Goal: Information Seeking & Learning: Check status

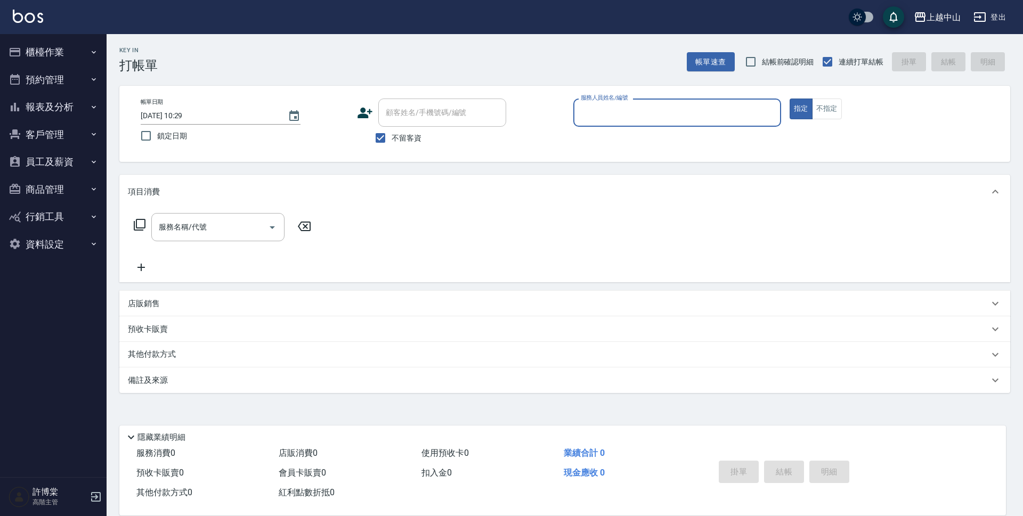
click at [45, 157] on button "員工及薪資" at bounding box center [53, 162] width 98 height 28
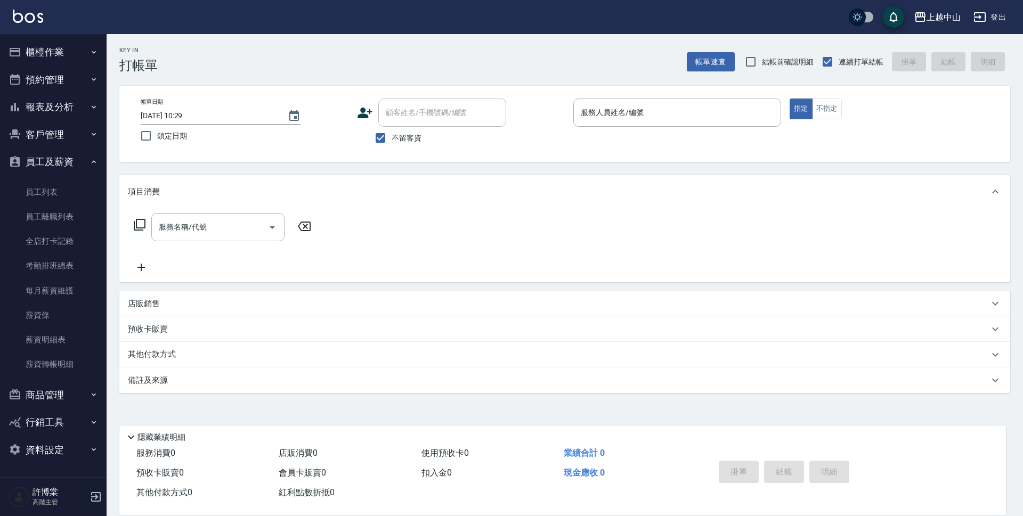
click at [55, 96] on button "報表及分析" at bounding box center [53, 107] width 98 height 28
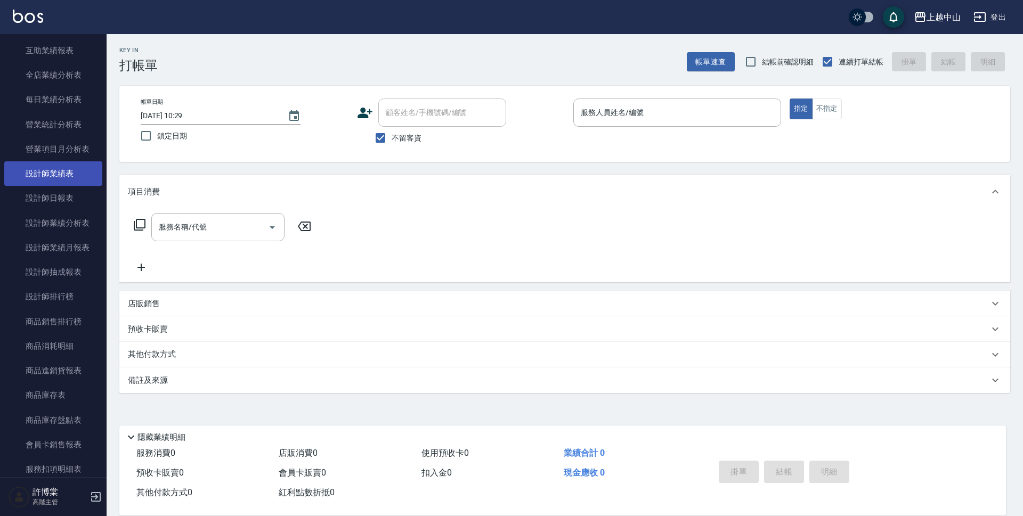
scroll to position [320, 0]
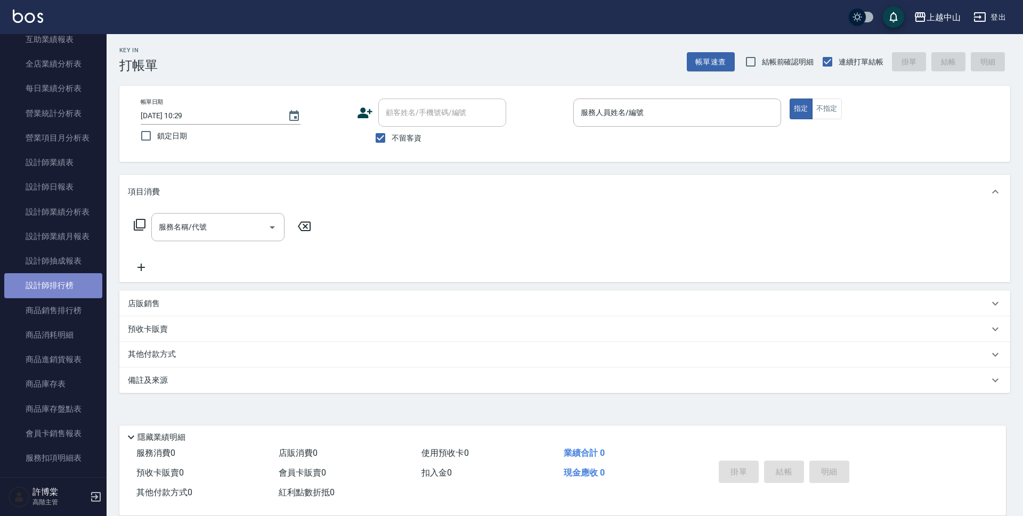
click at [66, 290] on link "設計師排行榜" at bounding box center [53, 285] width 98 height 25
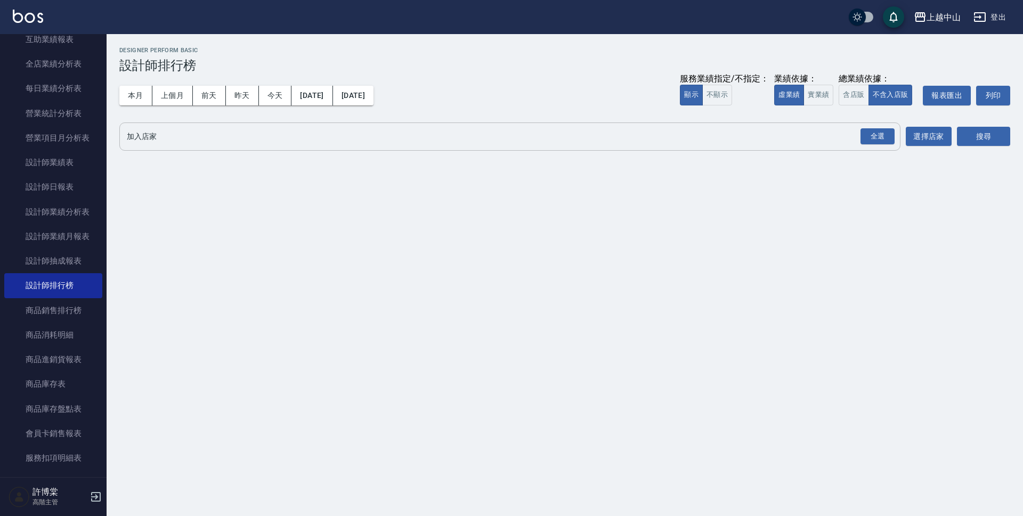
click at [169, 138] on input "加入店家" at bounding box center [502, 136] width 756 height 19
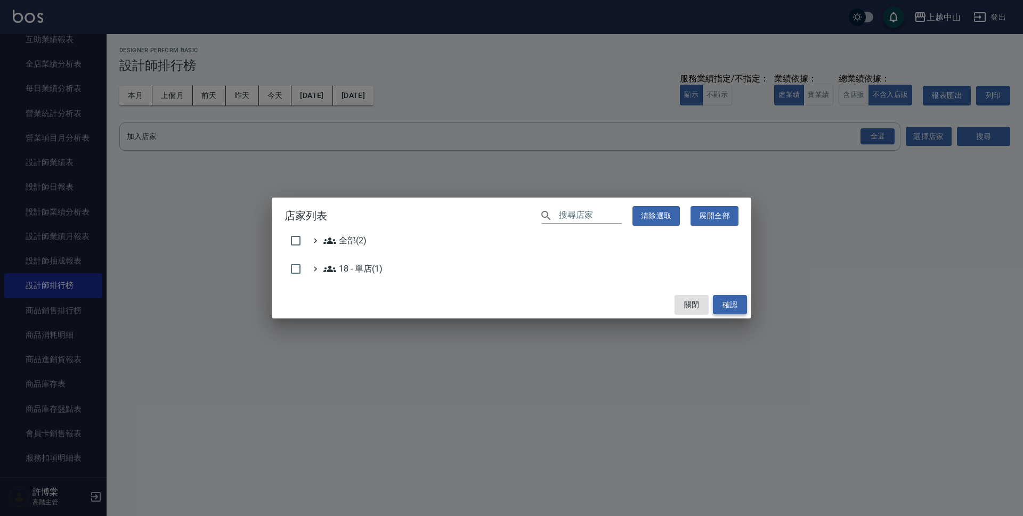
click at [739, 307] on button "確認" at bounding box center [730, 305] width 34 height 20
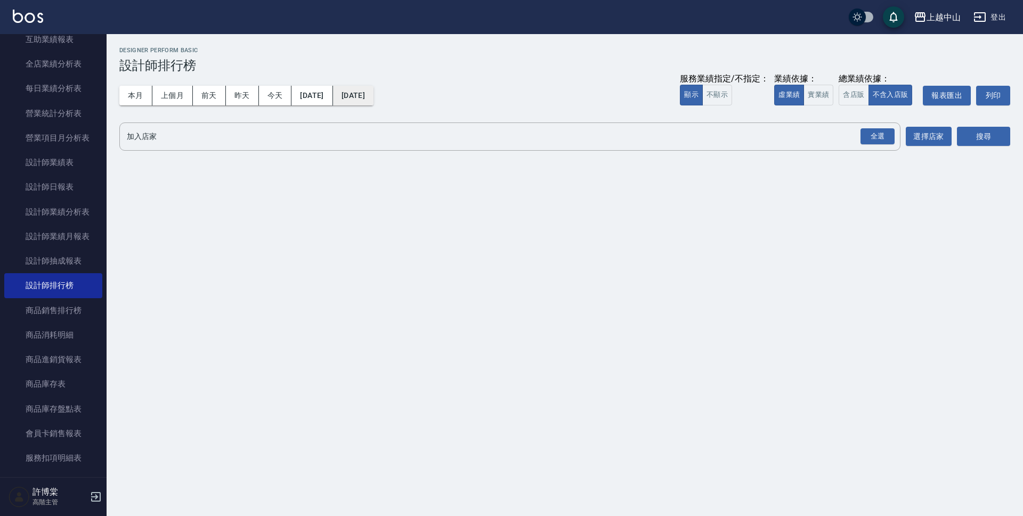
click at [374, 98] on button "[DATE]" at bounding box center [353, 96] width 41 height 20
click at [374, 103] on button "[DATE]" at bounding box center [353, 96] width 41 height 20
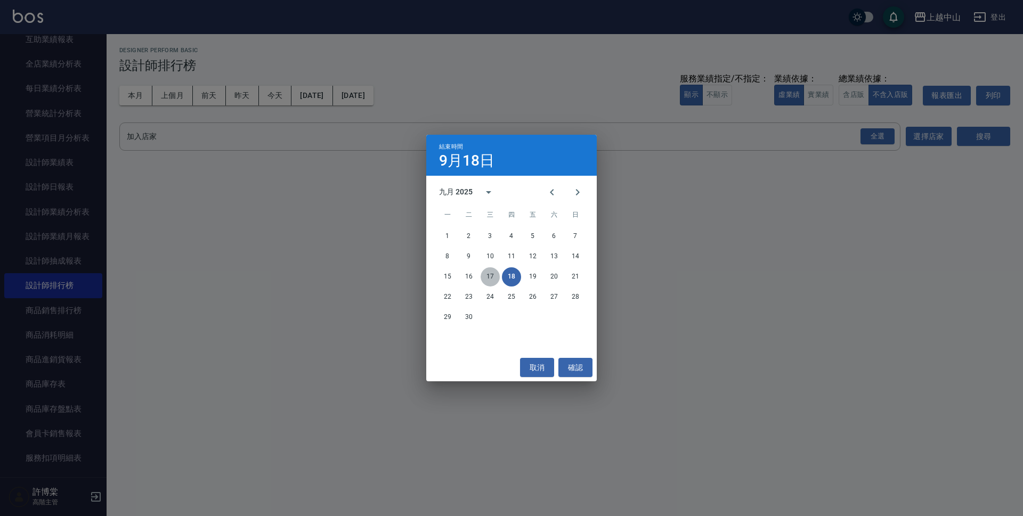
click at [492, 275] on button "17" at bounding box center [490, 277] width 19 height 19
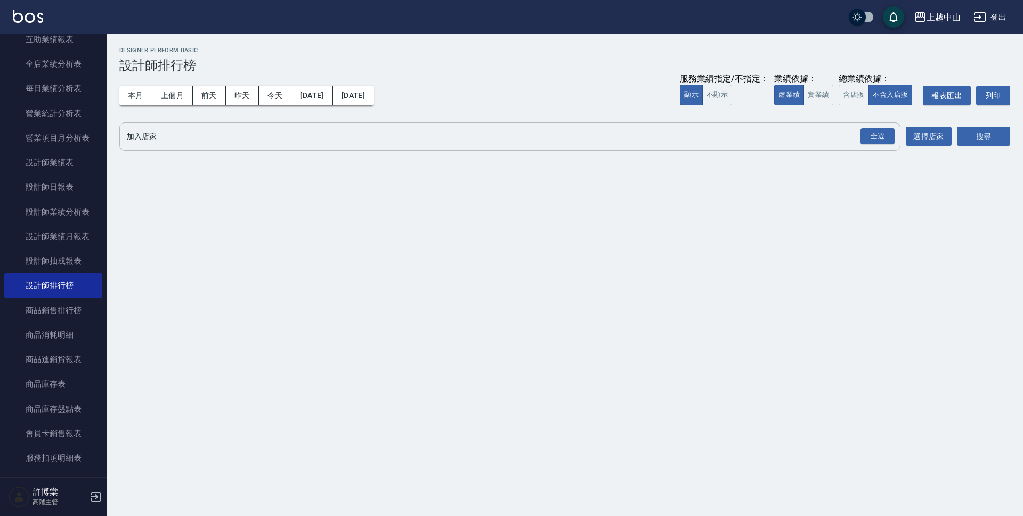
click at [328, 147] on div "全選 加入店家" at bounding box center [509, 137] width 781 height 28
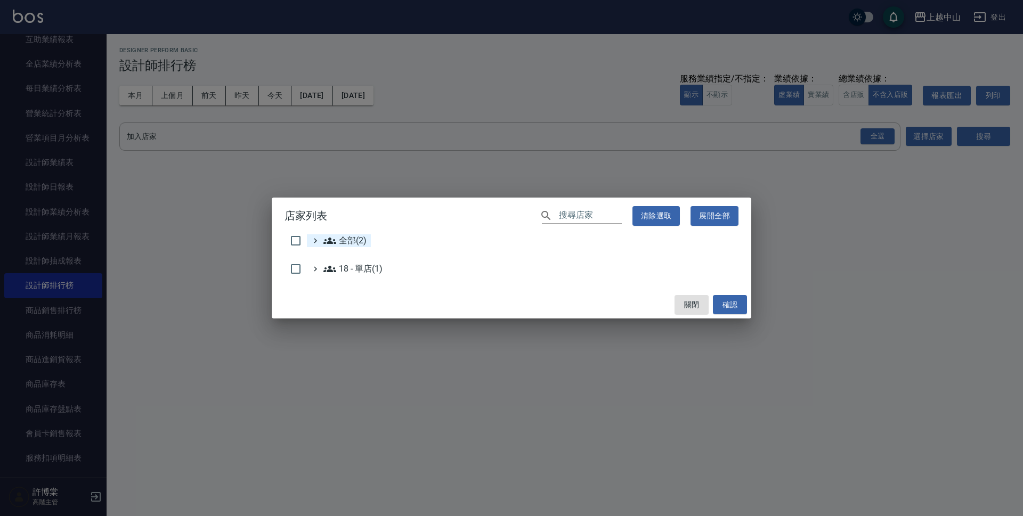
click at [347, 241] on span "全部(2)" at bounding box center [345, 241] width 43 height 13
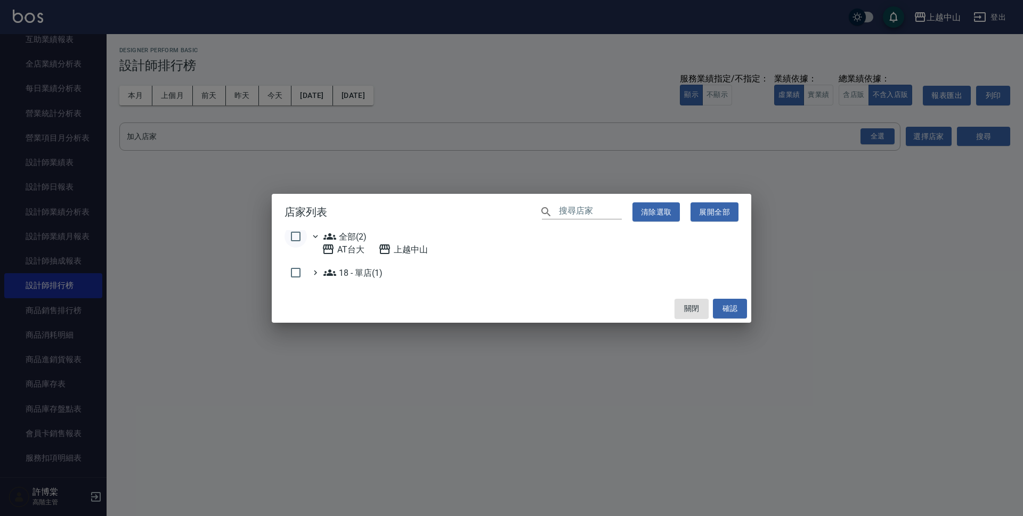
click at [296, 237] on input "checkbox" at bounding box center [296, 236] width 22 height 22
checkbox input "true"
click at [744, 308] on button "確認" at bounding box center [730, 309] width 34 height 20
checkbox input "false"
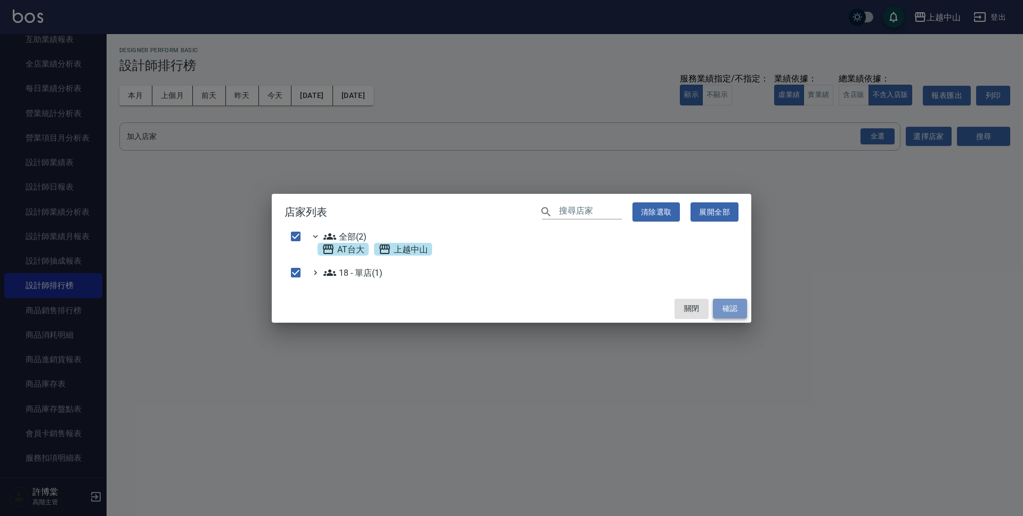
checkbox input "false"
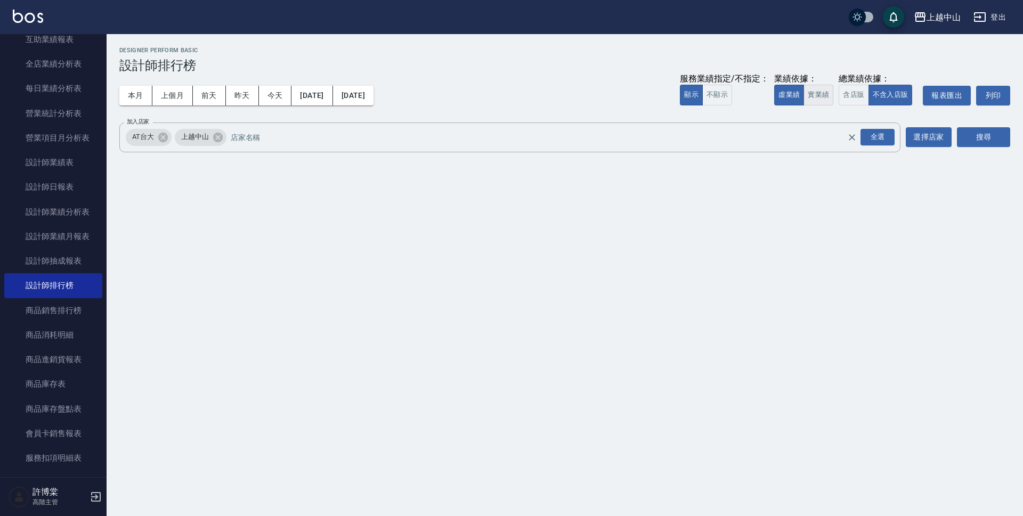
click at [812, 92] on button "實業績" at bounding box center [819, 95] width 30 height 21
click at [984, 139] on button "搜尋" at bounding box center [983, 137] width 53 height 20
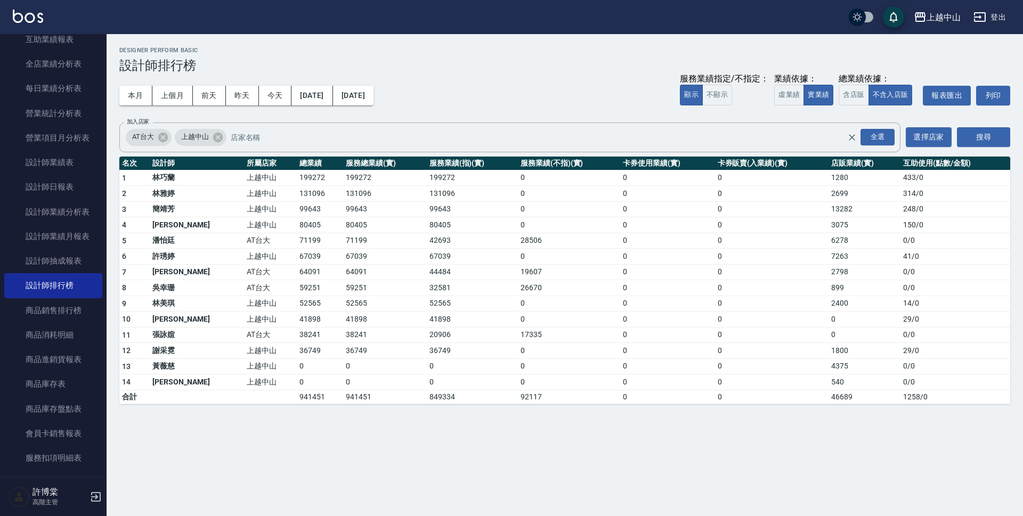
click at [297, 177] on td "199272" at bounding box center [320, 178] width 46 height 16
copy td "199272"
click at [343, 177] on td "199272" at bounding box center [384, 178] width 83 height 16
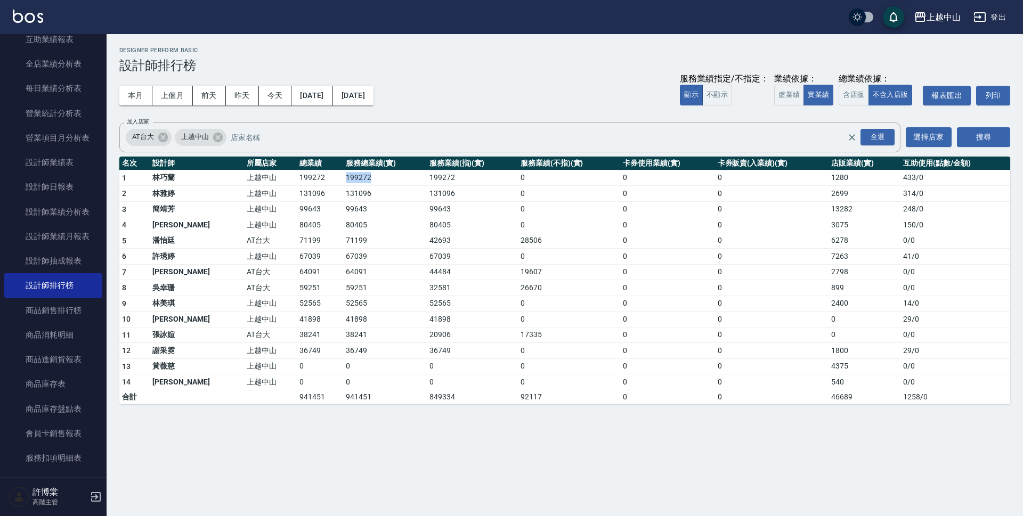
copy td "199272"
click at [851, 93] on button "含店販" at bounding box center [854, 95] width 30 height 21
click at [297, 180] on td "200552" at bounding box center [320, 178] width 46 height 16
copy td "200552"
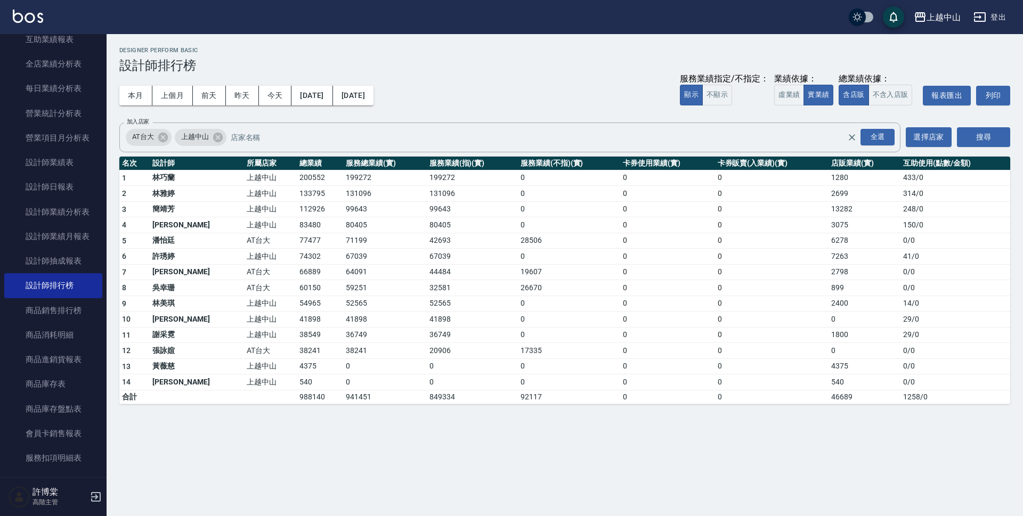
click at [343, 176] on td "199272" at bounding box center [384, 178] width 83 height 16
copy td "199272"
click at [297, 187] on td "133795" at bounding box center [320, 194] width 46 height 16
click at [297, 198] on td "133795" at bounding box center [320, 194] width 46 height 16
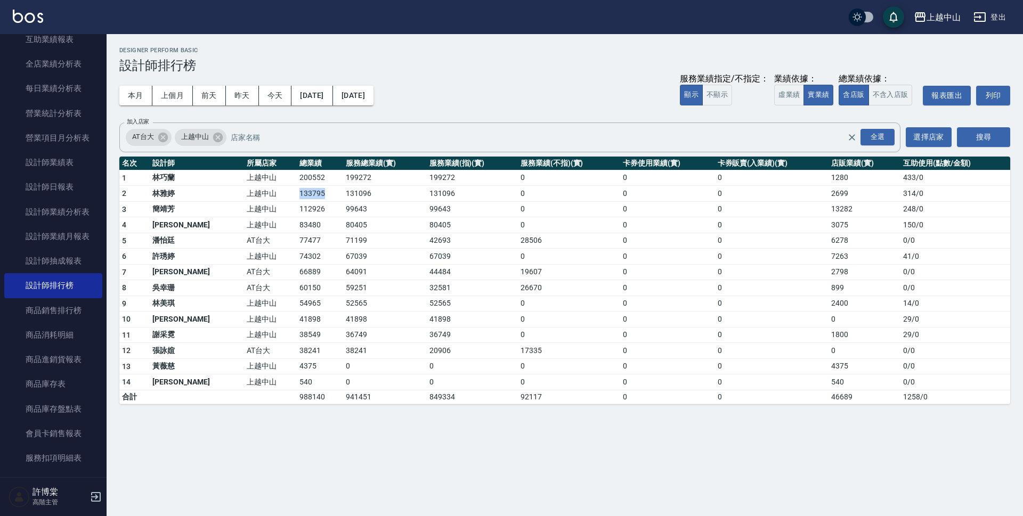
click at [297, 198] on td "133795" at bounding box center [320, 194] width 46 height 16
copy td "133795"
drag, startPoint x: 306, startPoint y: 192, endPoint x: 336, endPoint y: 186, distance: 30.9
click at [343, 186] on td "131096" at bounding box center [384, 194] width 83 height 16
copy td "131096"
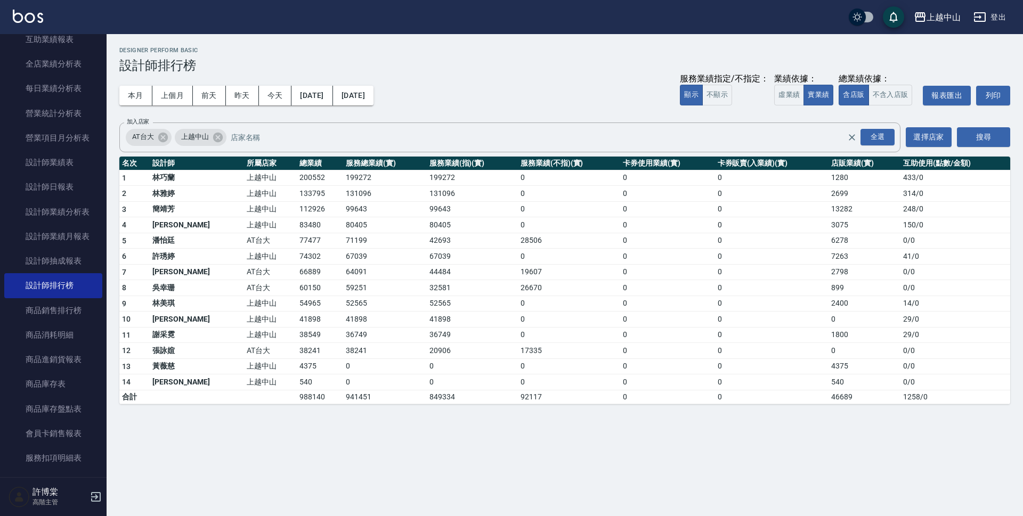
click at [244, 208] on td "上越中山" at bounding box center [270, 209] width 53 height 16
click at [297, 208] on td "112926" at bounding box center [320, 209] width 46 height 16
copy td "112926"
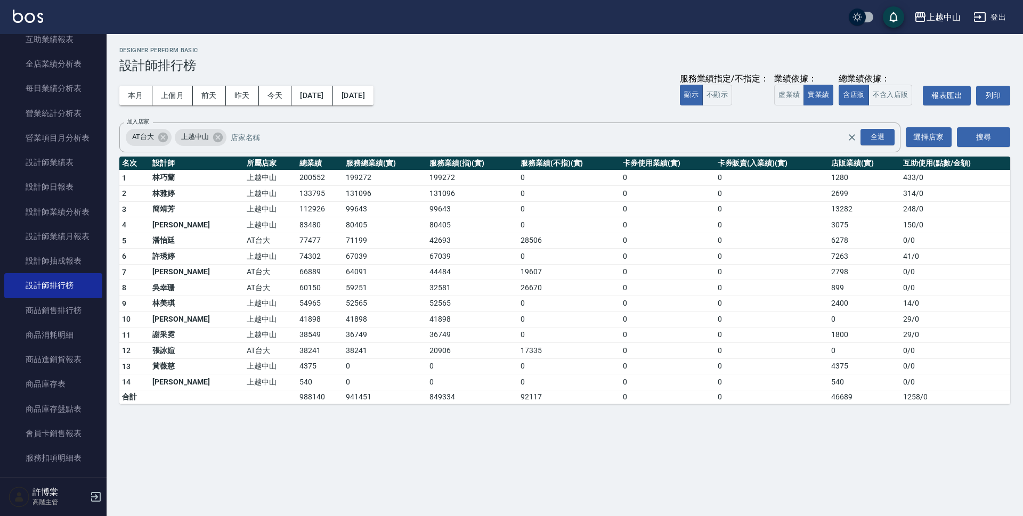
click at [343, 206] on td "99643" at bounding box center [384, 209] width 83 height 16
copy td "99643"
click at [817, 209] on td "0" at bounding box center [772, 209] width 114 height 16
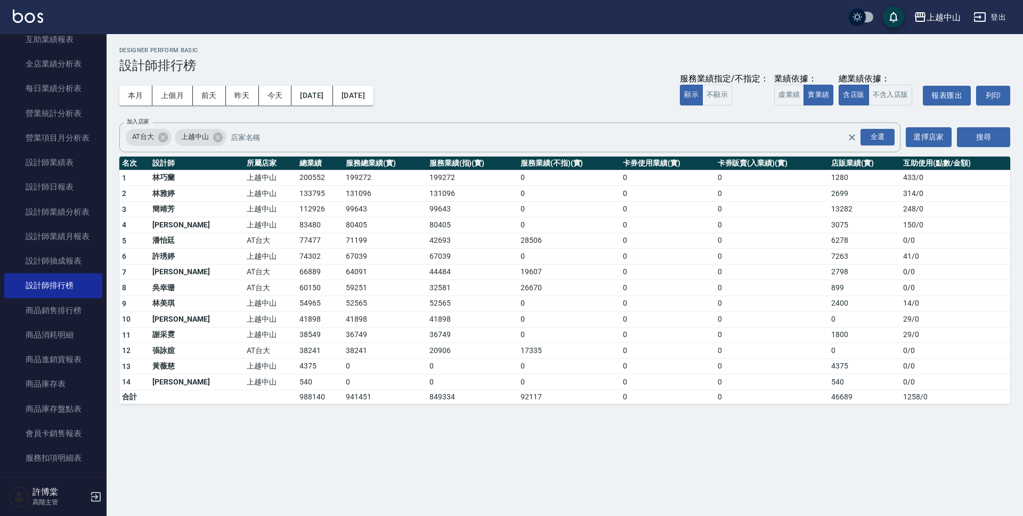
click at [844, 206] on td "13282" at bounding box center [865, 209] width 72 height 16
click at [843, 206] on td "13282" at bounding box center [865, 209] width 72 height 16
copy td "13282"
click at [297, 227] on td "83480" at bounding box center [320, 225] width 46 height 16
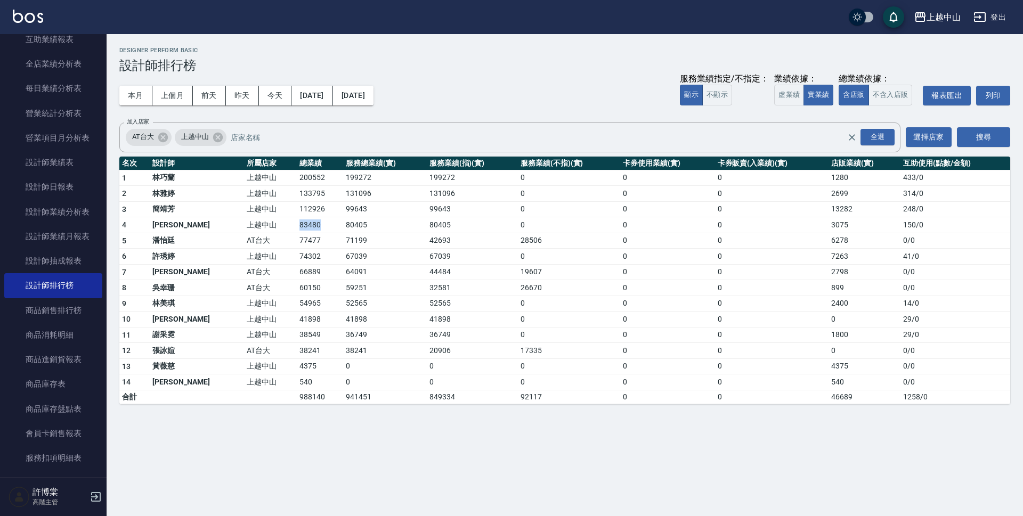
click at [297, 227] on td "83480" at bounding box center [320, 225] width 46 height 16
copy td "83480"
drag, startPoint x: 304, startPoint y: 225, endPoint x: 341, endPoint y: 221, distance: 37.6
click at [343, 221] on td "80405" at bounding box center [384, 225] width 83 height 16
click at [794, 97] on button "虛業績" at bounding box center [789, 95] width 30 height 21
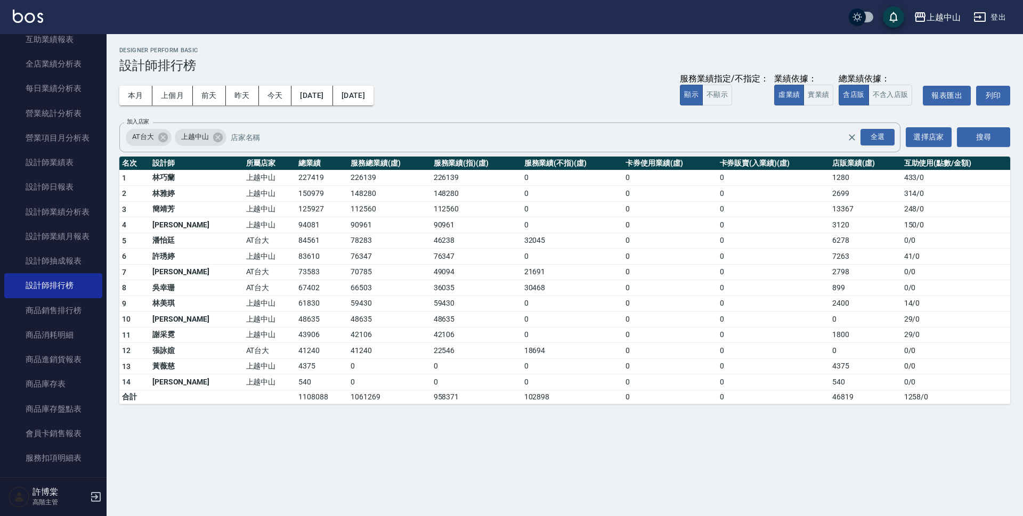
click at [296, 238] on td "84561" at bounding box center [322, 241] width 52 height 16
click at [348, 238] on td "78283" at bounding box center [389, 241] width 83 height 16
click at [830, 245] on td "6278" at bounding box center [865, 241] width 71 height 16
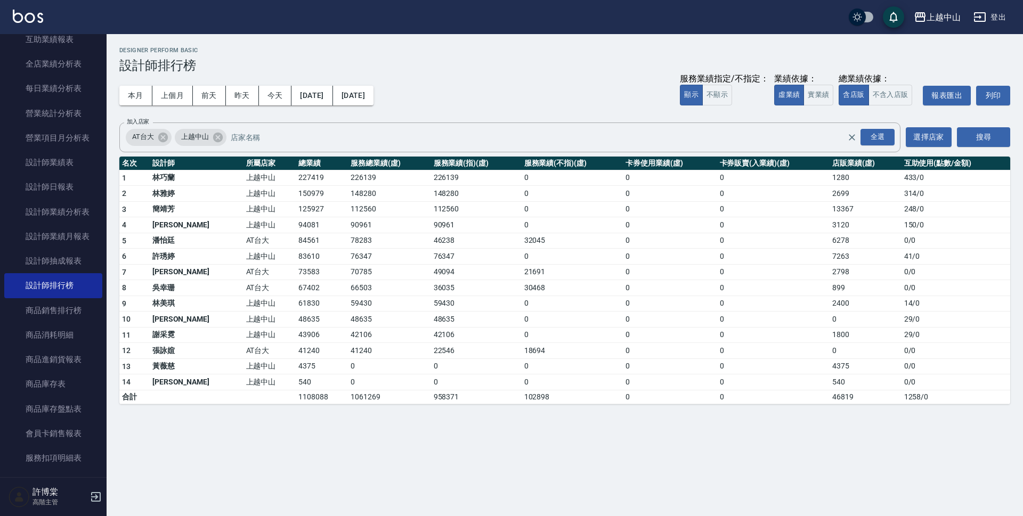
click at [830, 242] on td "6278" at bounding box center [865, 241] width 71 height 16
click at [296, 254] on td "83610" at bounding box center [322, 257] width 52 height 16
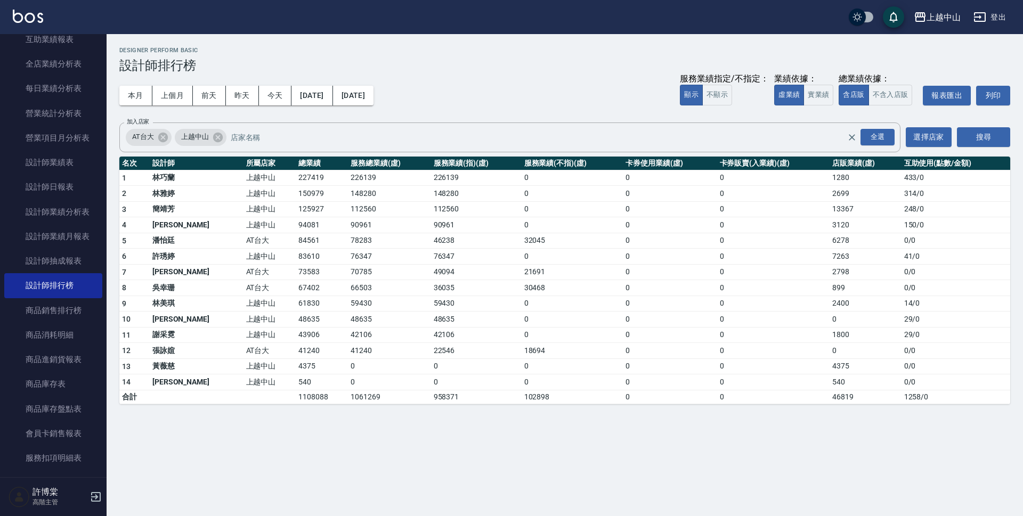
click at [348, 261] on td "76347" at bounding box center [389, 257] width 83 height 16
click at [830, 256] on td "7263" at bounding box center [865, 257] width 71 height 16
click at [296, 288] on td "67402" at bounding box center [322, 288] width 52 height 16
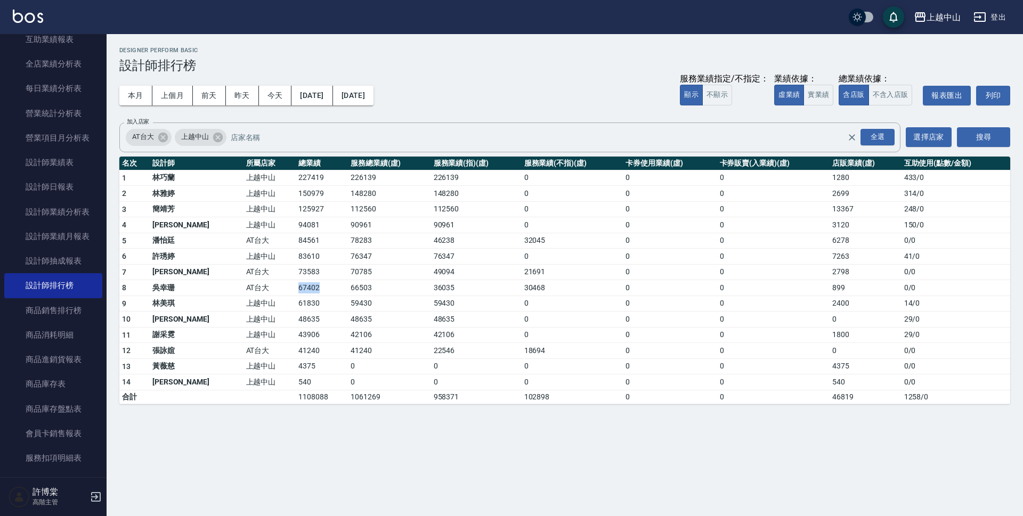
click at [296, 288] on td "67402" at bounding box center [322, 288] width 52 height 16
click at [348, 286] on td "66503" at bounding box center [389, 288] width 83 height 16
click at [296, 301] on td "61830" at bounding box center [322, 304] width 52 height 16
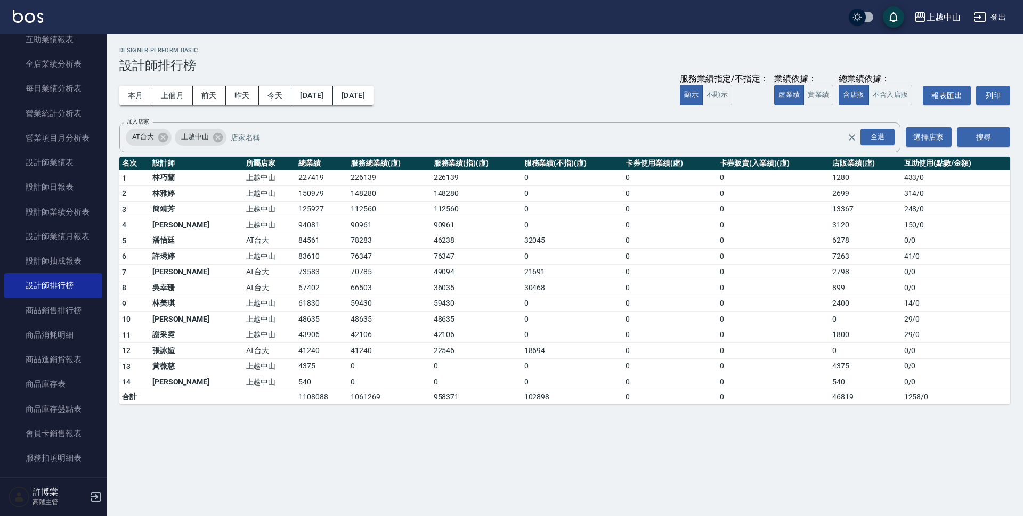
click at [348, 304] on td "59430" at bounding box center [389, 304] width 83 height 16
click at [830, 304] on td "2400" at bounding box center [865, 304] width 71 height 16
click at [327, 485] on div "上越中山 2025-09-01 - 2025-09-17 設計師排行榜 列印時間： 2025-09-18-11:49 Designer Perform Bas…" at bounding box center [511, 258] width 1023 height 516
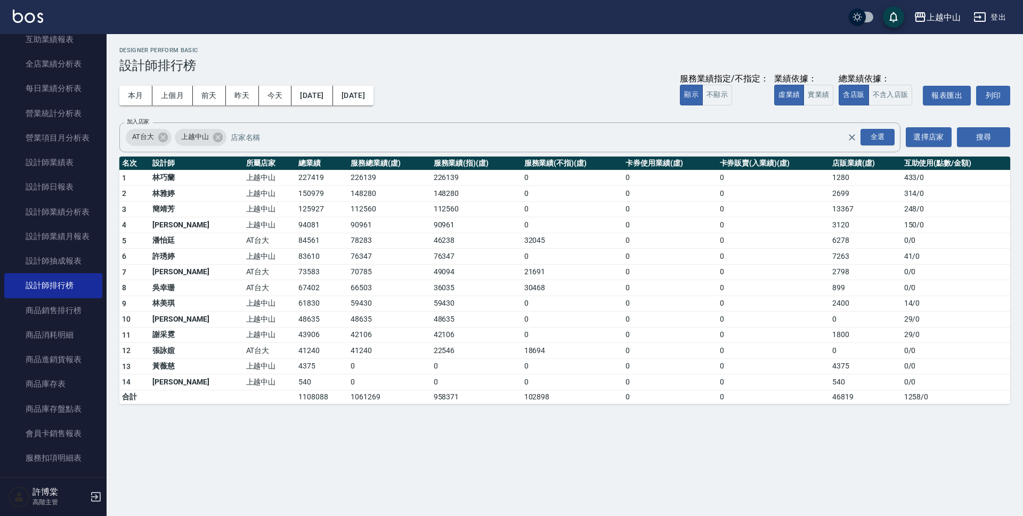
click at [296, 275] on td "73583" at bounding box center [322, 272] width 52 height 16
click at [348, 270] on td "70785" at bounding box center [389, 272] width 83 height 16
click at [830, 271] on td "2798" at bounding box center [865, 272] width 71 height 16
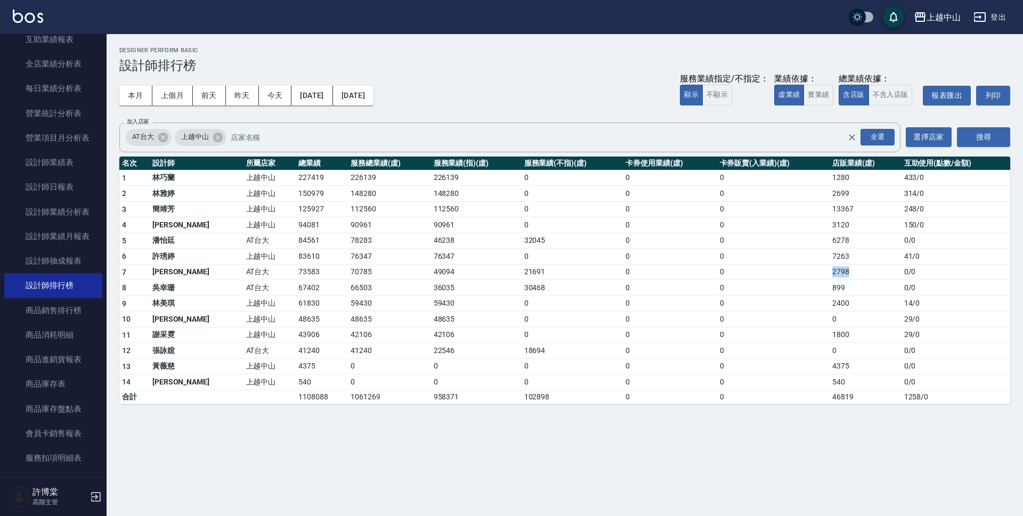
click at [830, 271] on td "2798" at bounding box center [865, 272] width 71 height 16
click at [296, 318] on td "48635" at bounding box center [322, 320] width 52 height 16
click at [296, 337] on td "43906" at bounding box center [322, 335] width 52 height 16
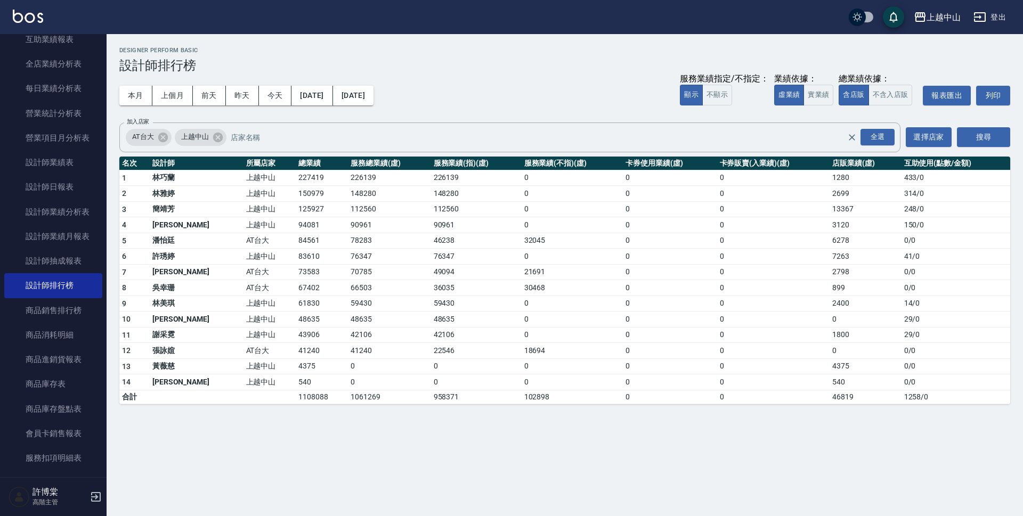
click at [348, 336] on td "42106" at bounding box center [389, 335] width 83 height 16
click at [296, 352] on td "41240" at bounding box center [322, 351] width 52 height 16
click at [56, 104] on link "營業統計分析表" at bounding box center [53, 113] width 98 height 25
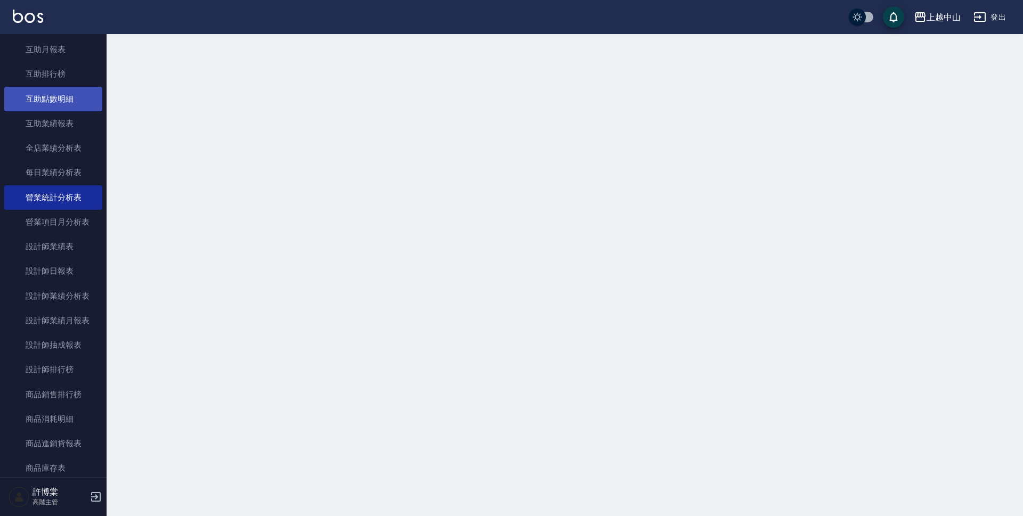
scroll to position [213, 0]
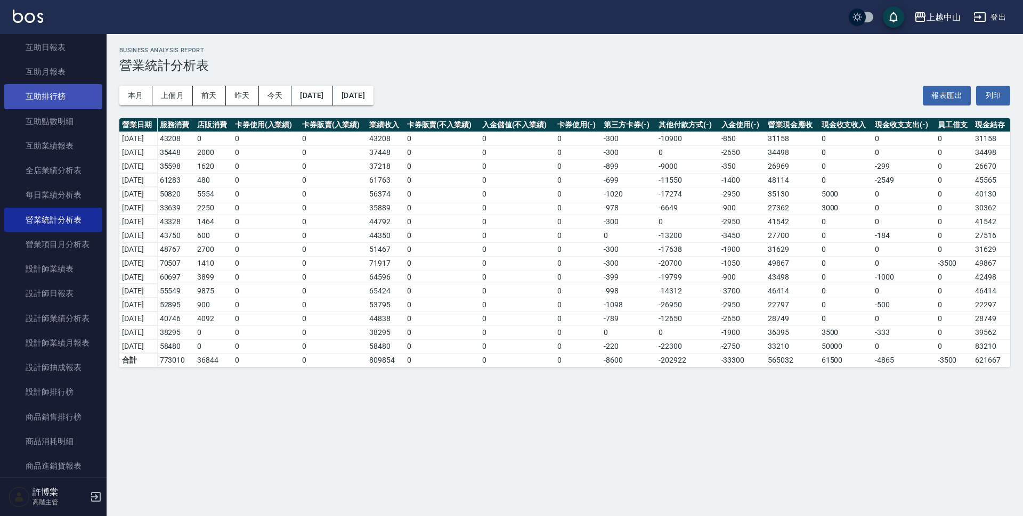
click at [51, 88] on link "互助排行榜" at bounding box center [53, 96] width 98 height 25
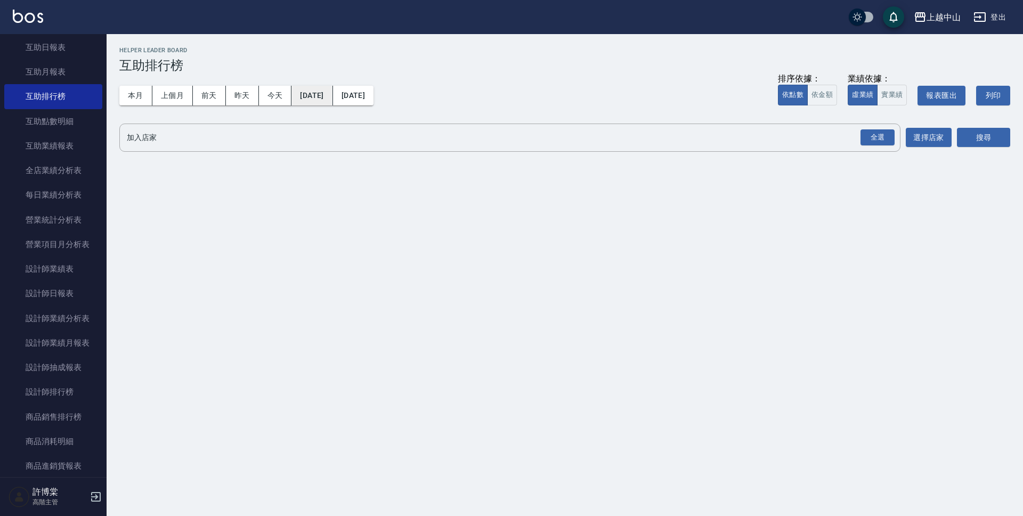
click at [311, 98] on button "[DATE]" at bounding box center [312, 96] width 41 height 20
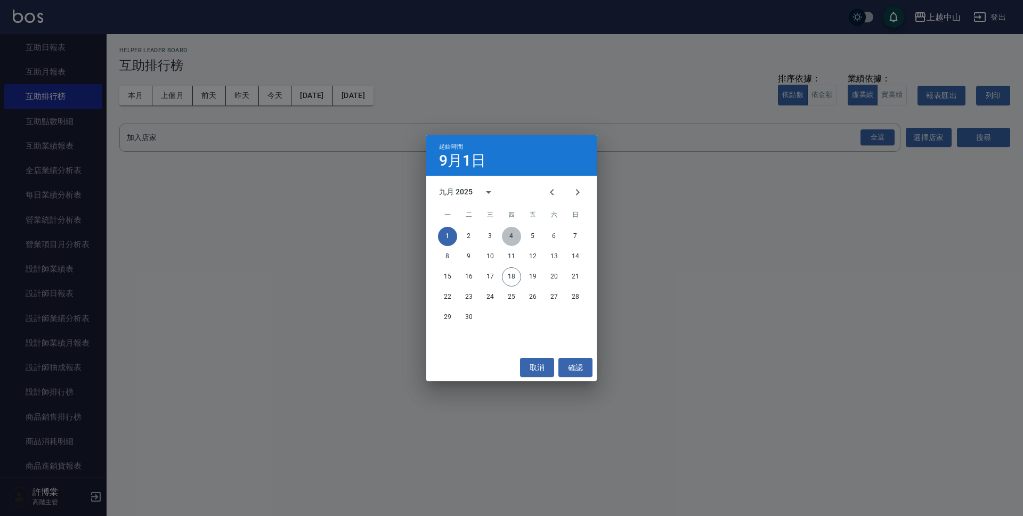
click at [513, 236] on button "4" at bounding box center [511, 236] width 19 height 19
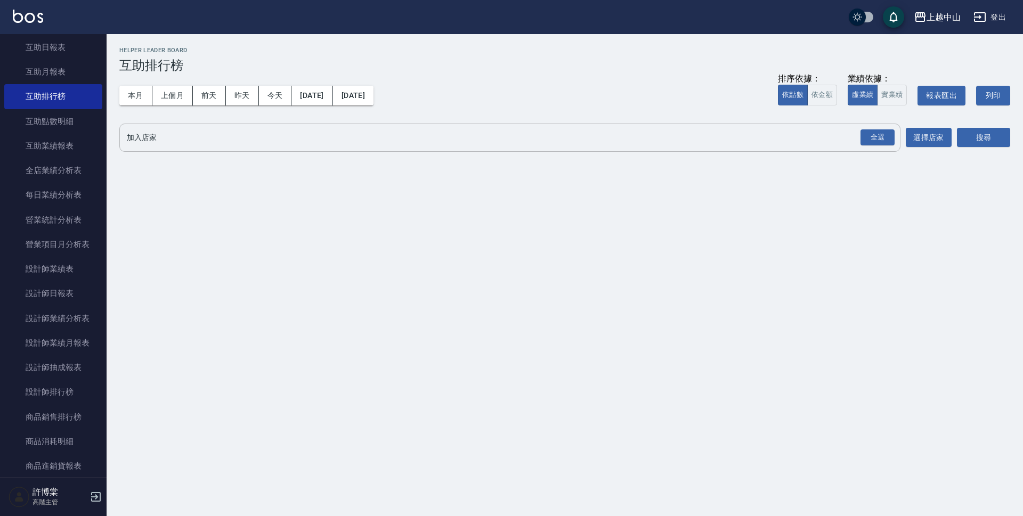
click at [334, 144] on input "加入店家" at bounding box center [502, 137] width 756 height 19
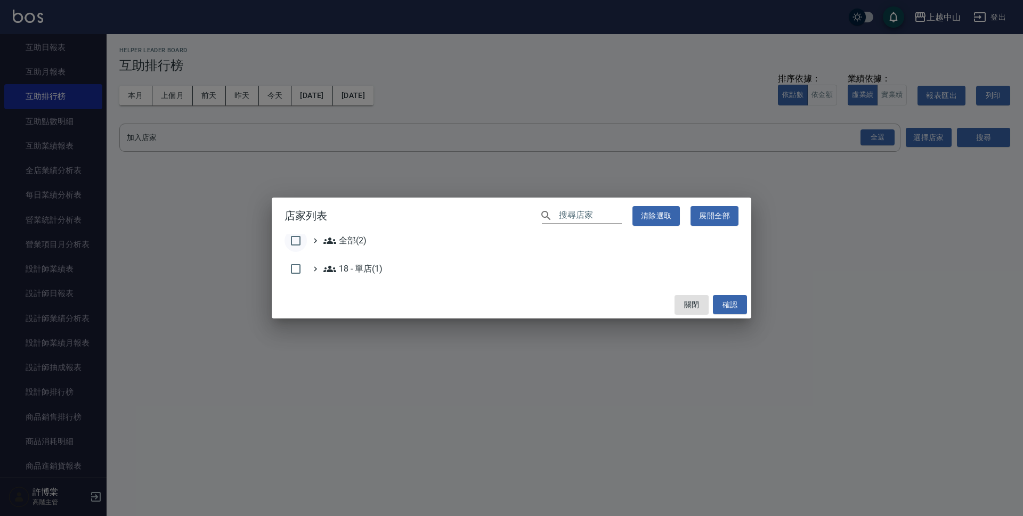
click at [301, 244] on input "checkbox" at bounding box center [296, 241] width 22 height 22
checkbox input "true"
click at [738, 310] on button "確認" at bounding box center [730, 305] width 34 height 20
checkbox input "false"
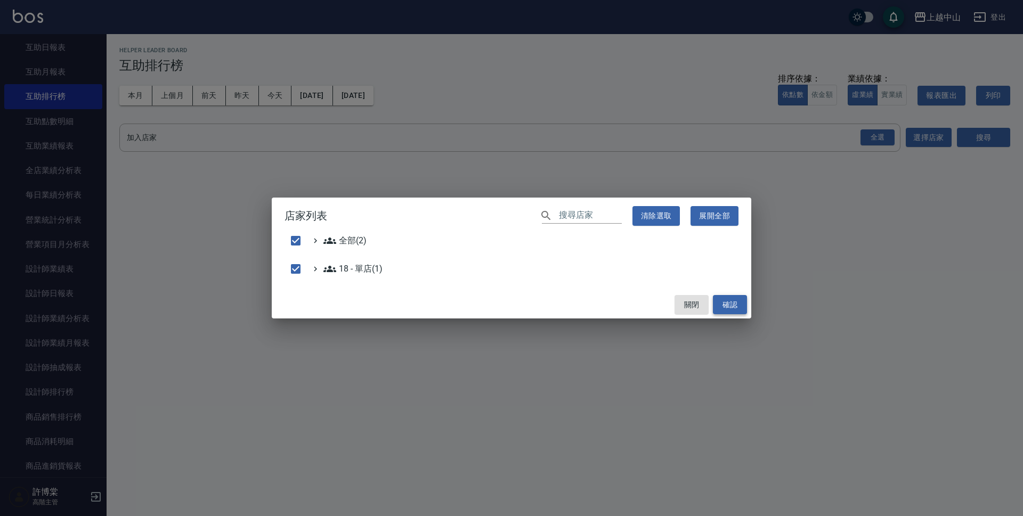
checkbox input "false"
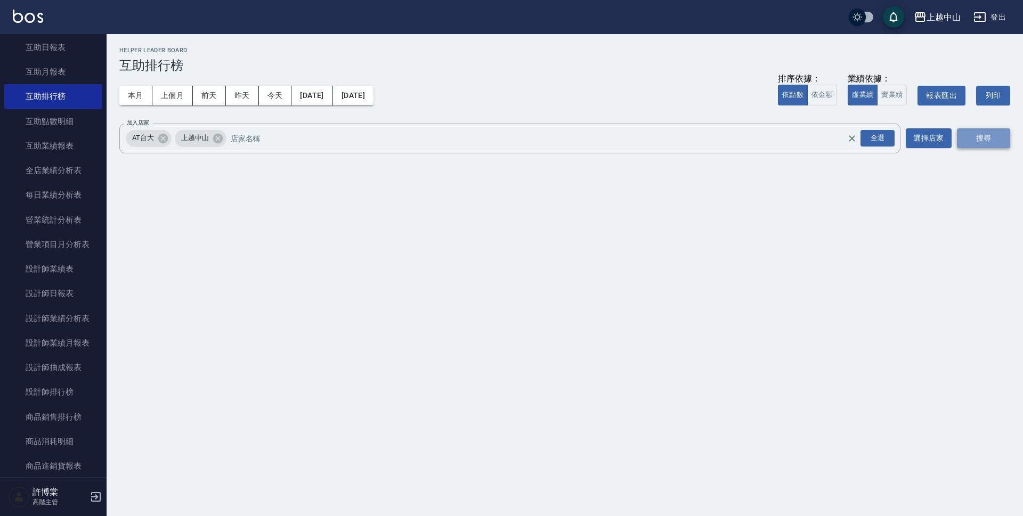
click at [980, 136] on button "搜尋" at bounding box center [983, 138] width 53 height 20
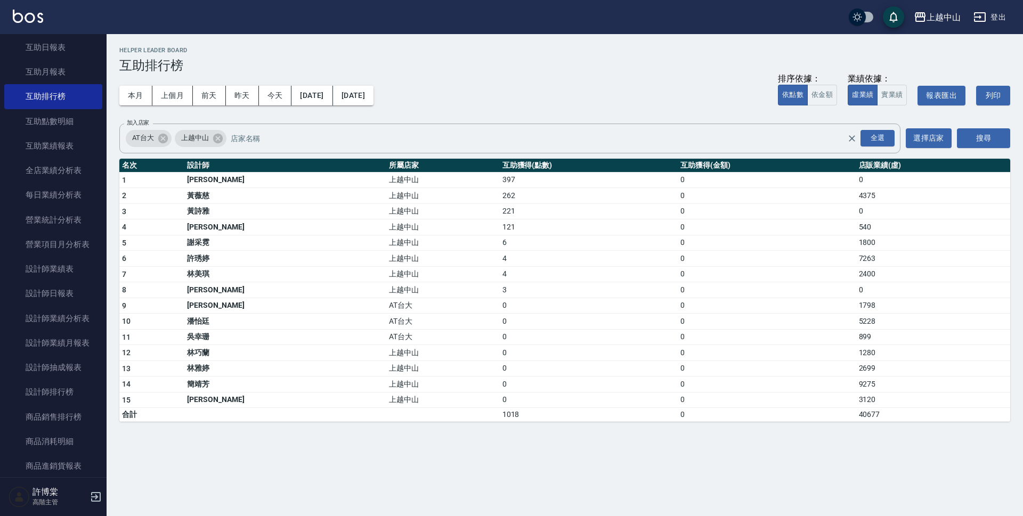
click at [500, 177] on td "397" at bounding box center [589, 180] width 178 height 16
click at [500, 196] on td "262" at bounding box center [589, 196] width 178 height 16
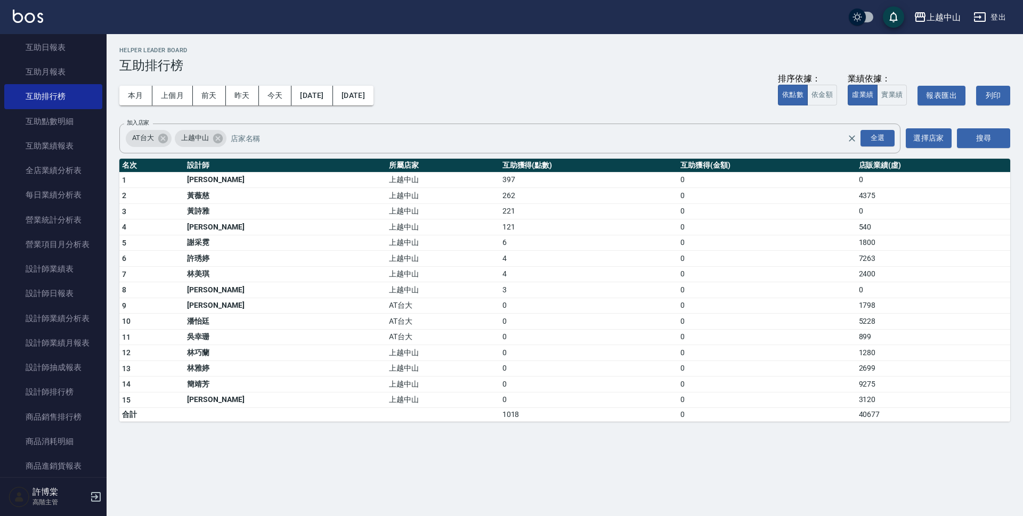
click at [500, 209] on td "221" at bounding box center [589, 212] width 178 height 16
click at [678, 285] on td "0" at bounding box center [767, 290] width 178 height 16
drag, startPoint x: 552, startPoint y: 239, endPoint x: 585, endPoint y: 238, distance: 33.1
click at [585, 238] on td "6" at bounding box center [589, 243] width 178 height 16
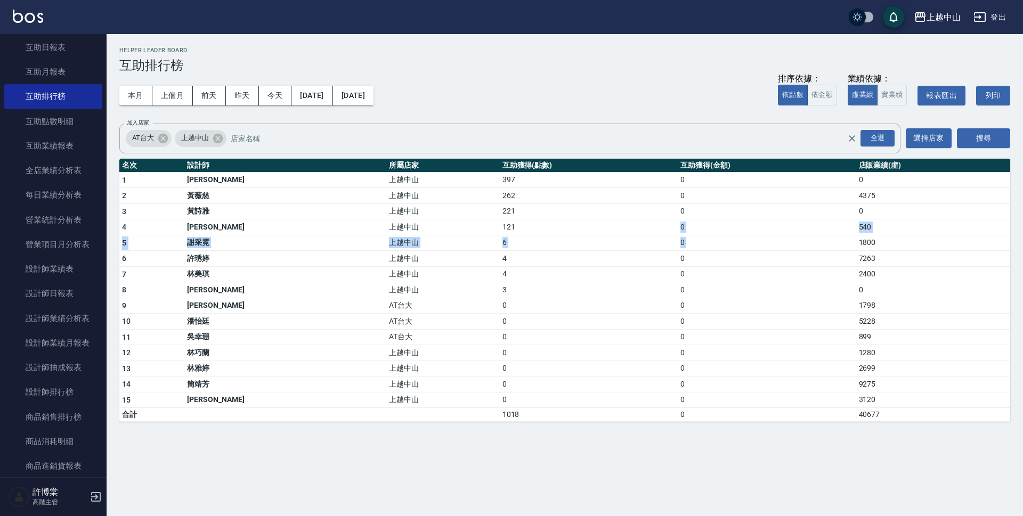
drag, startPoint x: 566, startPoint y: 228, endPoint x: 838, endPoint y: 236, distance: 272.5
click at [838, 236] on tbody "1 林立妍 上越中山 397 0 0 2 黃薇慈 上越中山 262 0 4375 3 黃詩雅 上越中山 221 0 0 4 李俊彥 上越中山 121 0 54…" at bounding box center [564, 297] width 891 height 250
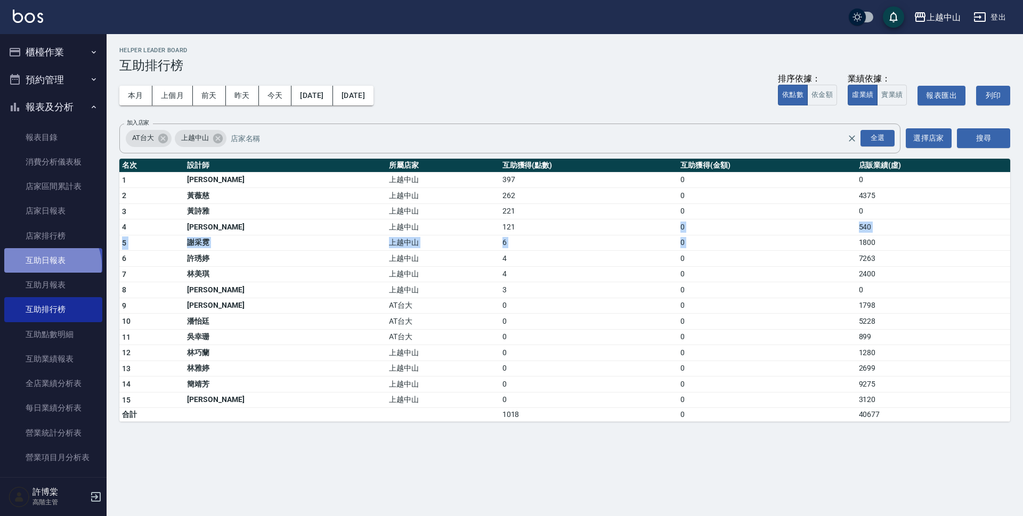
click at [51, 266] on link "互助日報表" at bounding box center [53, 260] width 98 height 25
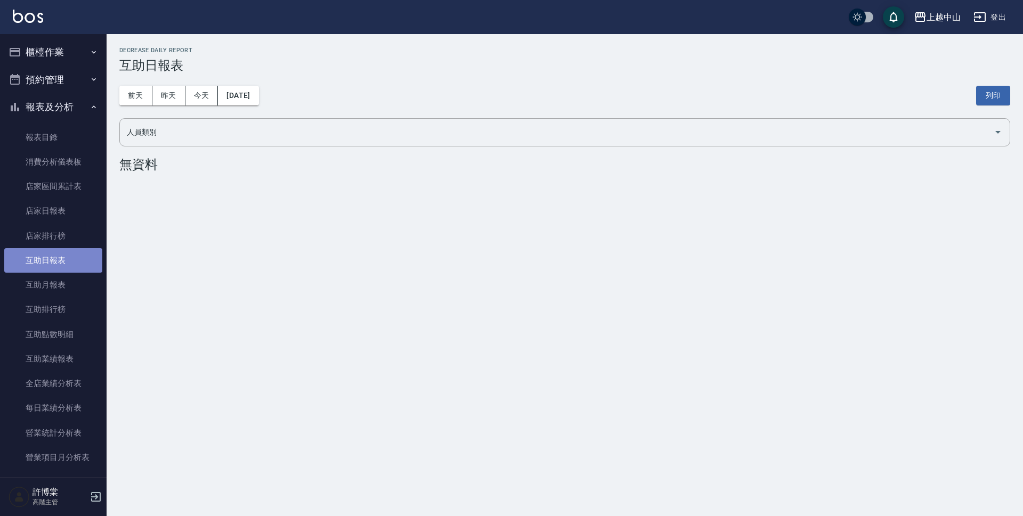
click at [63, 263] on link "互助日報表" at bounding box center [53, 260] width 98 height 25
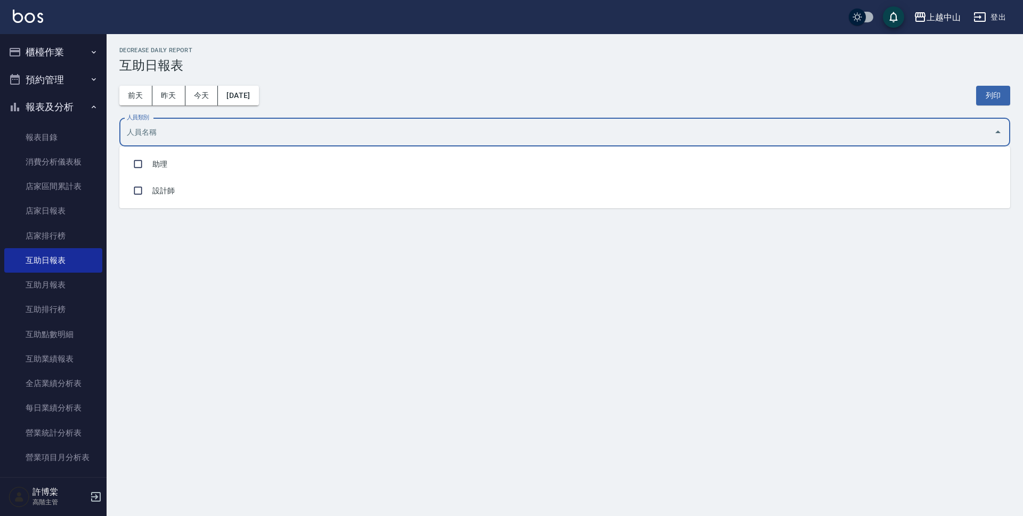
click at [205, 138] on input "人員類別" at bounding box center [557, 132] width 866 height 19
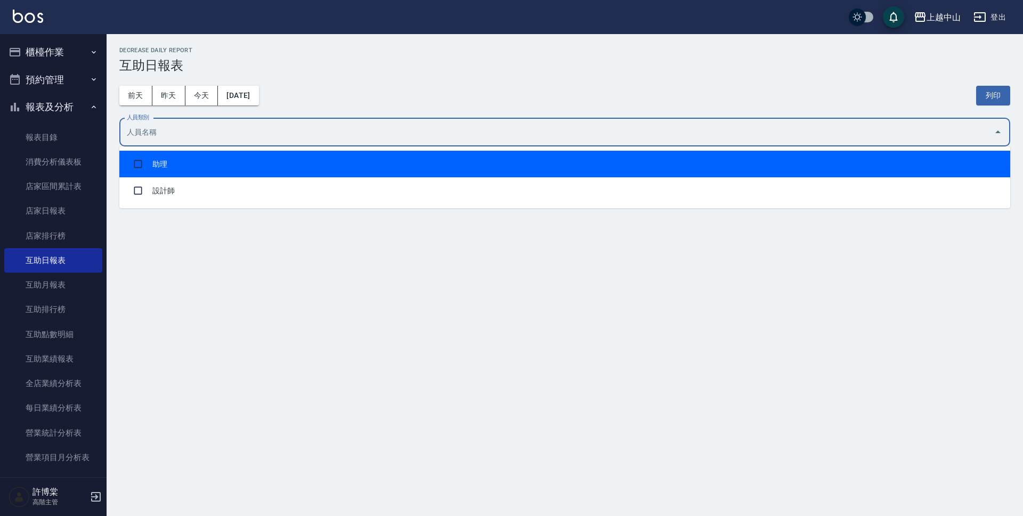
click at [165, 164] on li "助理" at bounding box center [564, 164] width 891 height 27
checkbox input "true"
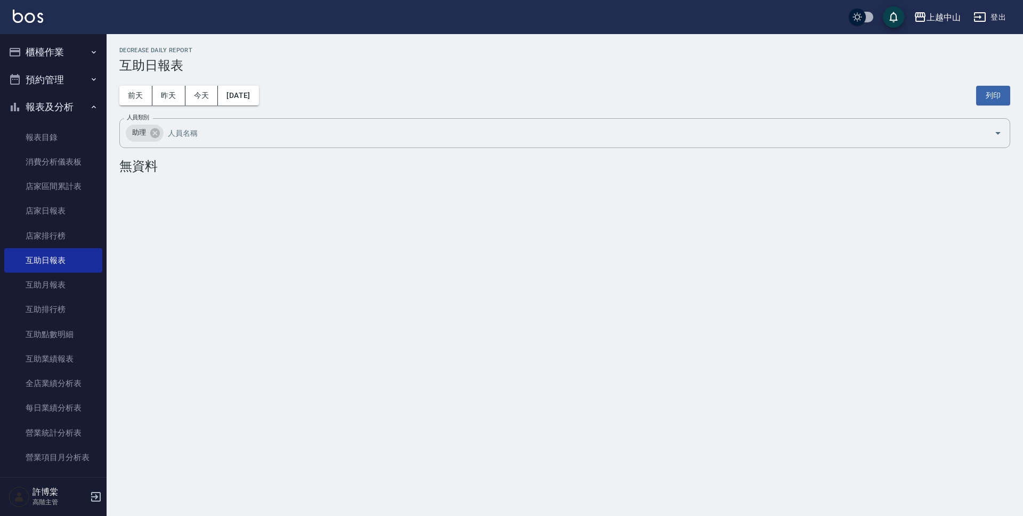
click at [787, 80] on div "前天 昨天 今天 2025/09/18 列印" at bounding box center [564, 95] width 891 height 45
click at [172, 98] on button "昨天" at bounding box center [168, 96] width 33 height 20
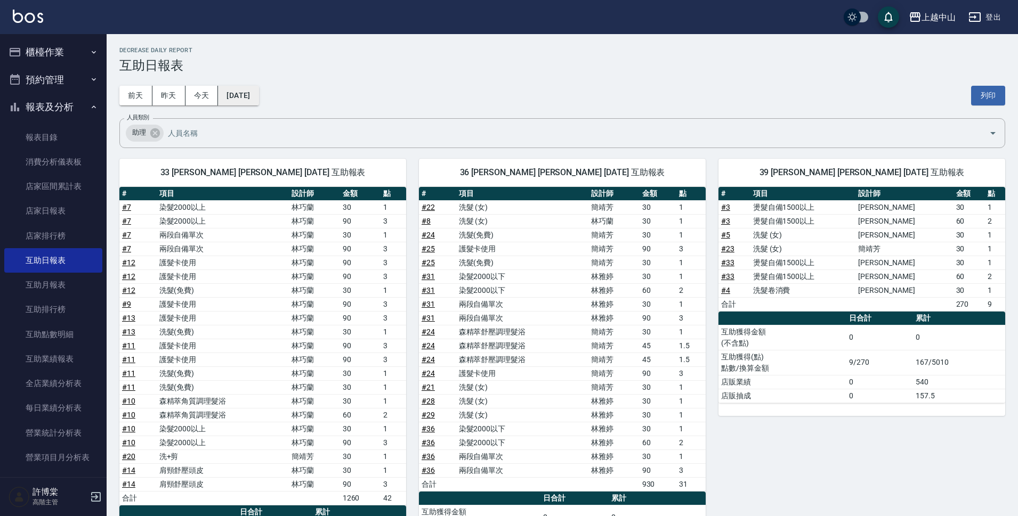
click at [259, 97] on button "2025/09/17" at bounding box center [238, 96] width 41 height 20
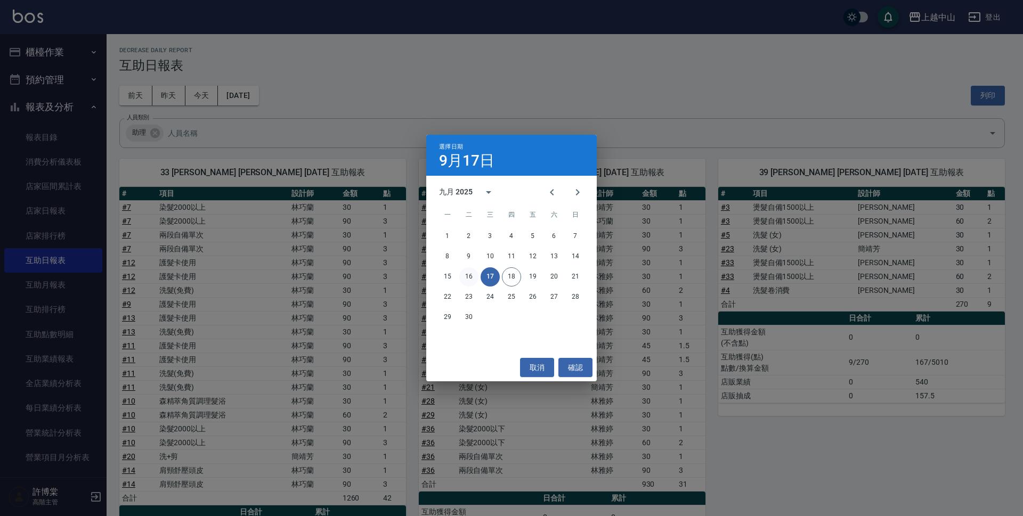
click at [465, 276] on button "16" at bounding box center [468, 277] width 19 height 19
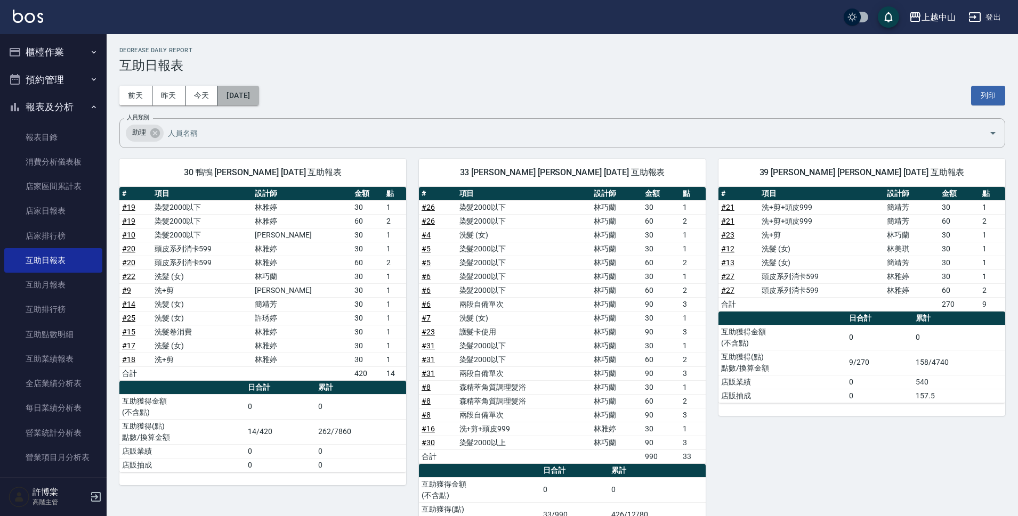
click at [259, 92] on button "2025/09/16" at bounding box center [238, 96] width 41 height 20
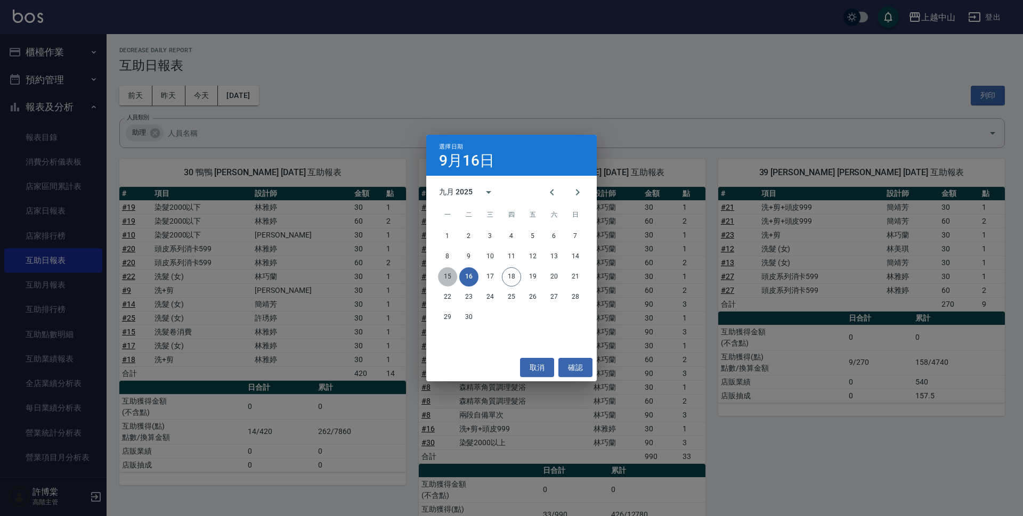
click at [440, 277] on button "15" at bounding box center [447, 277] width 19 height 19
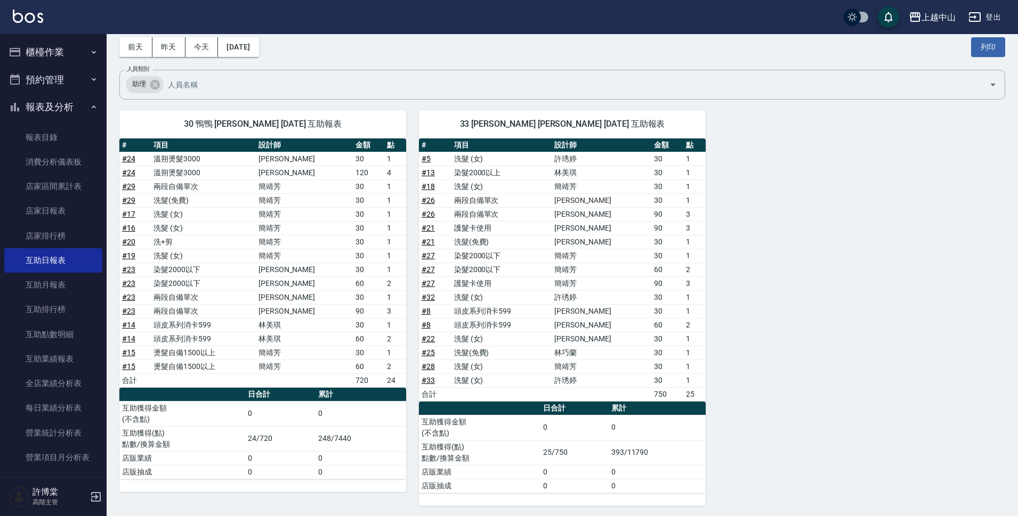
scroll to position [51, 0]
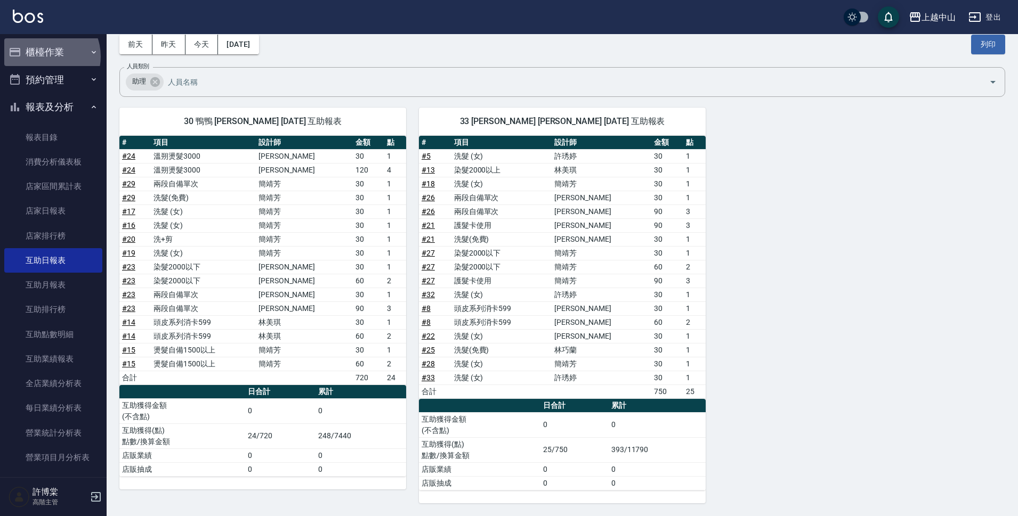
click at [43, 56] on button "櫃檯作業" at bounding box center [53, 52] width 98 height 28
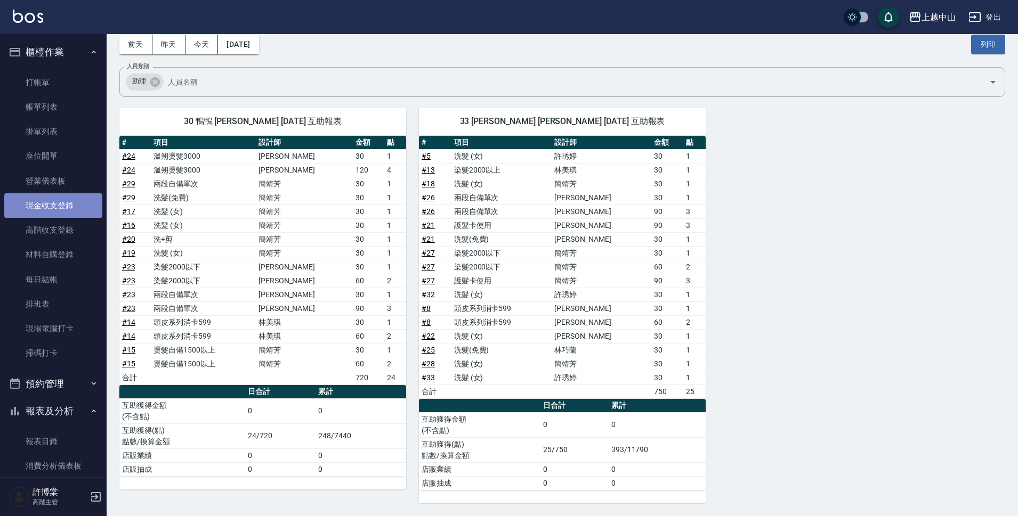
click at [59, 203] on link "現金收支登錄" at bounding box center [53, 205] width 98 height 25
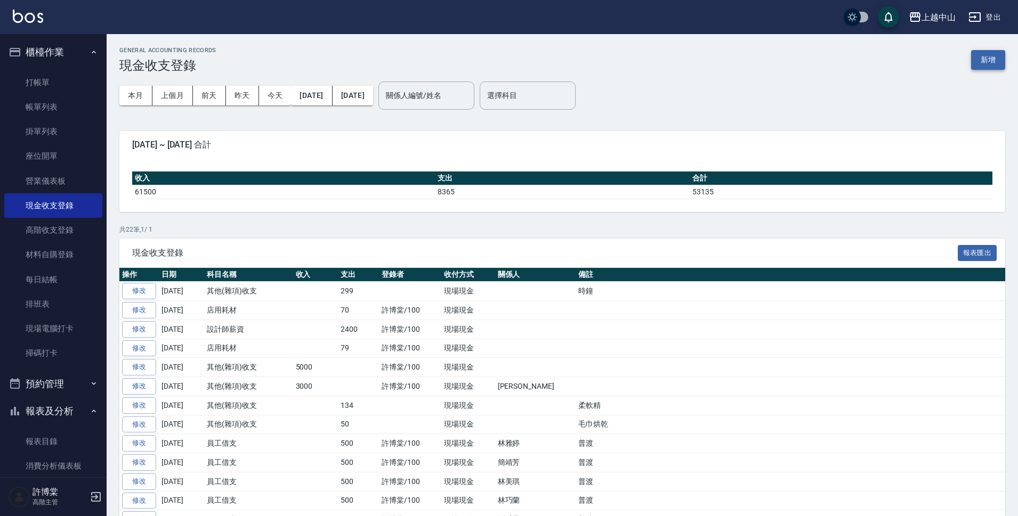
click at [989, 55] on button "新增" at bounding box center [988, 60] width 34 height 20
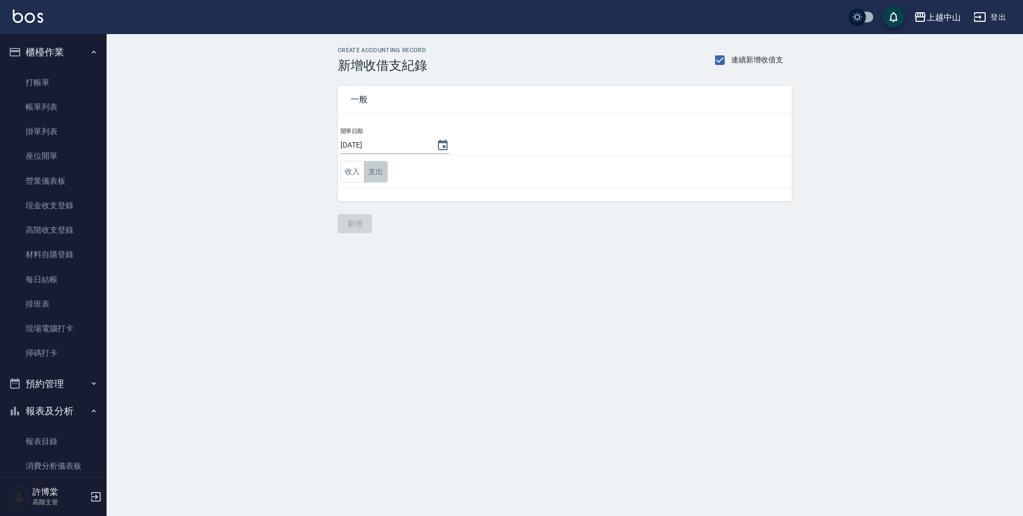
click at [380, 176] on button "支出" at bounding box center [376, 172] width 24 height 22
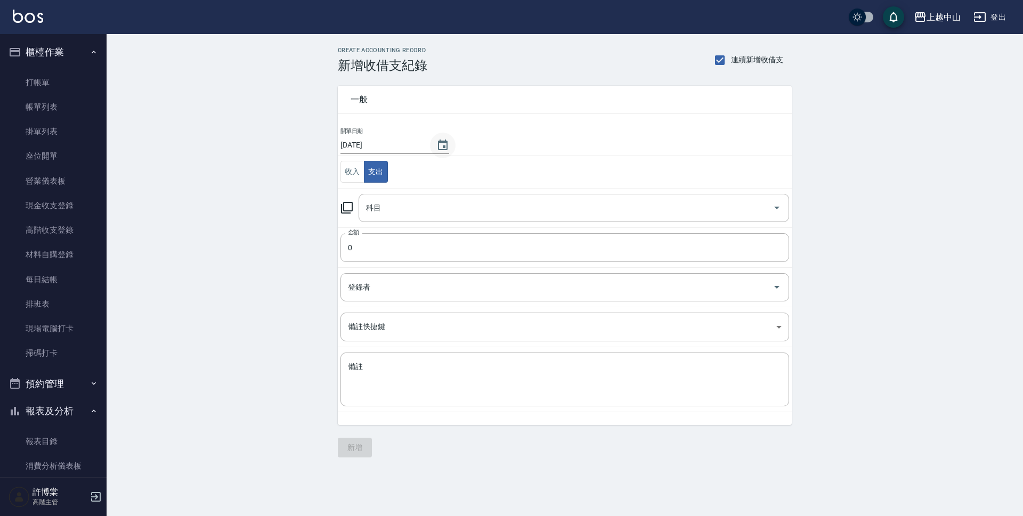
click at [440, 138] on button "Choose date, selected date is 2025-09-18" at bounding box center [443, 146] width 26 height 26
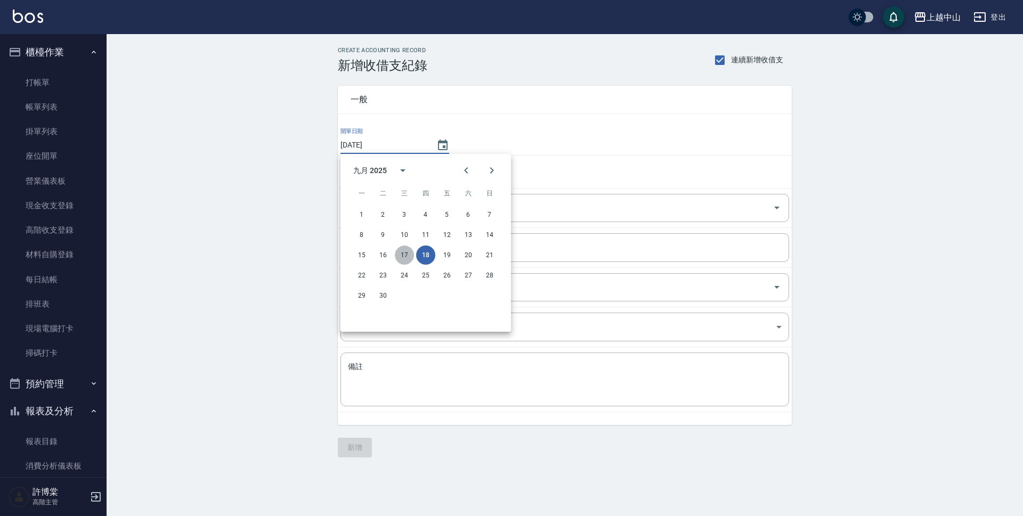
click at [400, 255] on button "17" at bounding box center [404, 255] width 19 height 19
type input "2025/09/17"
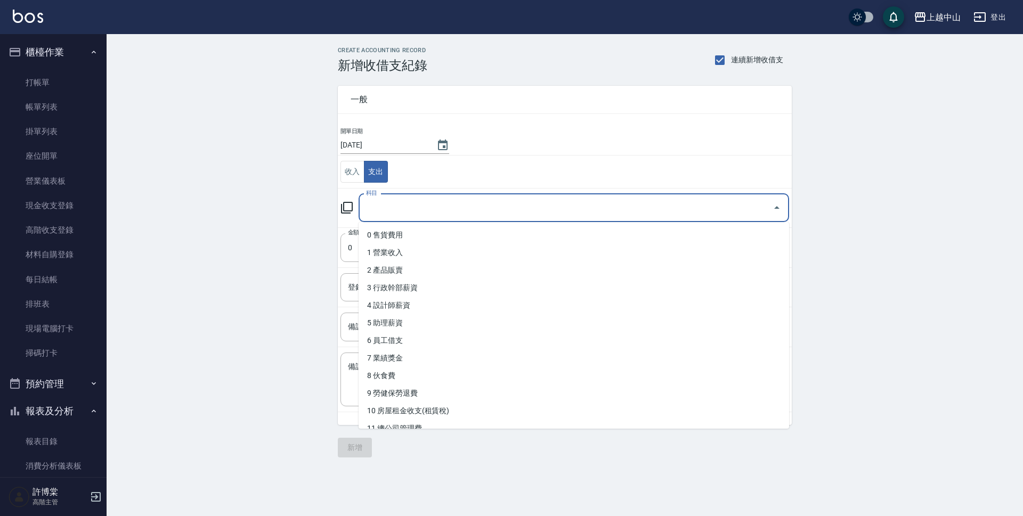
click at [398, 212] on input "科目" at bounding box center [566, 208] width 405 height 19
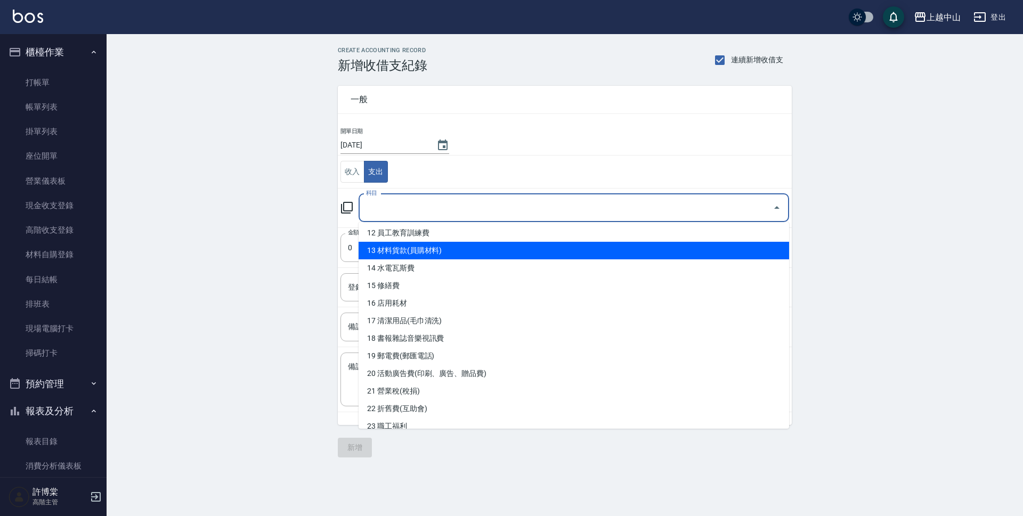
click at [434, 256] on li "13 材料貨款(員購材料)" at bounding box center [574, 251] width 431 height 18
type input "13 材料貨款(員購材料)"
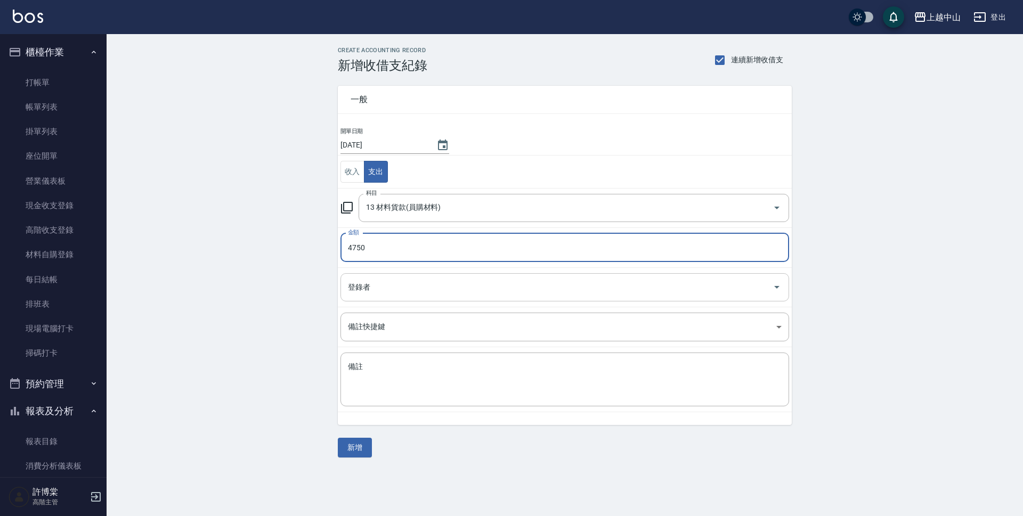
type input "4750"
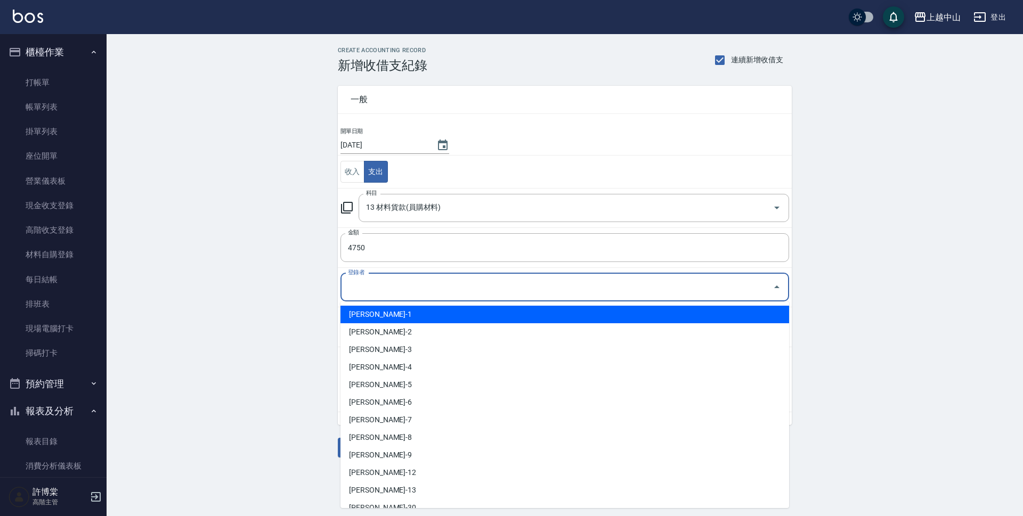
click at [407, 285] on input "登錄者" at bounding box center [556, 287] width 423 height 19
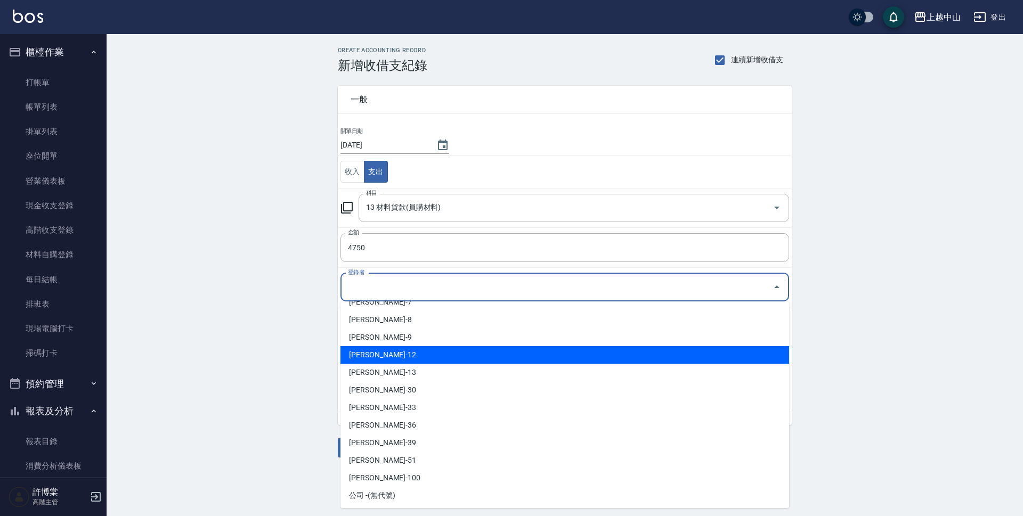
scroll to position [118, 0]
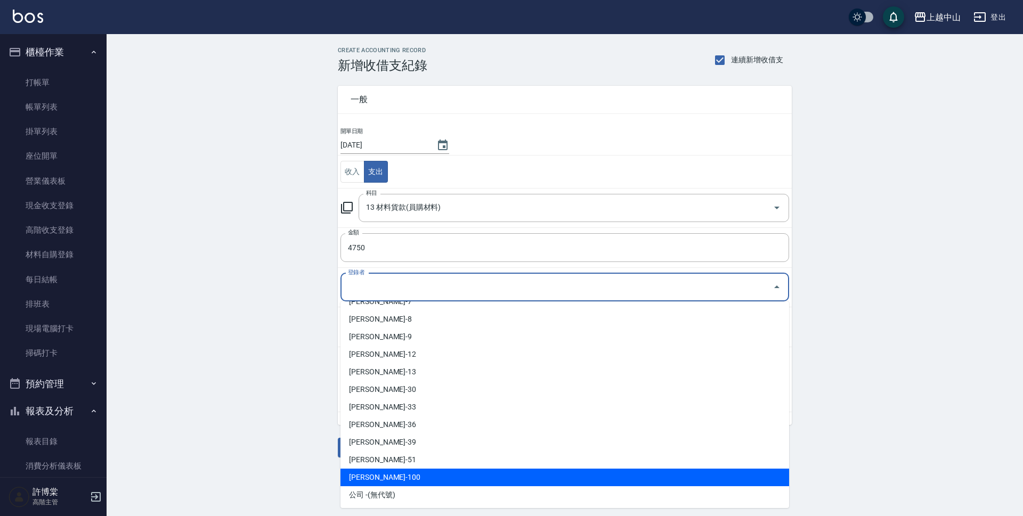
drag, startPoint x: 408, startPoint y: 470, endPoint x: 390, endPoint y: 446, distance: 30.8
click at [406, 470] on li "許博棠-100" at bounding box center [565, 478] width 449 height 18
type input "許博棠-100"
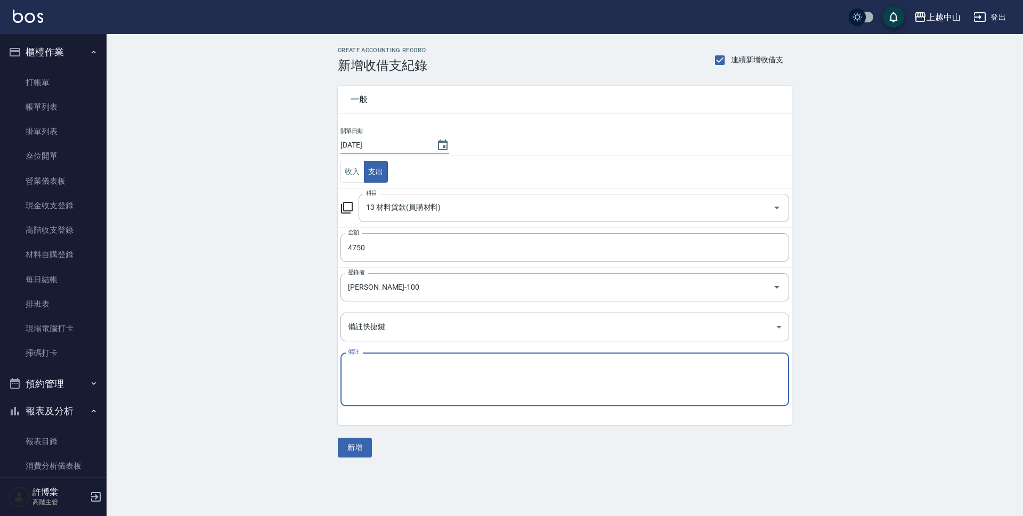
click at [372, 398] on textarea "備註" at bounding box center [565, 380] width 434 height 36
type textarea "蕾納塔貨款"
click at [358, 452] on button "新增" at bounding box center [355, 448] width 34 height 20
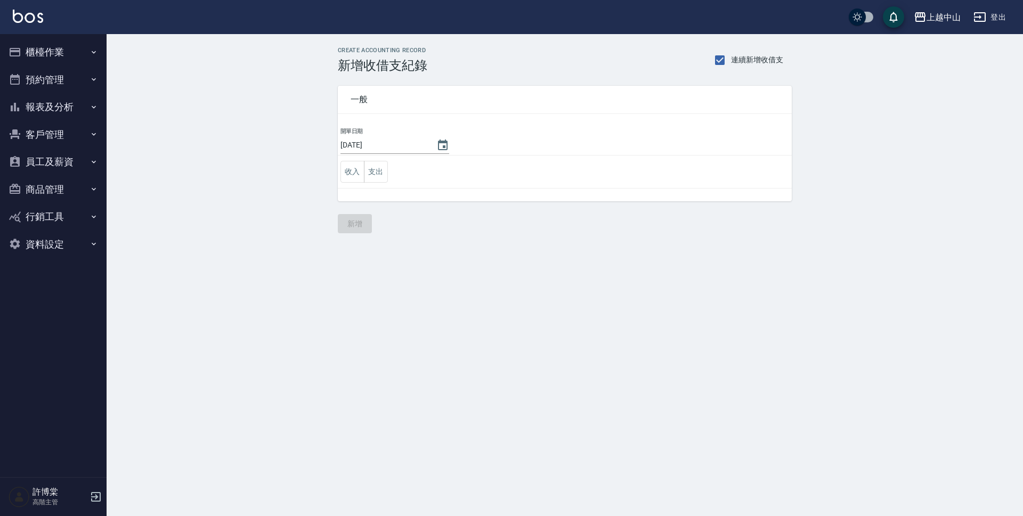
click at [55, 51] on button "櫃檯作業" at bounding box center [53, 52] width 98 height 28
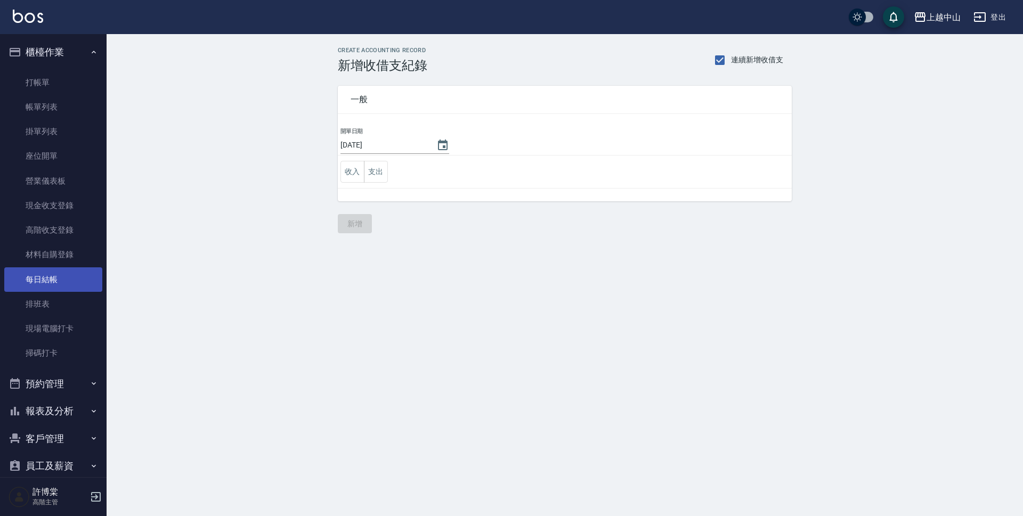
click at [55, 275] on link "每日結帳" at bounding box center [53, 280] width 98 height 25
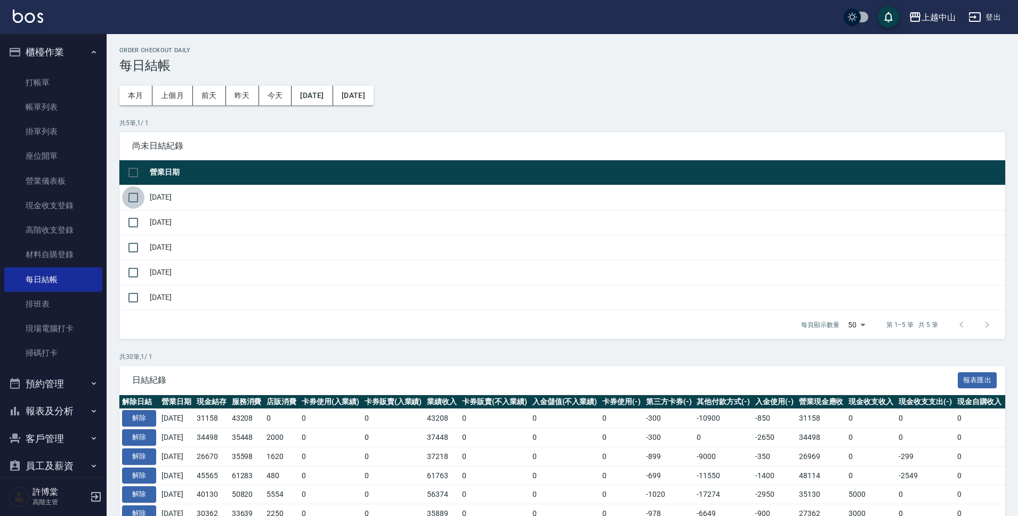
click at [136, 196] on input "checkbox" at bounding box center [133, 198] width 22 height 22
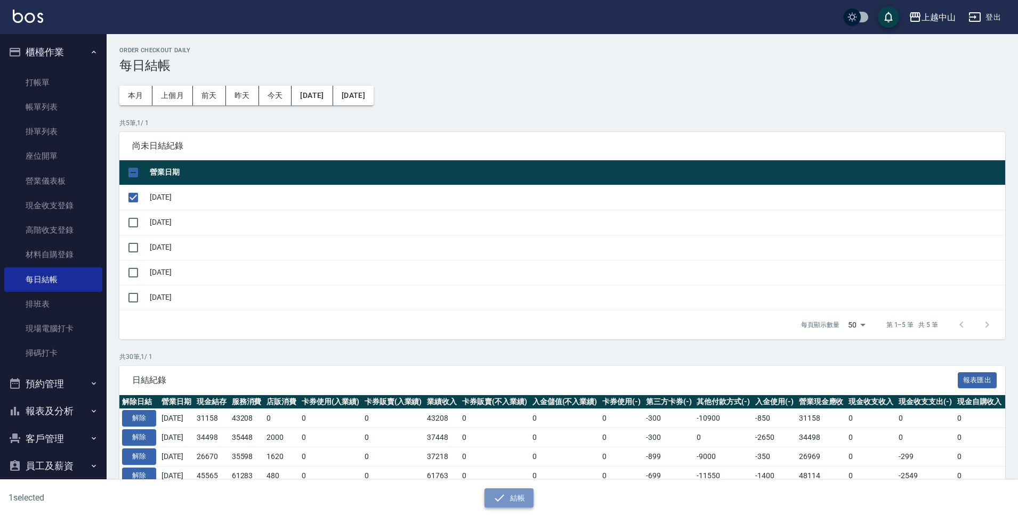
click at [515, 501] on button "結帳" at bounding box center [510, 499] width 50 height 20
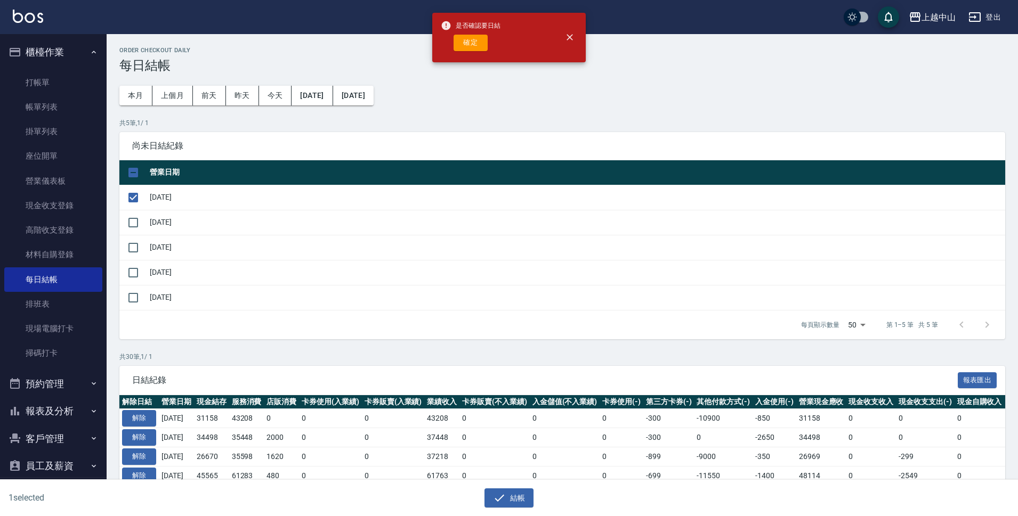
click at [480, 54] on div "是否確認要日結 確定" at bounding box center [471, 37] width 60 height 43
click at [469, 46] on button "確定" at bounding box center [471, 43] width 34 height 17
checkbox input "false"
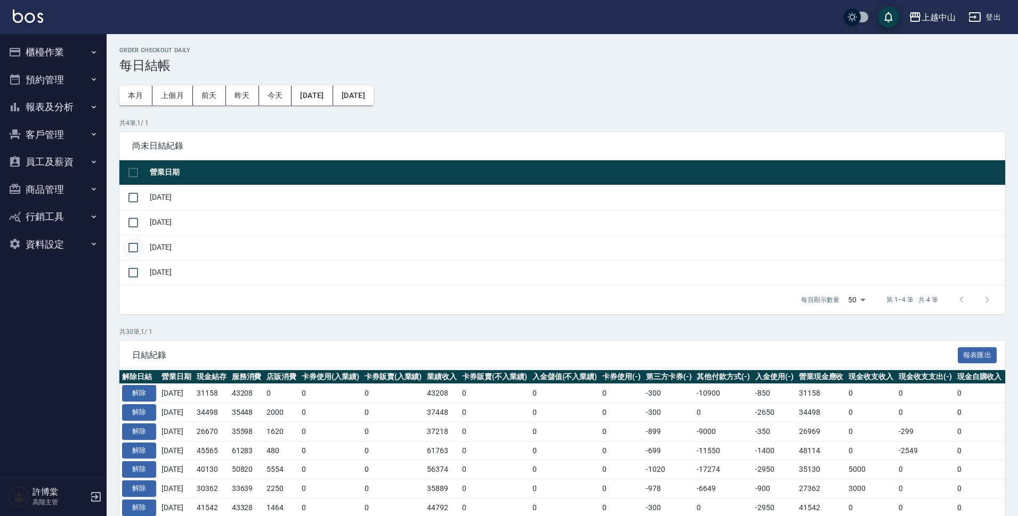
click at [128, 245] on input "checkbox" at bounding box center [133, 248] width 22 height 22
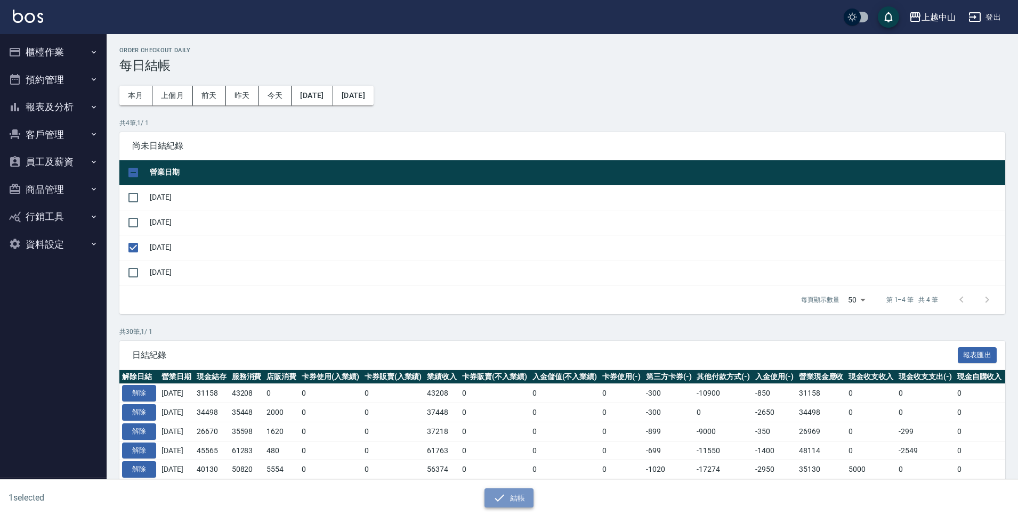
click at [524, 506] on button "結帳" at bounding box center [510, 499] width 50 height 20
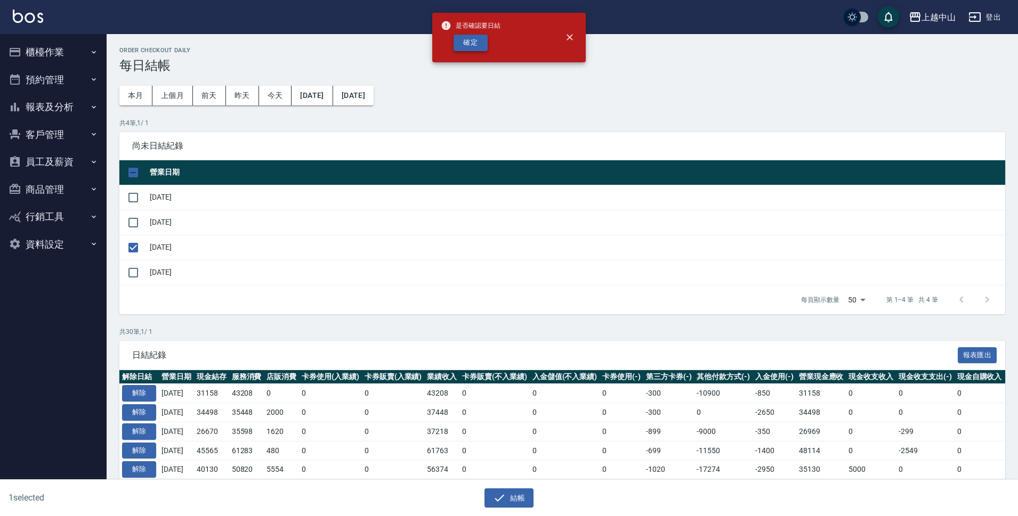
click at [471, 35] on button "確定" at bounding box center [471, 43] width 34 height 17
checkbox input "false"
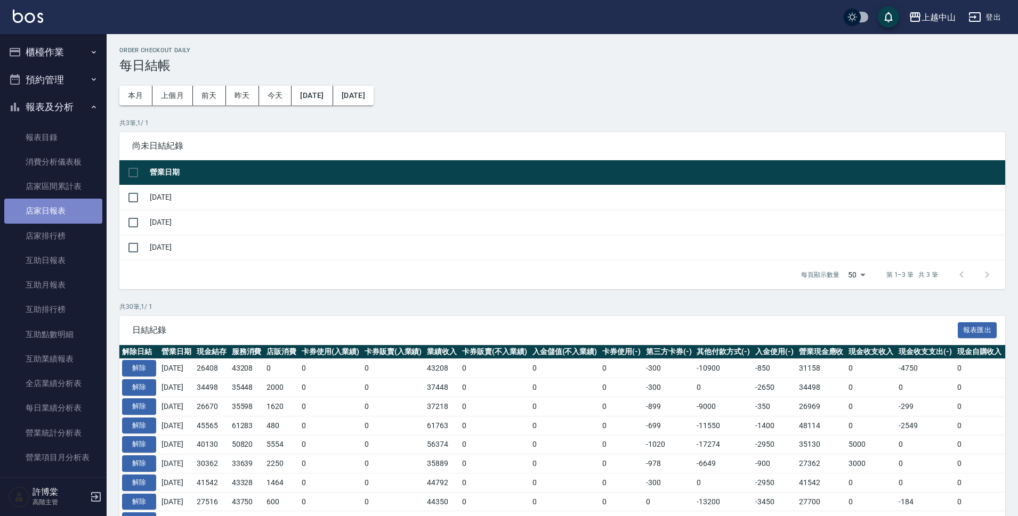
click at [58, 205] on link "店家日報表" at bounding box center [53, 211] width 98 height 25
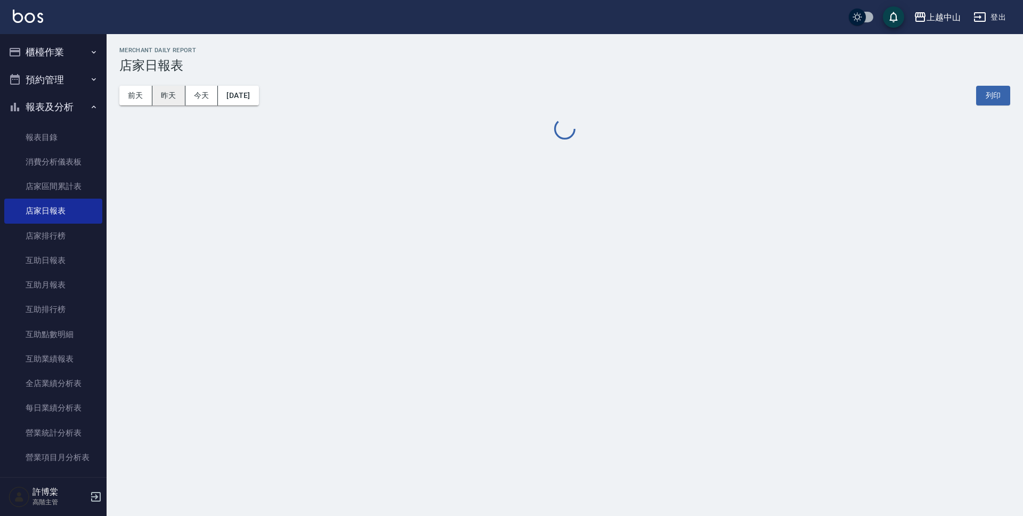
click at [171, 99] on button "昨天" at bounding box center [168, 96] width 33 height 20
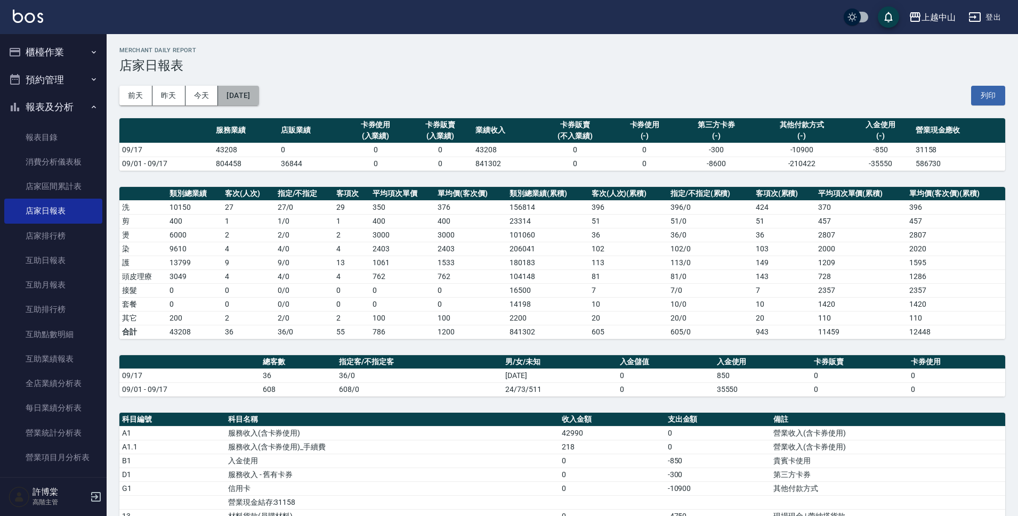
click at [259, 102] on button "2025/09/17" at bounding box center [238, 96] width 41 height 20
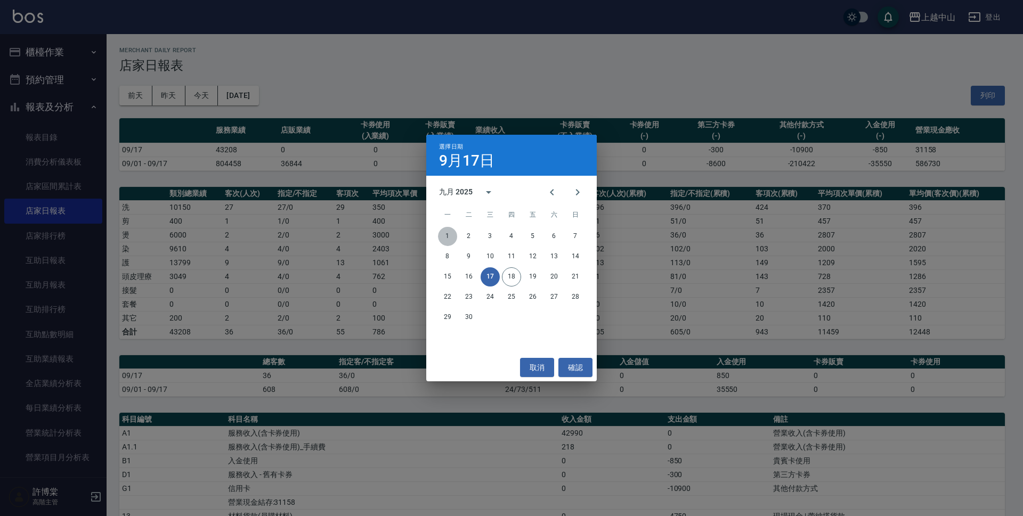
click at [441, 234] on button "1" at bounding box center [447, 236] width 19 height 19
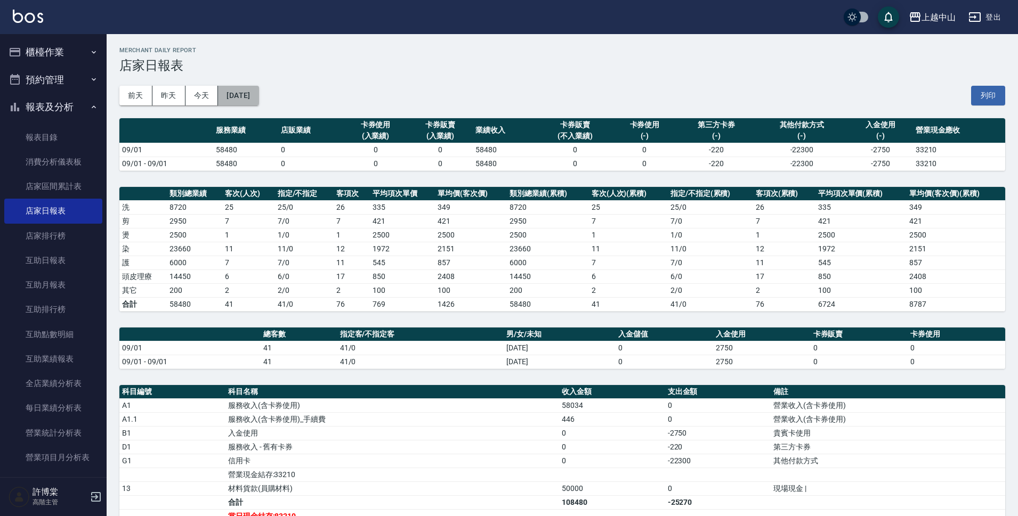
click at [247, 102] on button "[DATE]" at bounding box center [238, 96] width 41 height 20
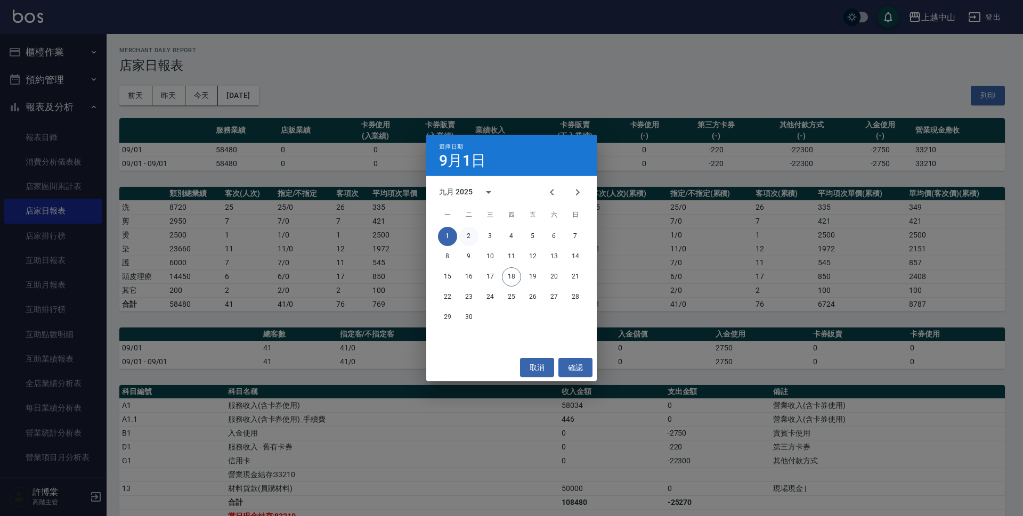
click at [471, 233] on button "2" at bounding box center [468, 236] width 19 height 19
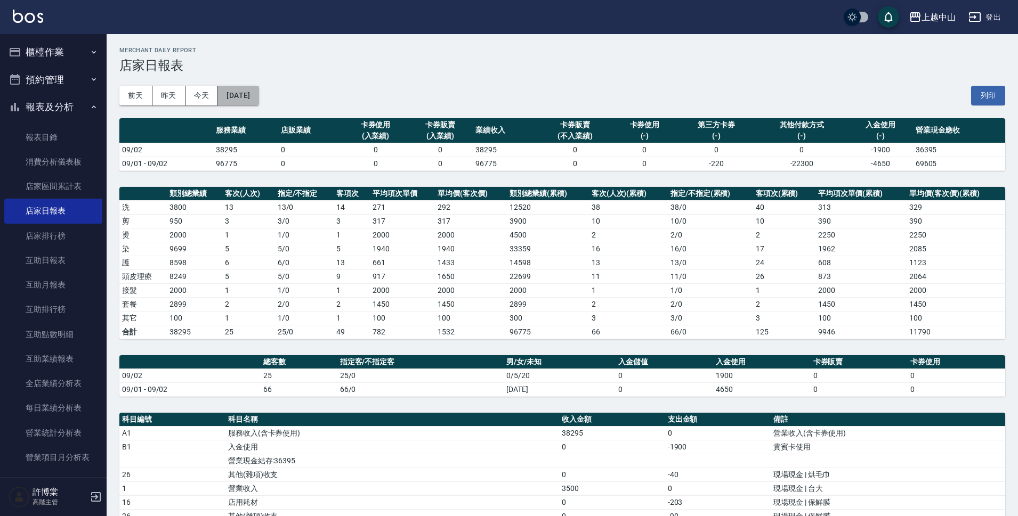
click at [259, 98] on button "[DATE]" at bounding box center [238, 96] width 41 height 20
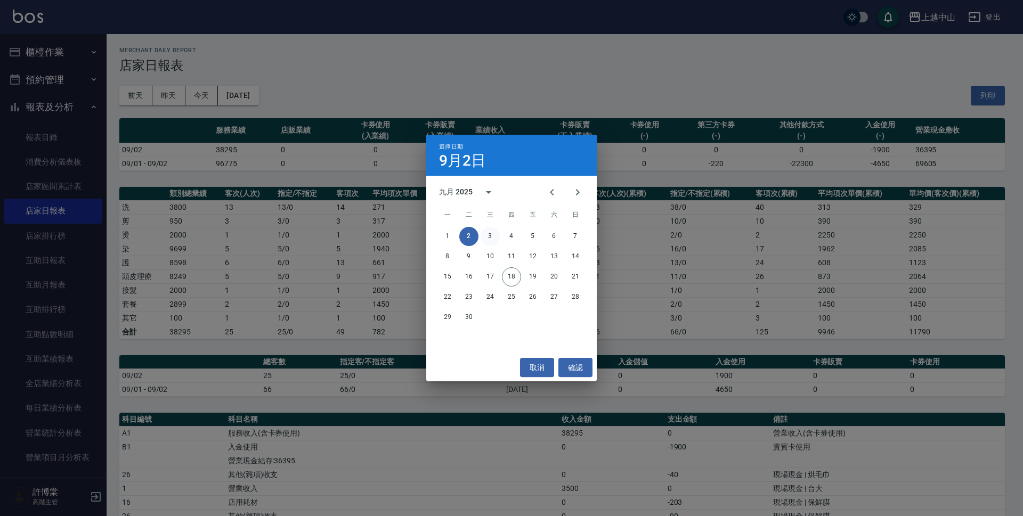
click at [490, 232] on button "3" at bounding box center [490, 236] width 19 height 19
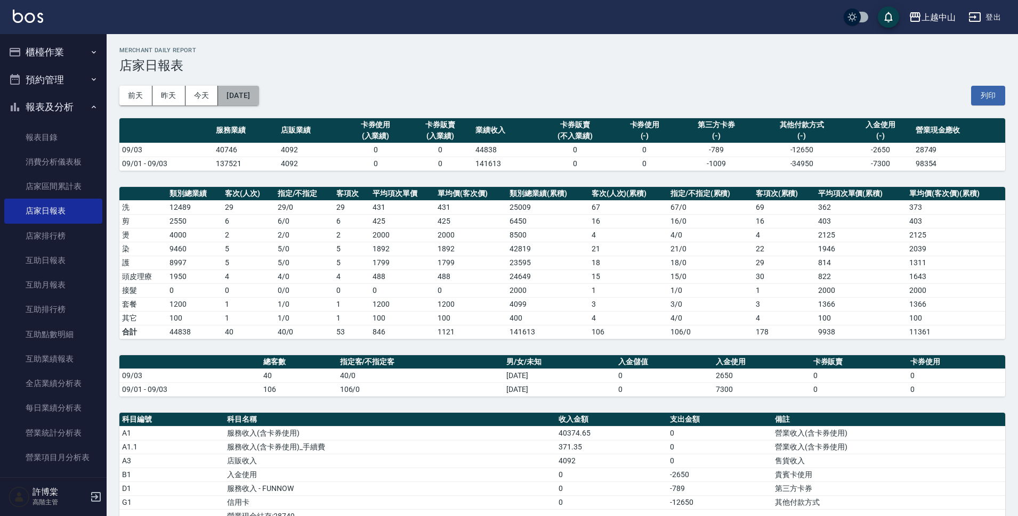
click at [238, 89] on button "[DATE]" at bounding box center [238, 96] width 41 height 20
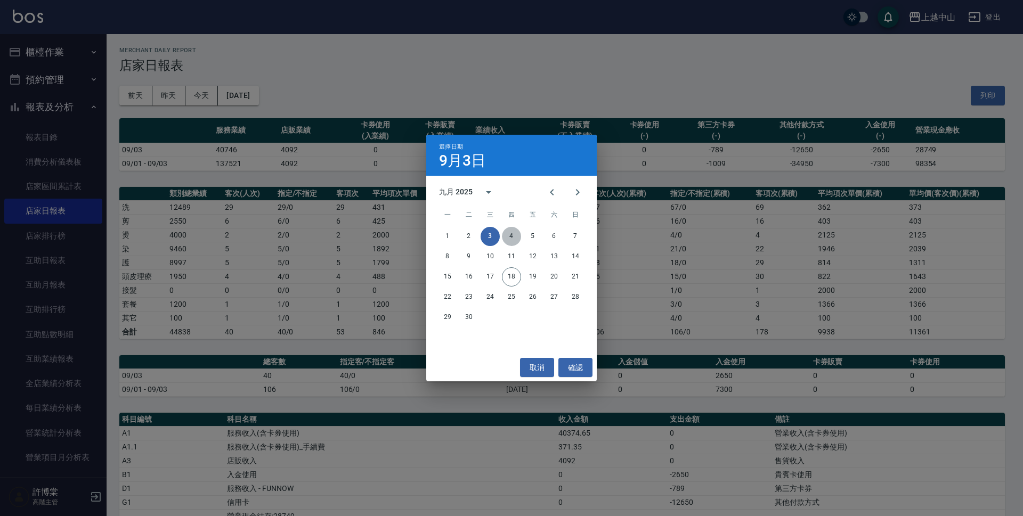
click at [516, 235] on button "4" at bounding box center [511, 236] width 19 height 19
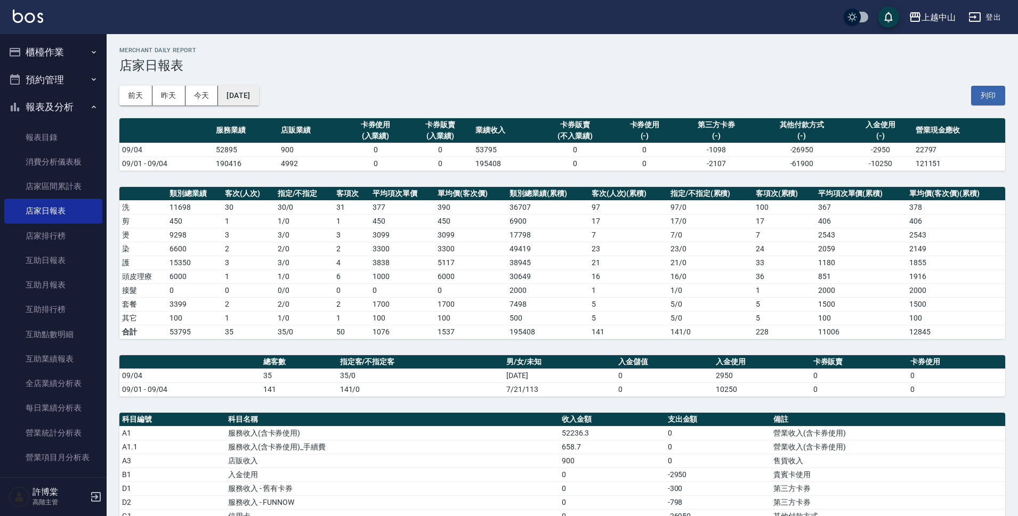
click at [259, 92] on button "[DATE]" at bounding box center [238, 96] width 41 height 20
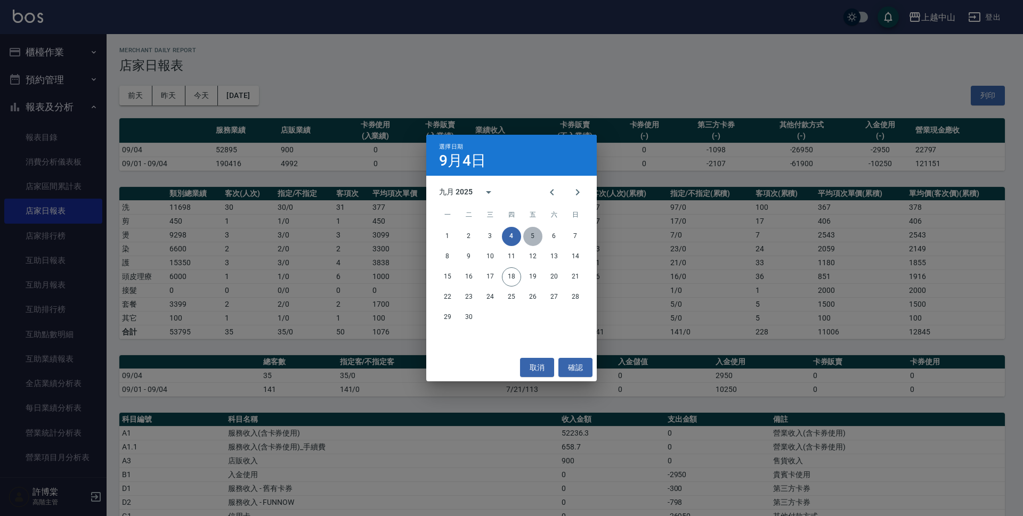
click at [529, 233] on button "5" at bounding box center [532, 236] width 19 height 19
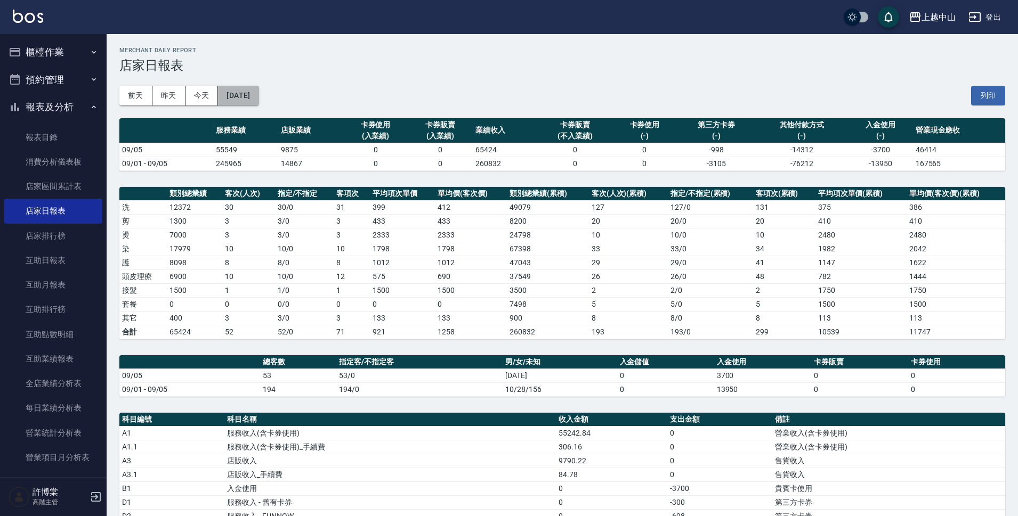
click at [254, 99] on button "[DATE]" at bounding box center [238, 96] width 41 height 20
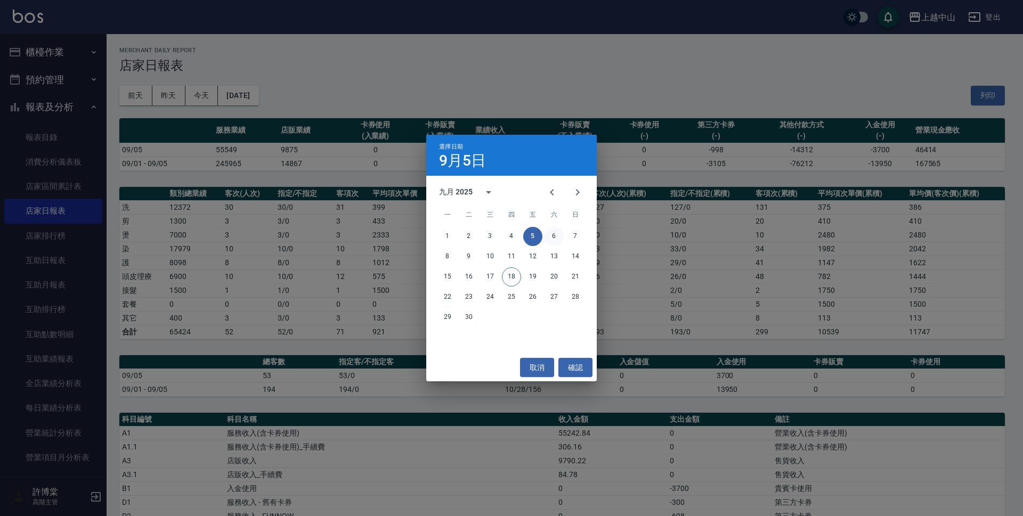
click at [554, 239] on button "6" at bounding box center [554, 236] width 19 height 19
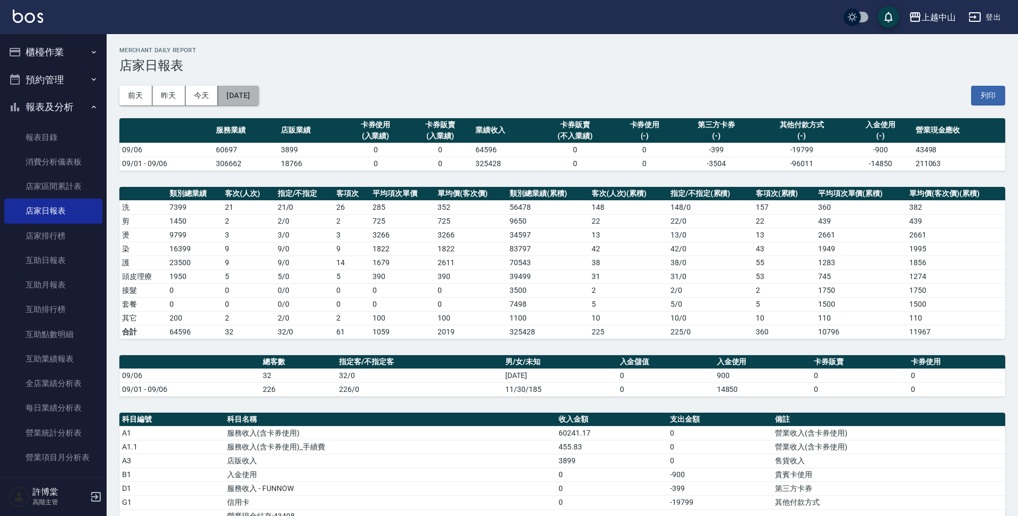
click at [259, 95] on button "[DATE]" at bounding box center [238, 96] width 41 height 20
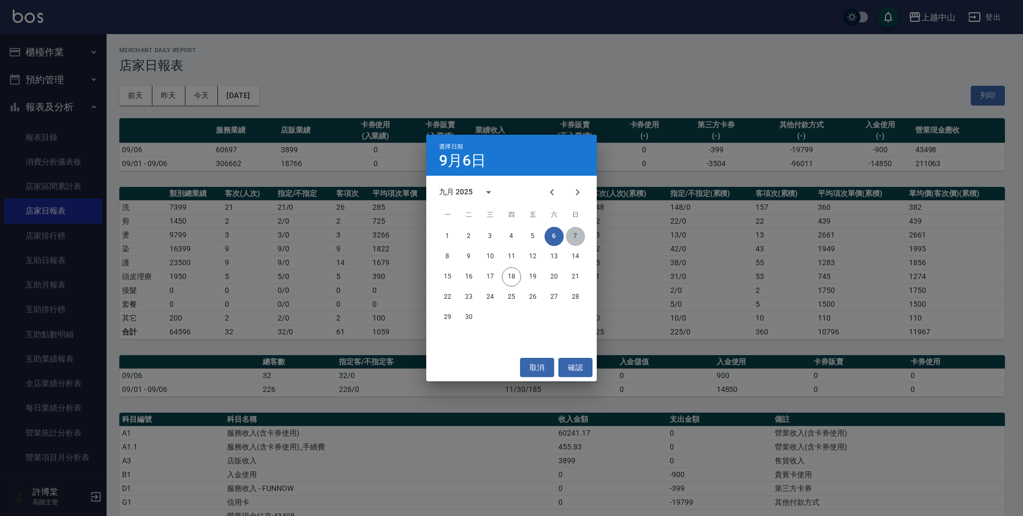
click at [577, 232] on button "7" at bounding box center [575, 236] width 19 height 19
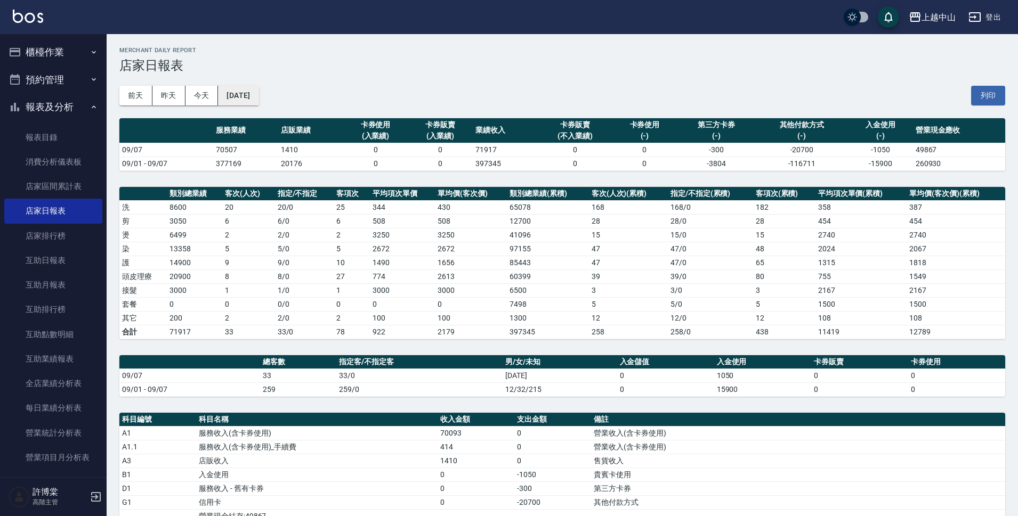
click at [259, 98] on button "[DATE]" at bounding box center [238, 96] width 41 height 20
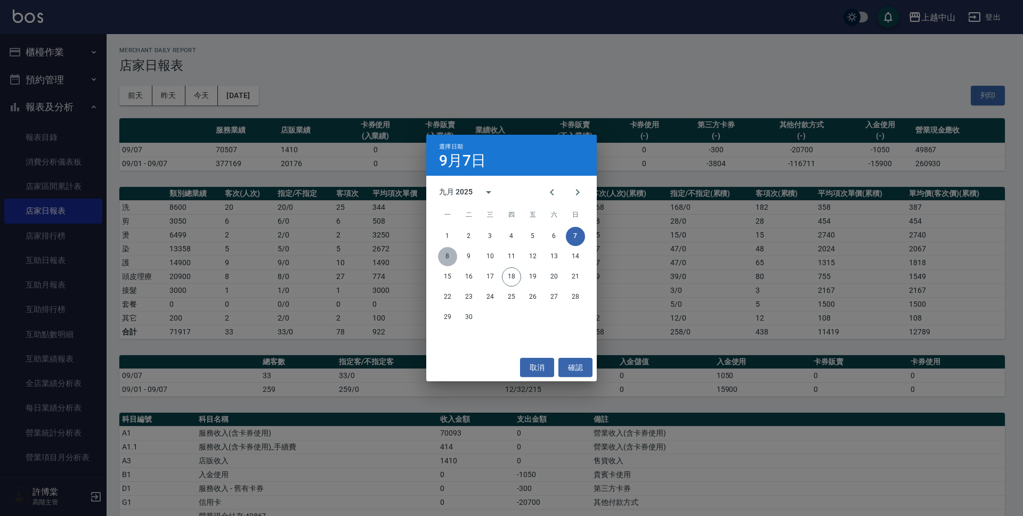
click at [451, 253] on button "8" at bounding box center [447, 256] width 19 height 19
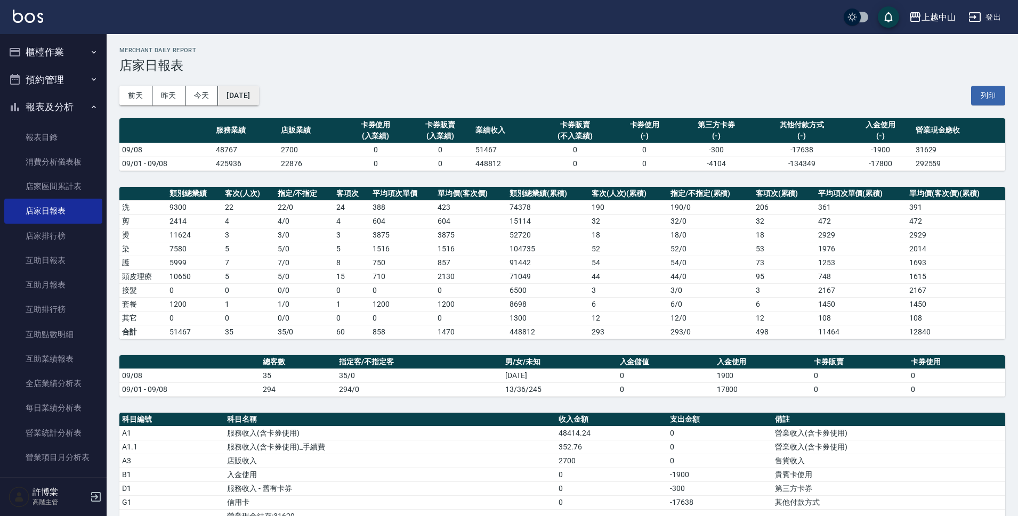
click at [259, 94] on button "[DATE]" at bounding box center [238, 96] width 41 height 20
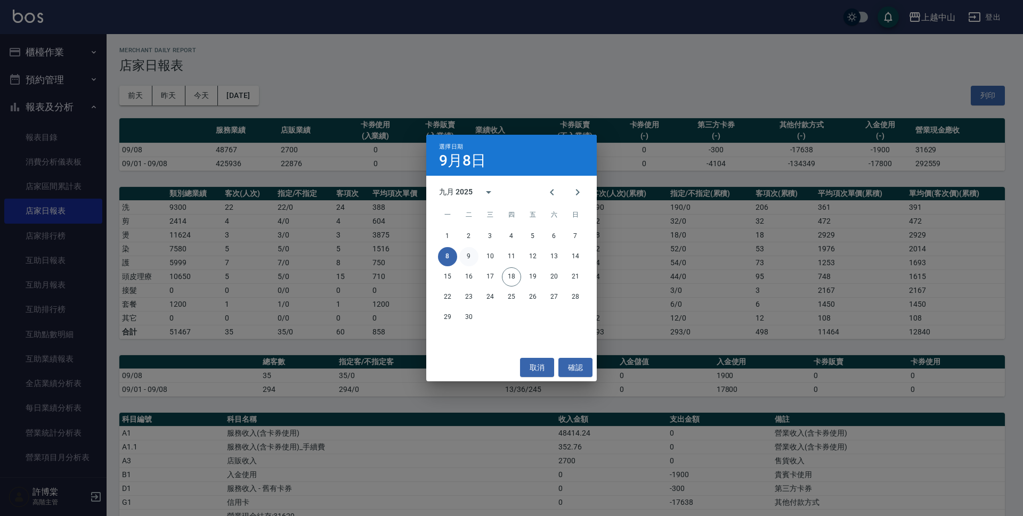
click at [467, 253] on button "9" at bounding box center [468, 256] width 19 height 19
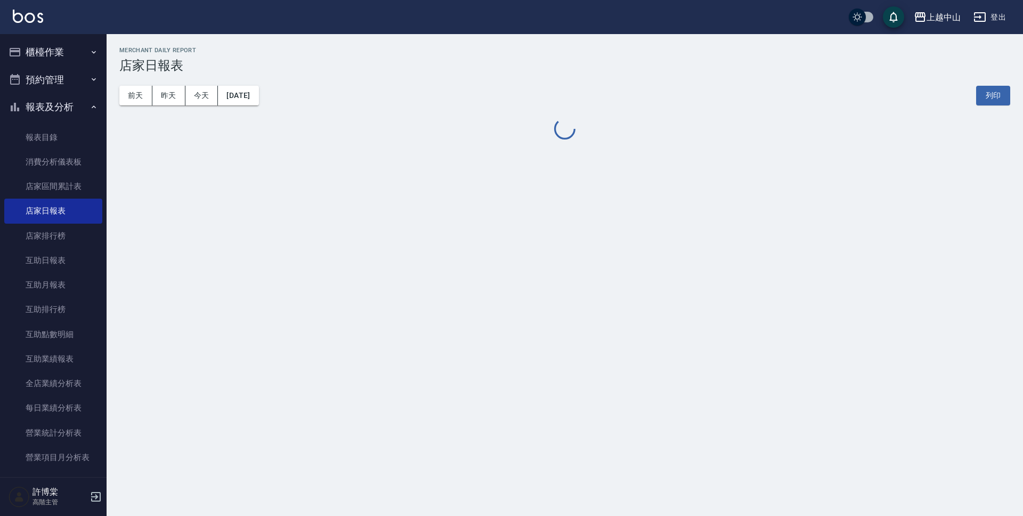
click at [330, 293] on div "上越中山 2025-09-09 店家日報表 列印時間： 2025-09-18-12:19 Merchant Daily Report 店家日報表 前天 昨天 …" at bounding box center [511, 258] width 1023 height 516
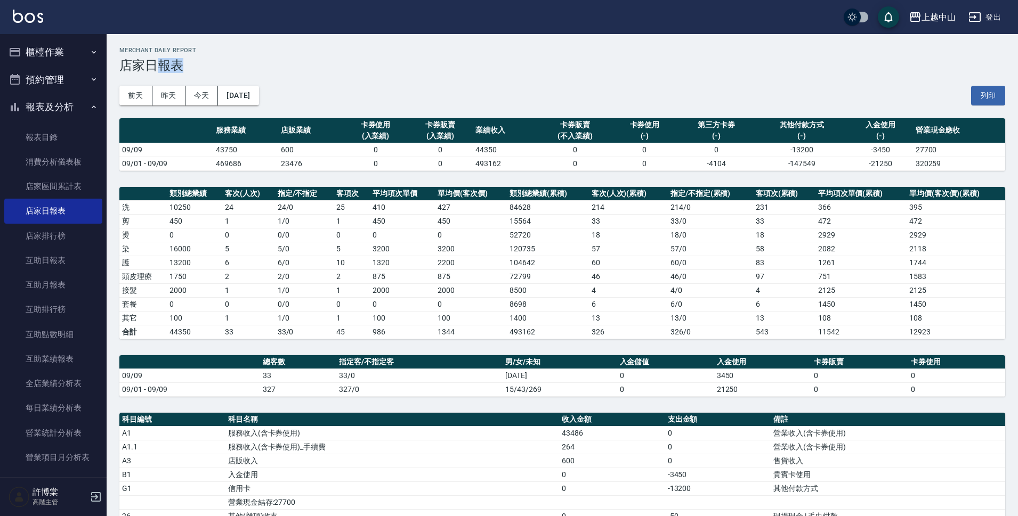
click at [330, 293] on div "上越中山 2025-09-09 店家日報表 列印時間： 2025-09-18-12:19 Merchant Daily Report 店家日報表 前天 昨天 …" at bounding box center [509, 359] width 1018 height 719
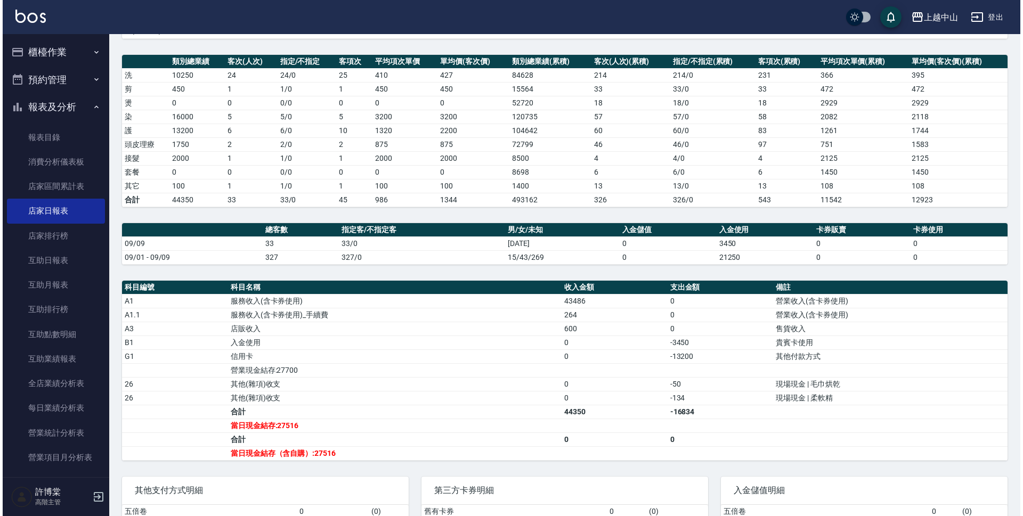
scroll to position [42, 0]
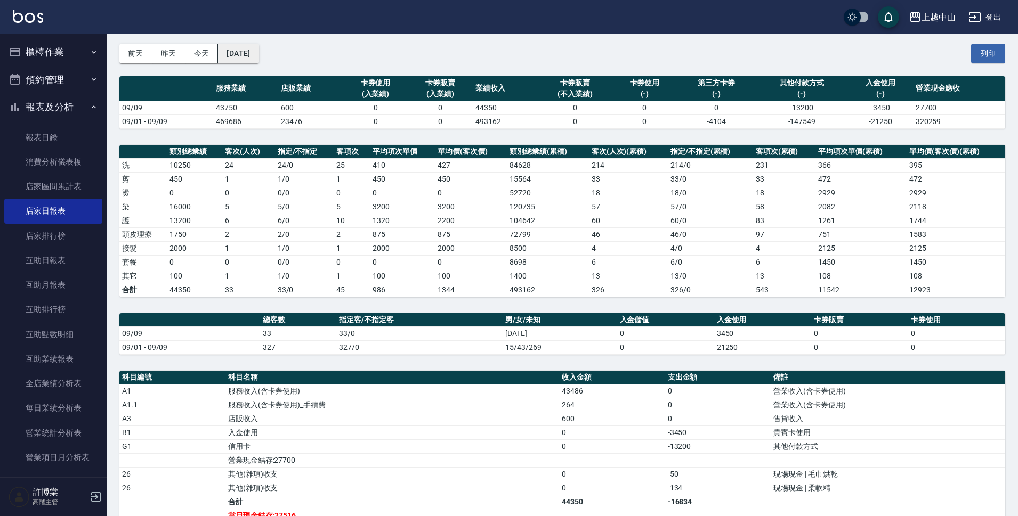
click at [252, 54] on button "[DATE]" at bounding box center [238, 54] width 41 height 20
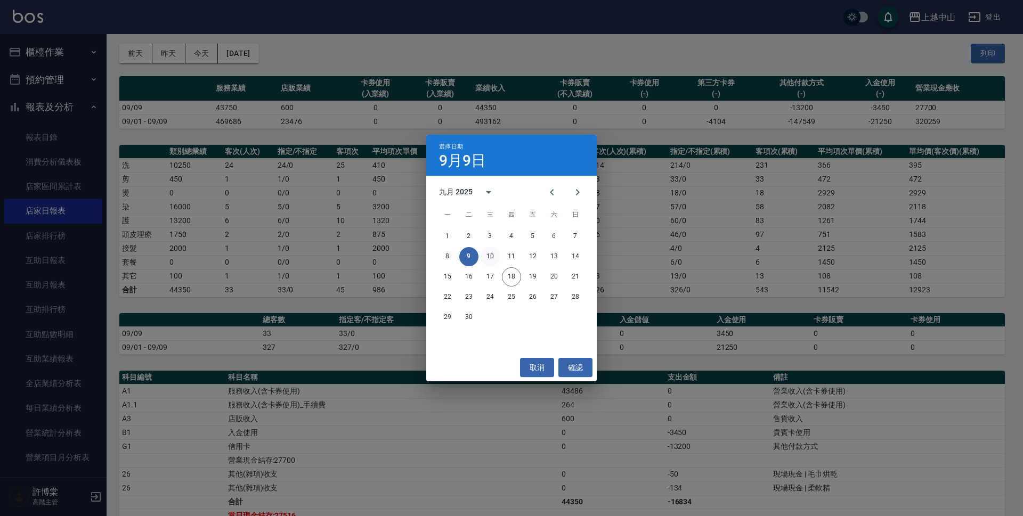
click at [493, 257] on button "10" at bounding box center [490, 256] width 19 height 19
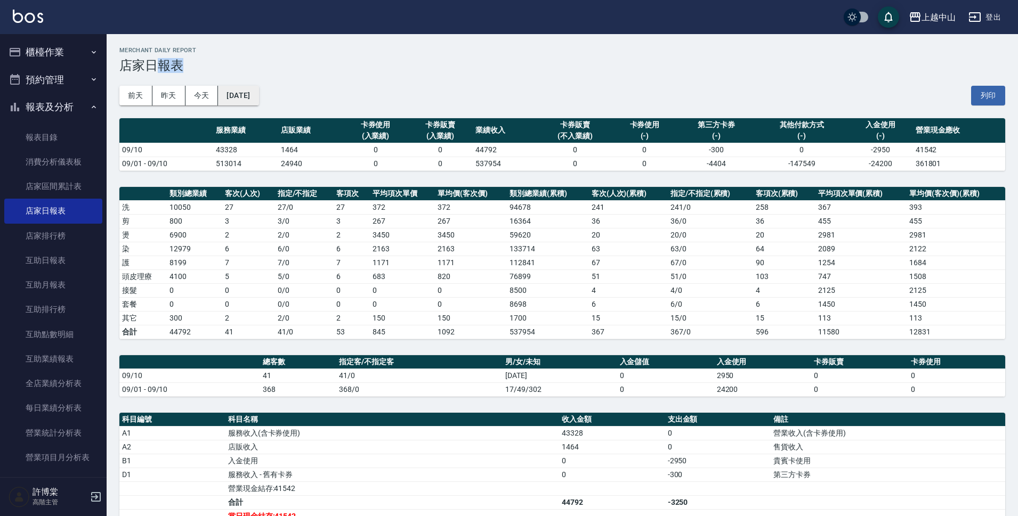
click at [255, 93] on button "[DATE]" at bounding box center [238, 96] width 41 height 20
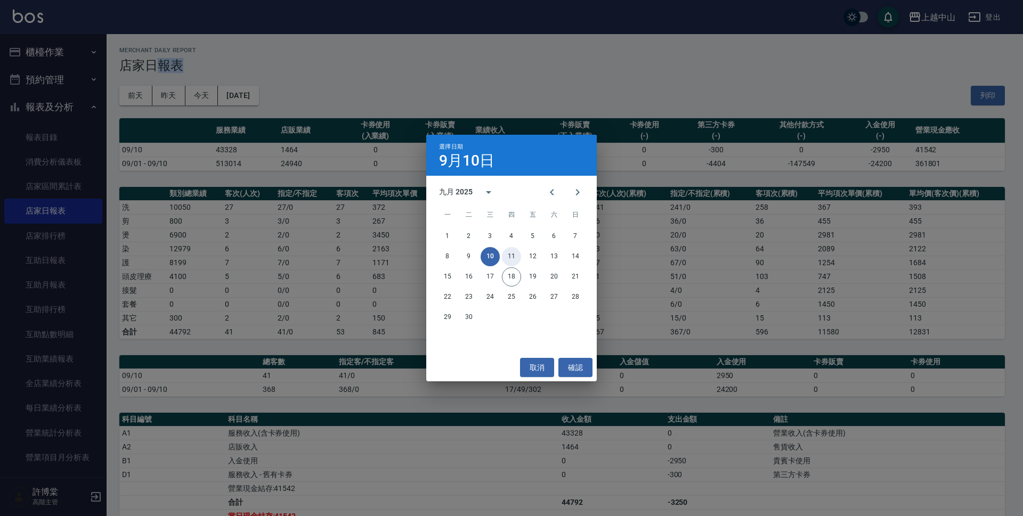
click at [514, 256] on button "11" at bounding box center [511, 256] width 19 height 19
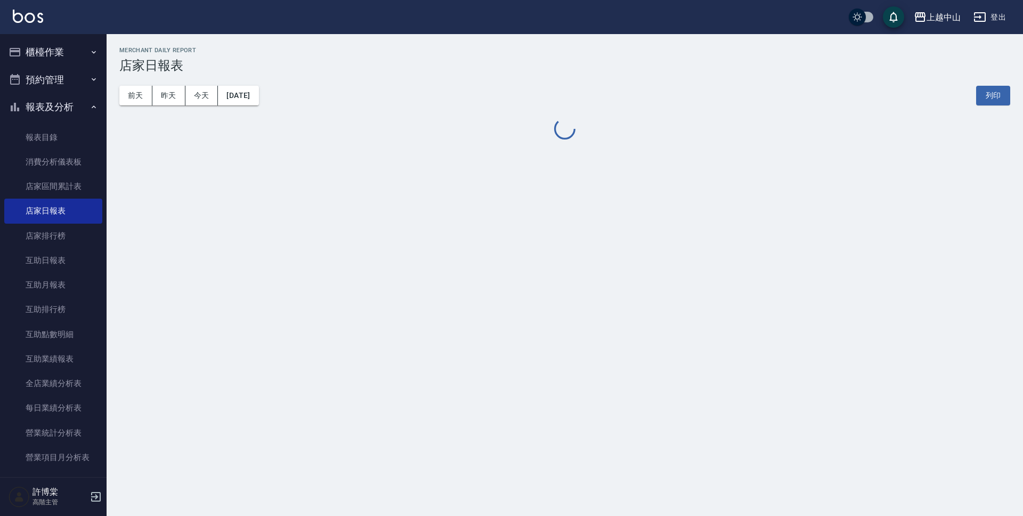
click at [479, 255] on div "上越中山 2025-09-11 店家日報表 列印時間： 2025-09-18-12:20 Merchant Daily Report 店家日報表 前天 昨天 …" at bounding box center [511, 258] width 1023 height 516
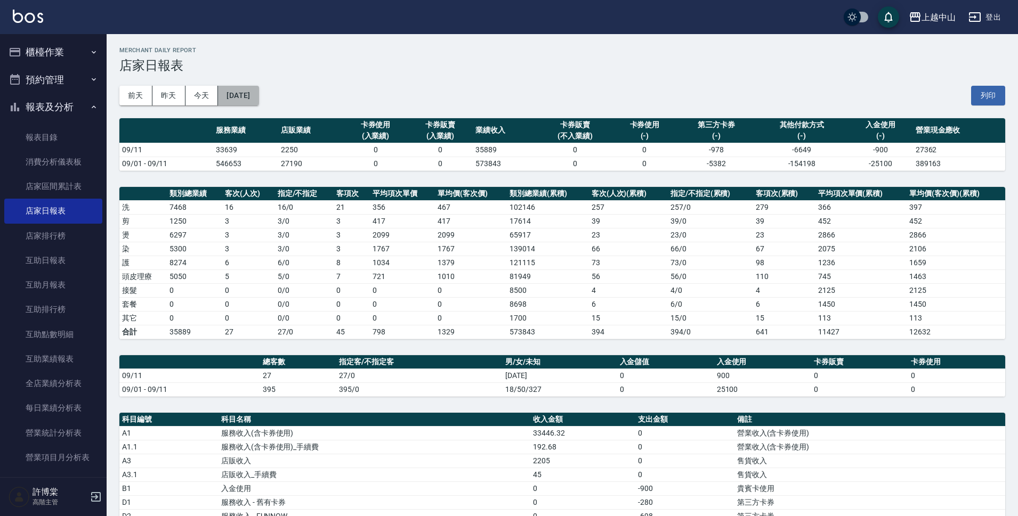
click at [250, 92] on button "[DATE]" at bounding box center [238, 96] width 41 height 20
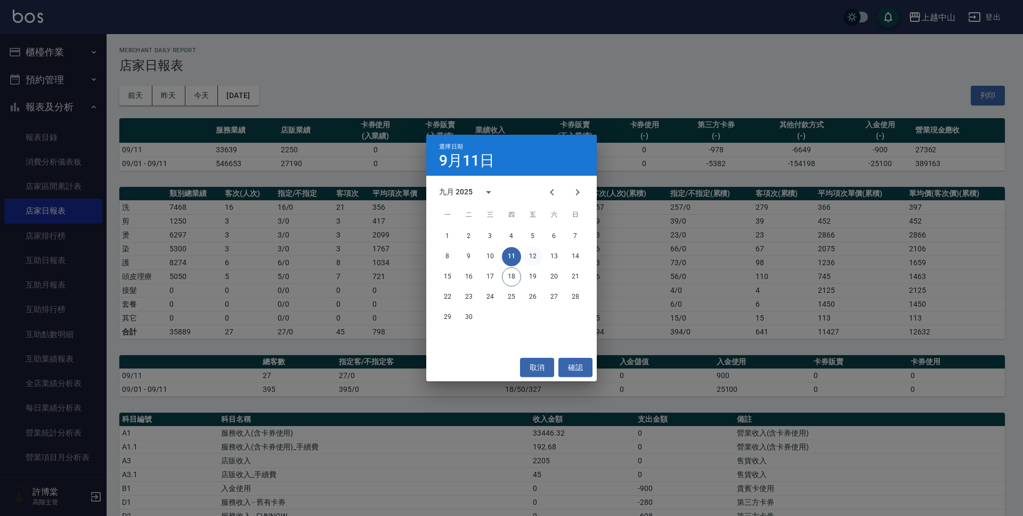
click at [527, 260] on button "12" at bounding box center [532, 256] width 19 height 19
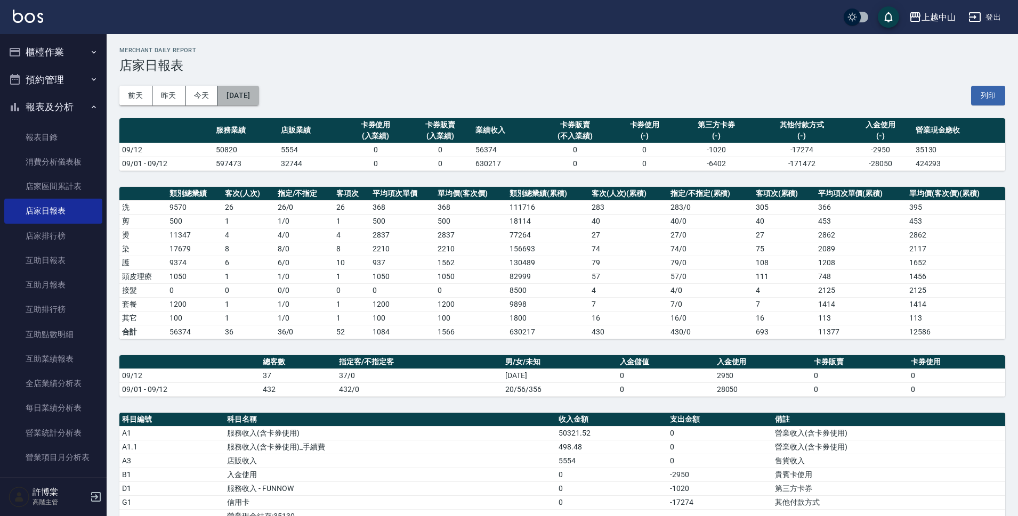
click at [253, 94] on button "[DATE]" at bounding box center [238, 96] width 41 height 20
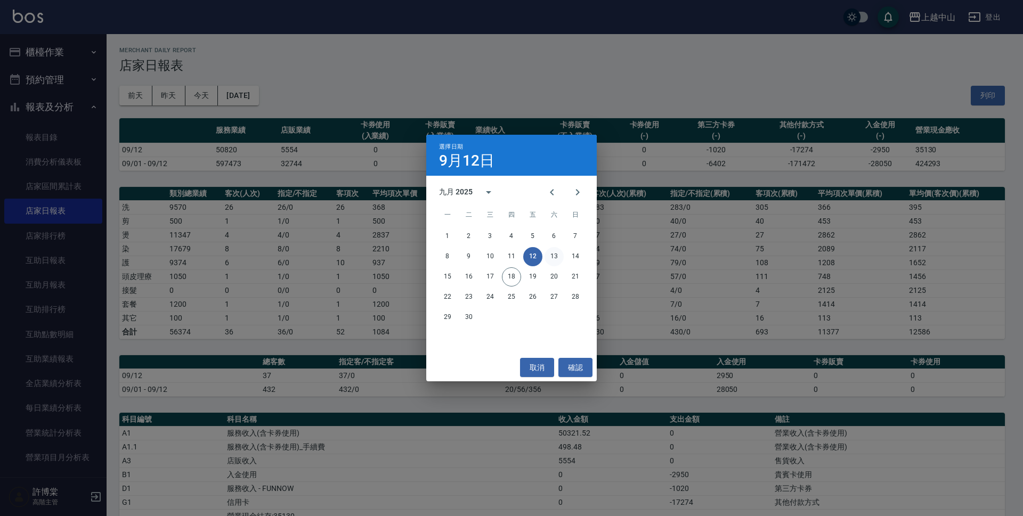
click at [559, 256] on button "13" at bounding box center [554, 256] width 19 height 19
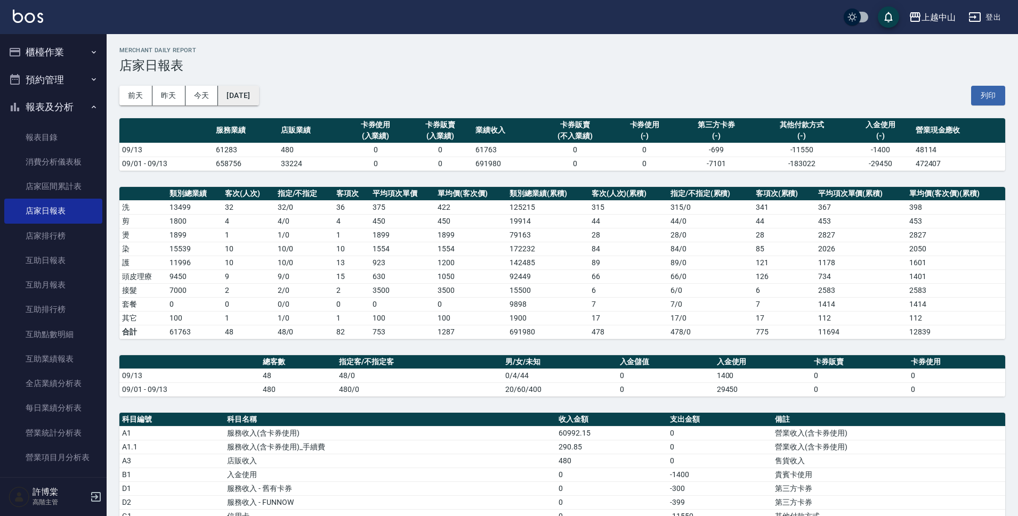
click at [259, 98] on button "[DATE]" at bounding box center [238, 96] width 41 height 20
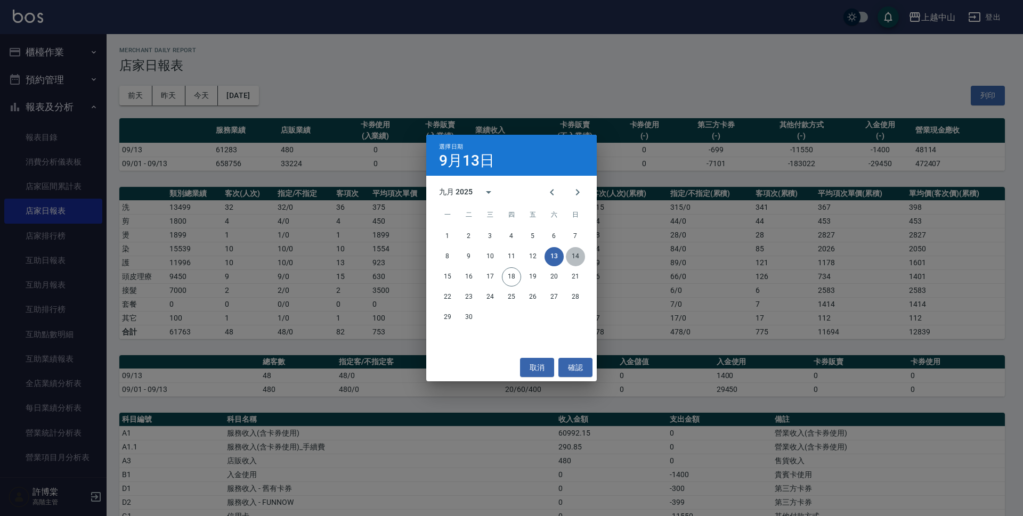
click at [577, 254] on button "14" at bounding box center [575, 256] width 19 height 19
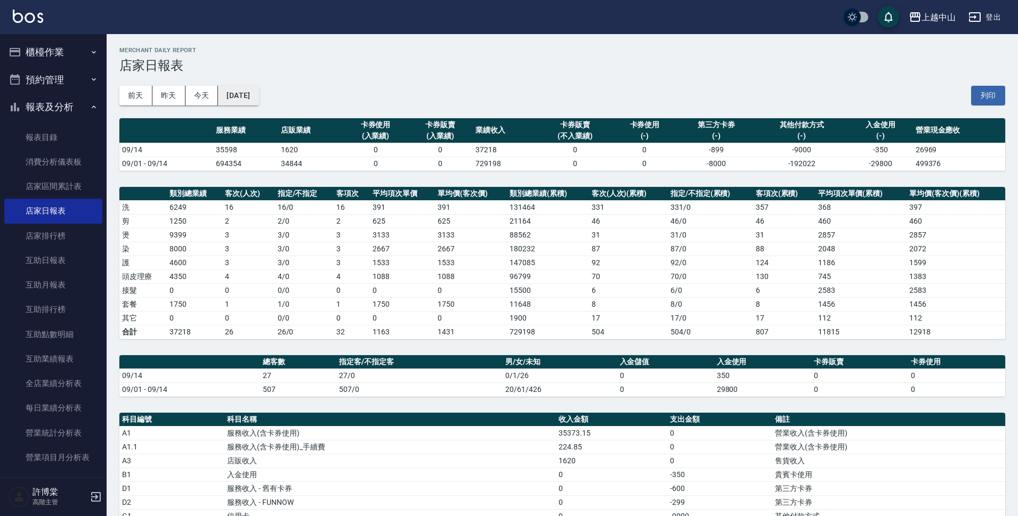
click at [259, 89] on button "[DATE]" at bounding box center [238, 96] width 41 height 20
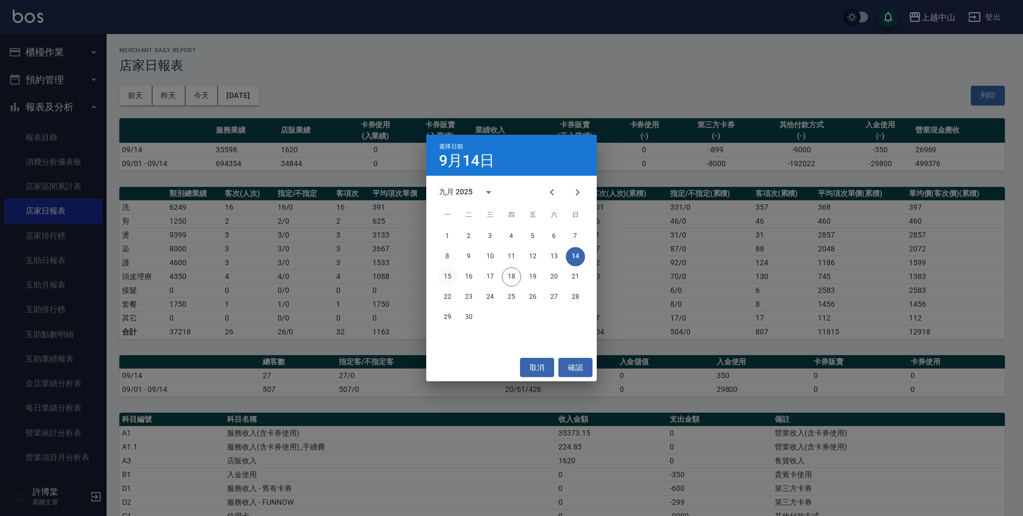
click at [457, 275] on button "15" at bounding box center [447, 277] width 19 height 19
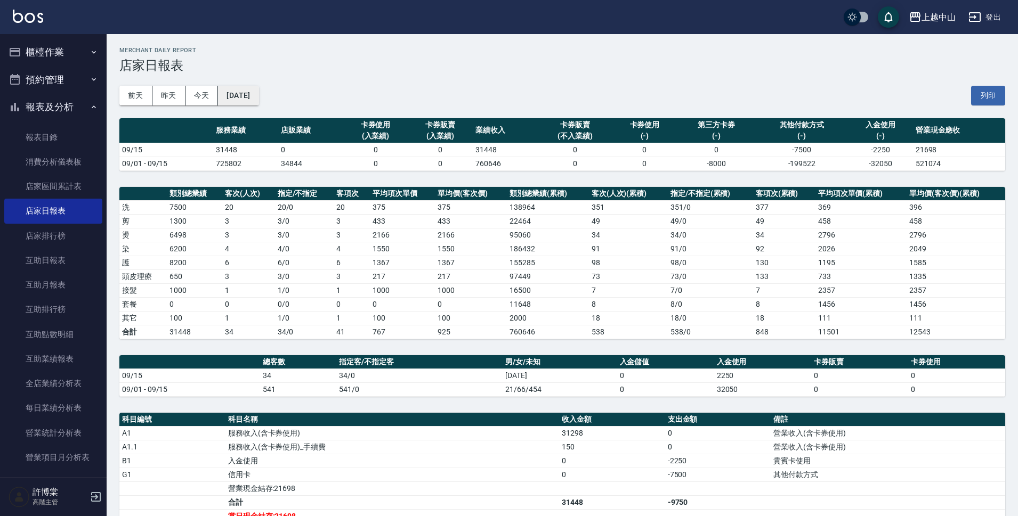
click at [221, 89] on button "[DATE]" at bounding box center [238, 96] width 41 height 20
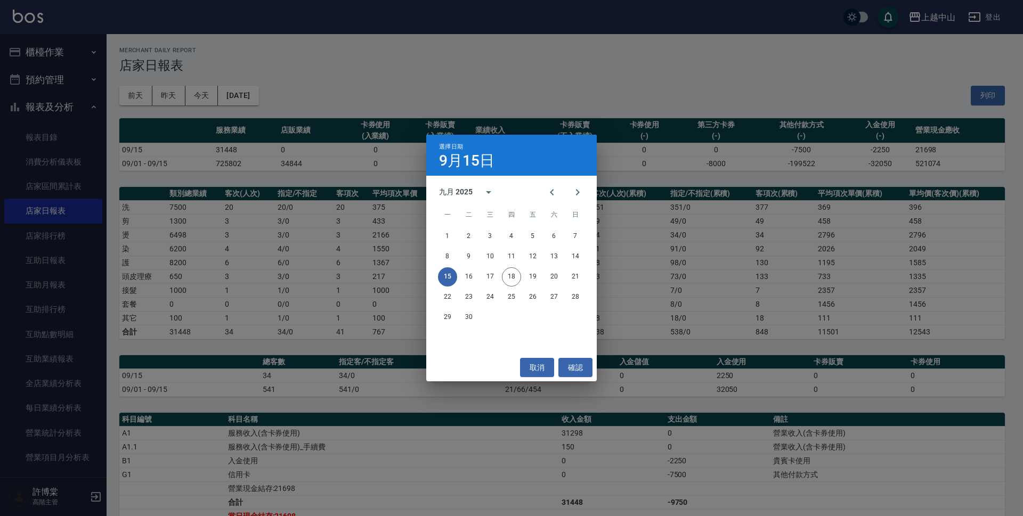
click at [247, 90] on div "選擇日期 9月15日 九月 2025 一 二 三 四 五 六 日 1 2 3 4 5 6 7 8 9 10 11 12 13 14 15 16 17 18 1…" at bounding box center [511, 258] width 1023 height 516
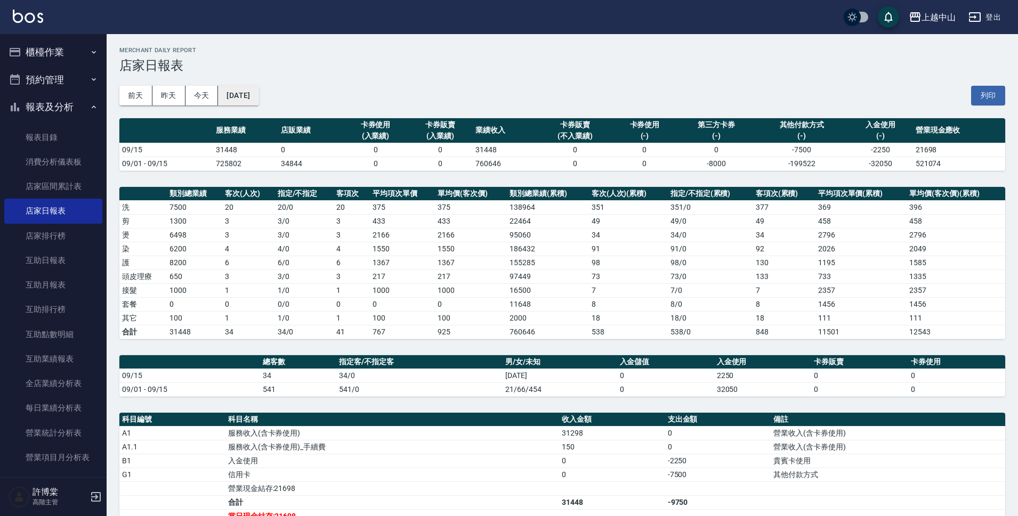
click at [259, 98] on button "[DATE]" at bounding box center [238, 96] width 41 height 20
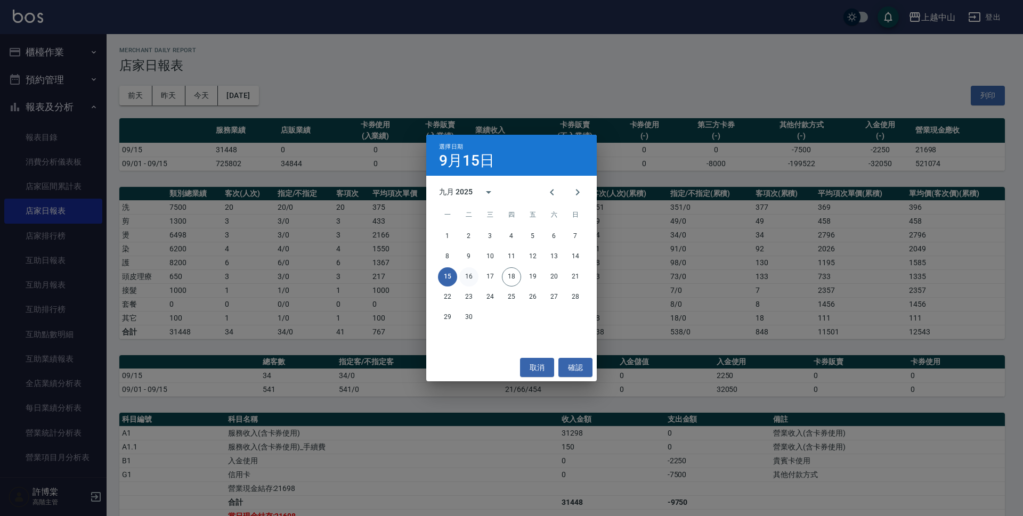
click at [473, 270] on button "16" at bounding box center [468, 277] width 19 height 19
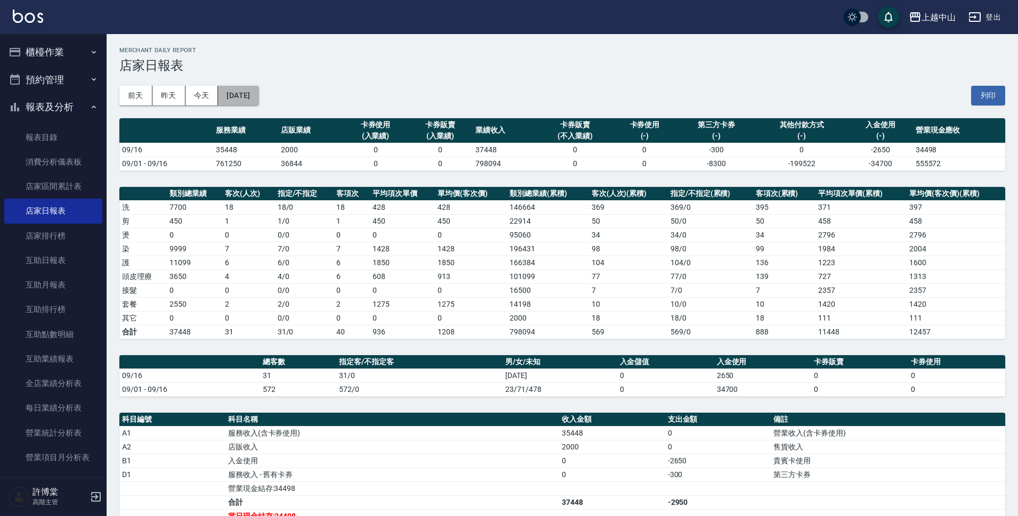
click at [259, 94] on button "2025/09/16" at bounding box center [238, 96] width 41 height 20
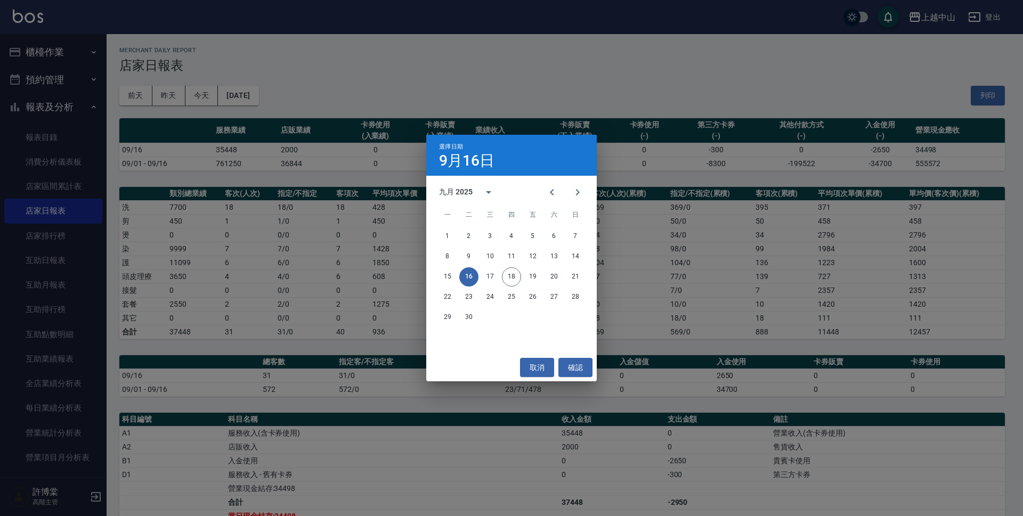
click at [278, 156] on div "選擇日期 9月16日 九月 2025 一 二 三 四 五 六 日 1 2 3 4 5 6 7 8 9 10 11 12 13 14 15 16 17 18 1…" at bounding box center [511, 258] width 1023 height 516
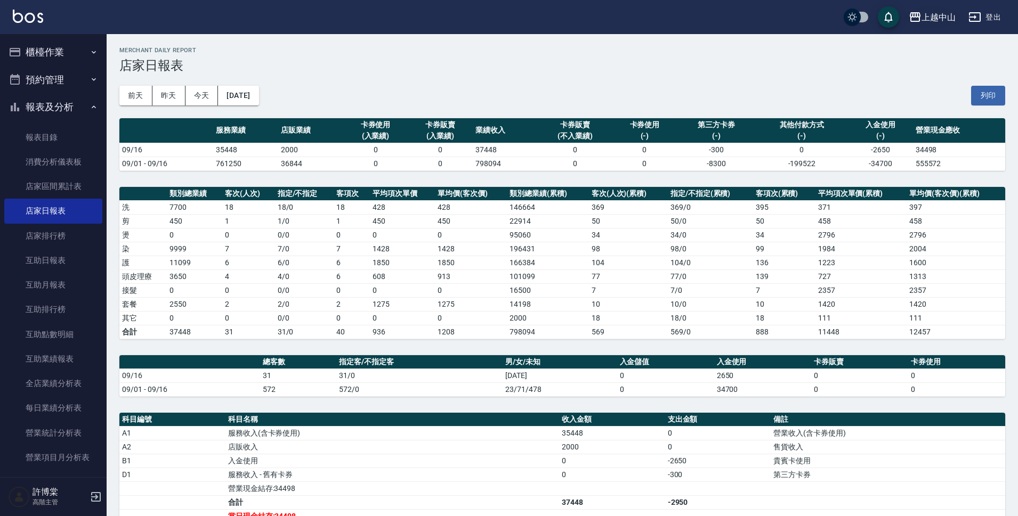
click at [948, 19] on div "上越中山" at bounding box center [939, 17] width 34 height 13
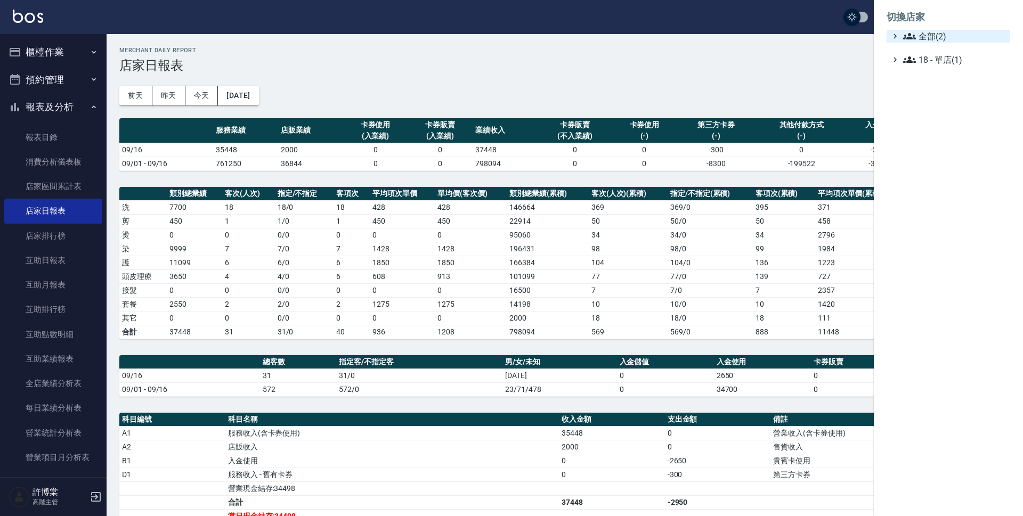
click at [932, 37] on span "全部(2)" at bounding box center [954, 36] width 103 height 13
click at [937, 49] on span "AT台大" at bounding box center [954, 49] width 104 height 13
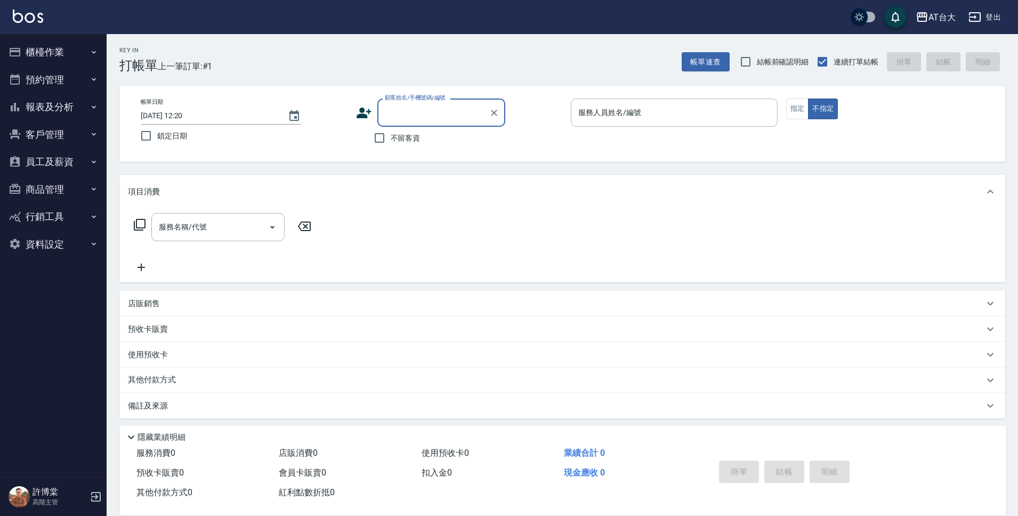
click at [63, 124] on button "客戶管理" at bounding box center [53, 135] width 98 height 28
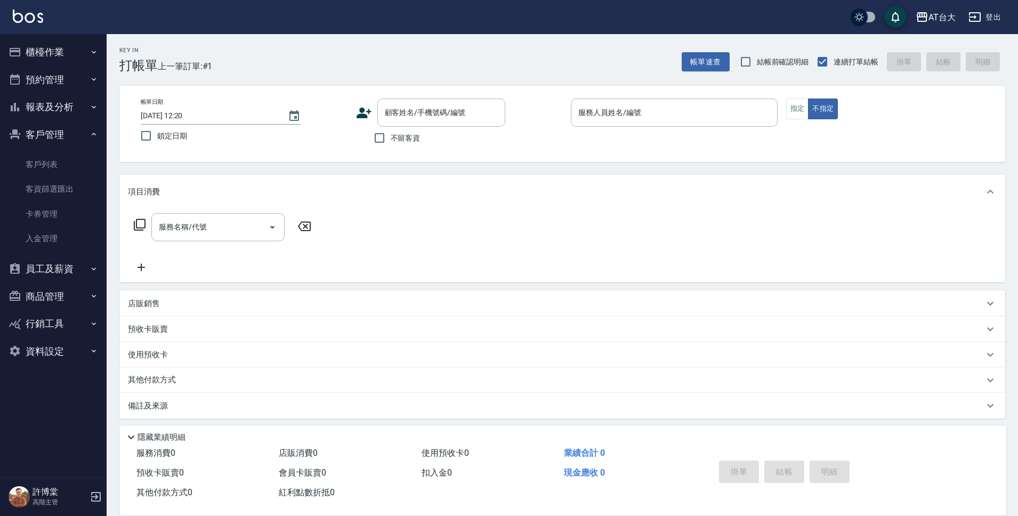
click at [63, 124] on button "客戶管理" at bounding box center [53, 135] width 98 height 28
click at [77, 100] on button "報表及分析" at bounding box center [53, 107] width 98 height 28
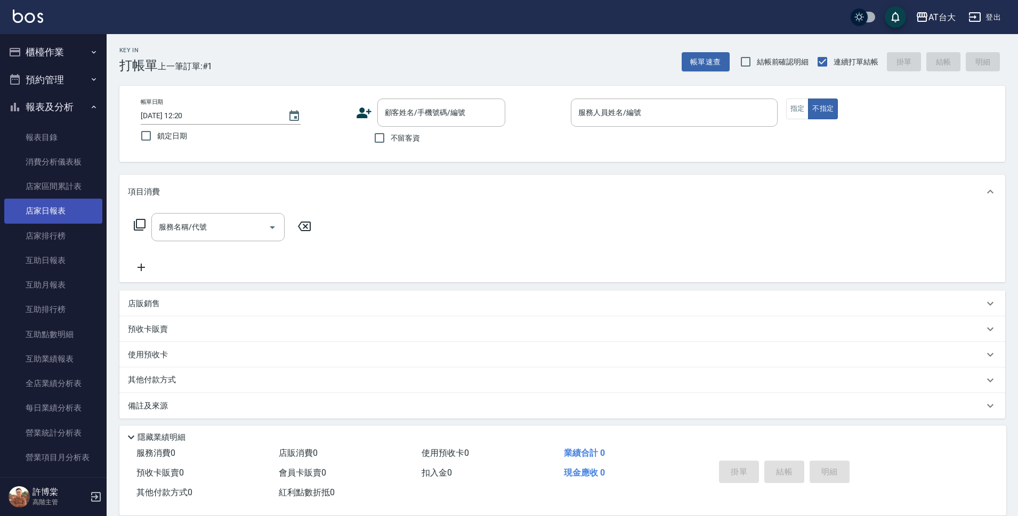
click at [40, 199] on link "店家日報表" at bounding box center [53, 211] width 98 height 25
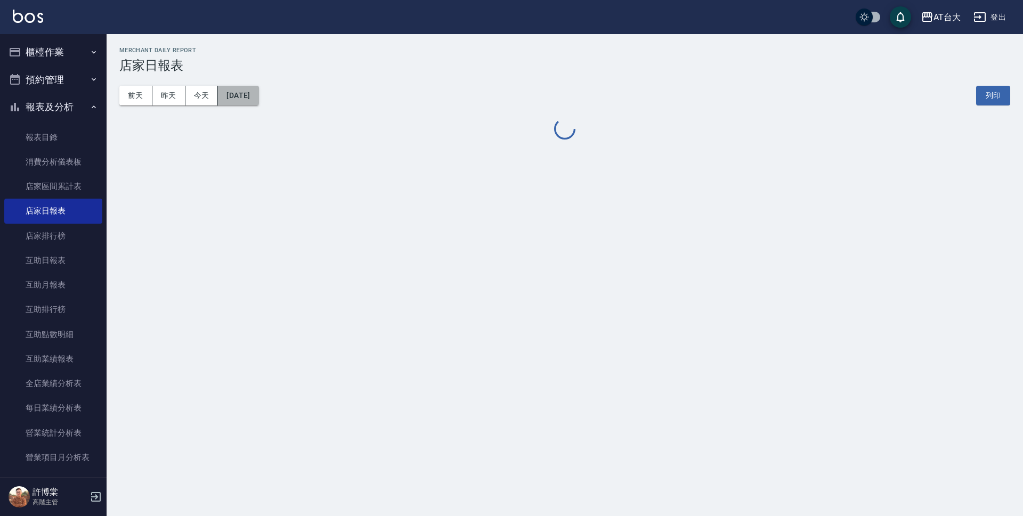
click at [257, 96] on button "[DATE]" at bounding box center [238, 96] width 41 height 20
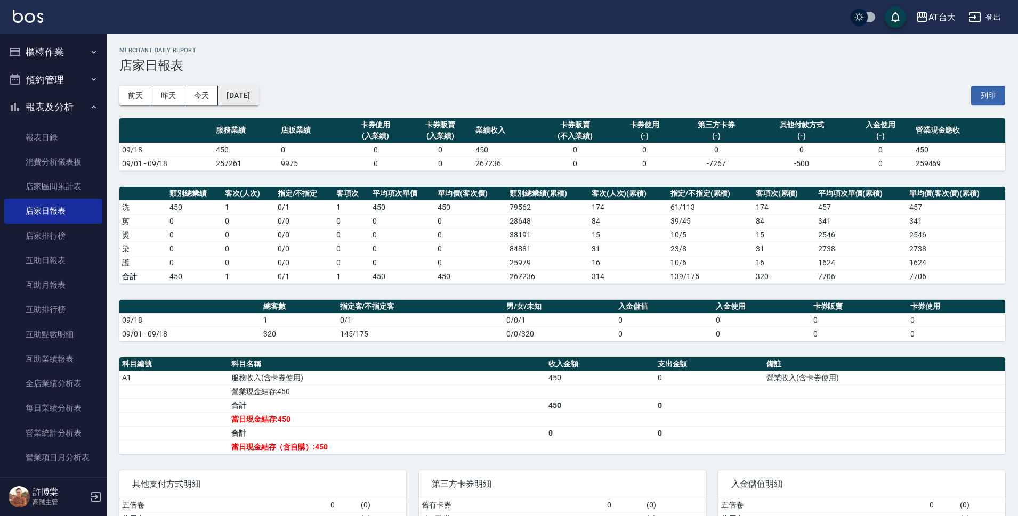
click at [258, 92] on button "[DATE]" at bounding box center [238, 96] width 41 height 20
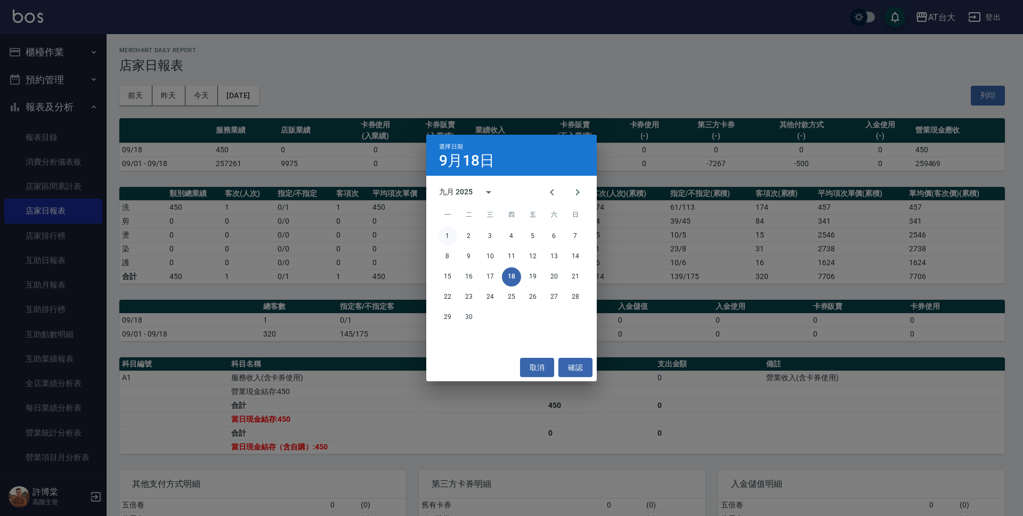
click at [446, 235] on button "1" at bounding box center [447, 236] width 19 height 19
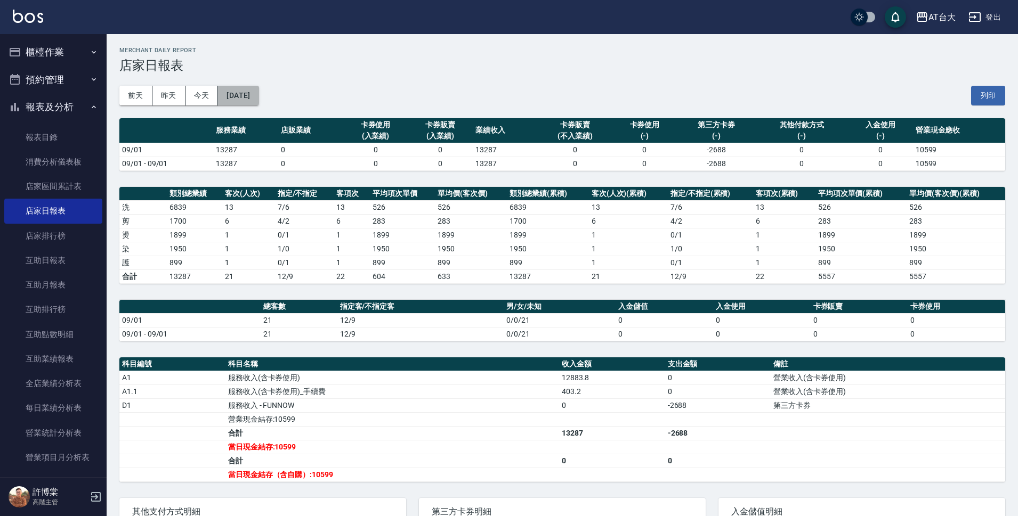
click at [235, 89] on button "[DATE]" at bounding box center [238, 96] width 41 height 20
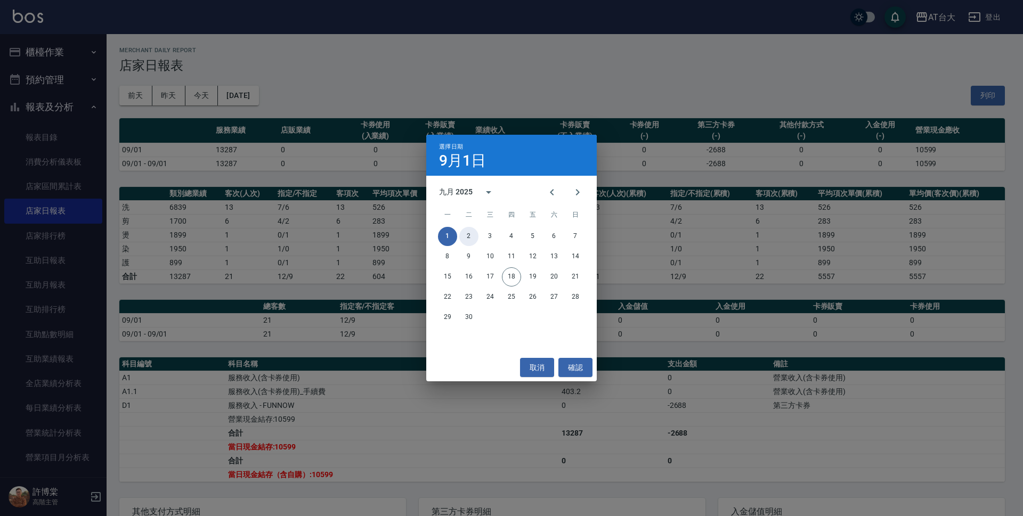
click at [472, 240] on button "2" at bounding box center [468, 236] width 19 height 19
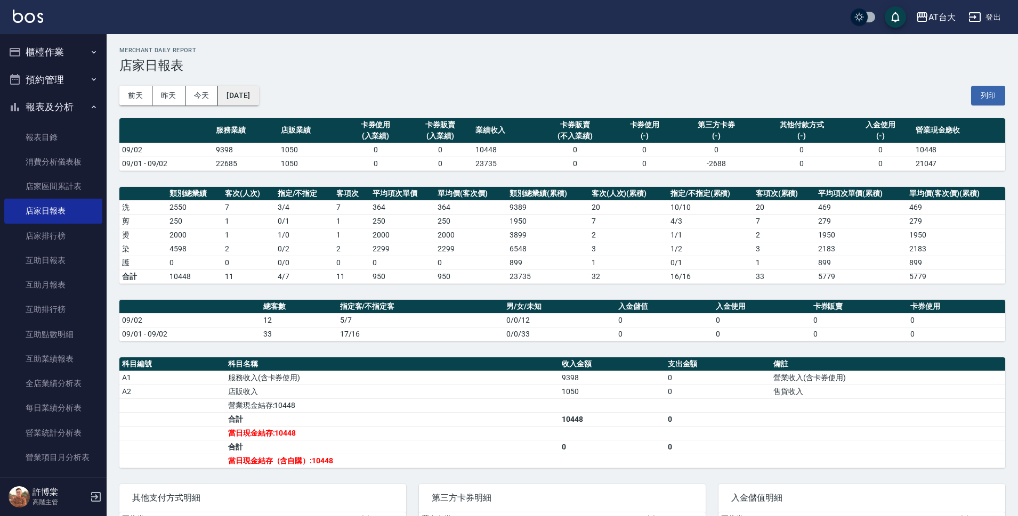
click at [253, 95] on button "[DATE]" at bounding box center [238, 96] width 41 height 20
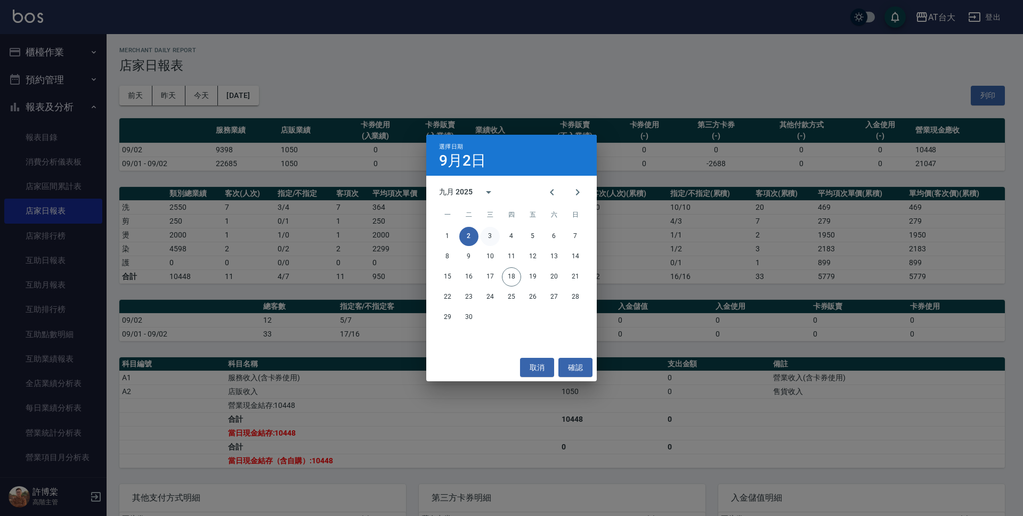
click at [492, 232] on button "3" at bounding box center [490, 236] width 19 height 19
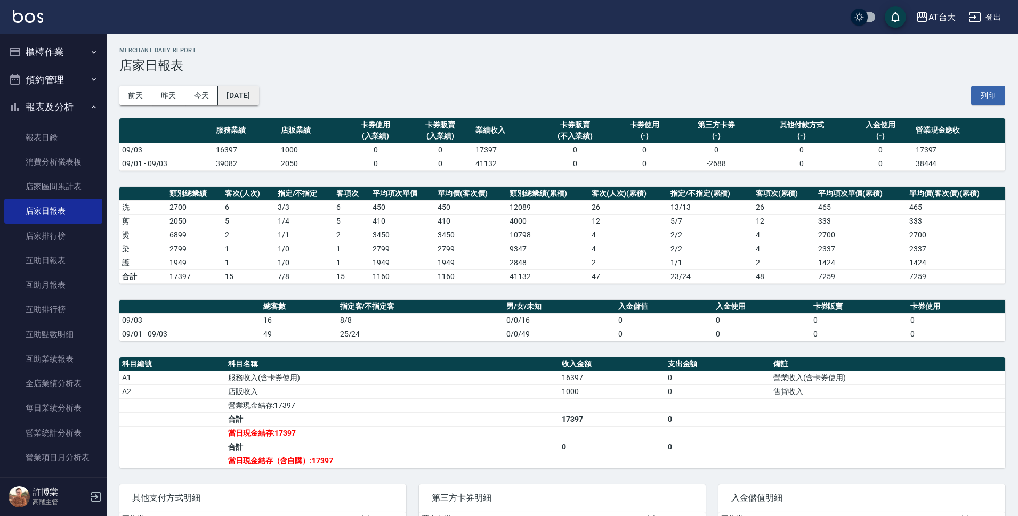
click at [256, 98] on button "[DATE]" at bounding box center [238, 96] width 41 height 20
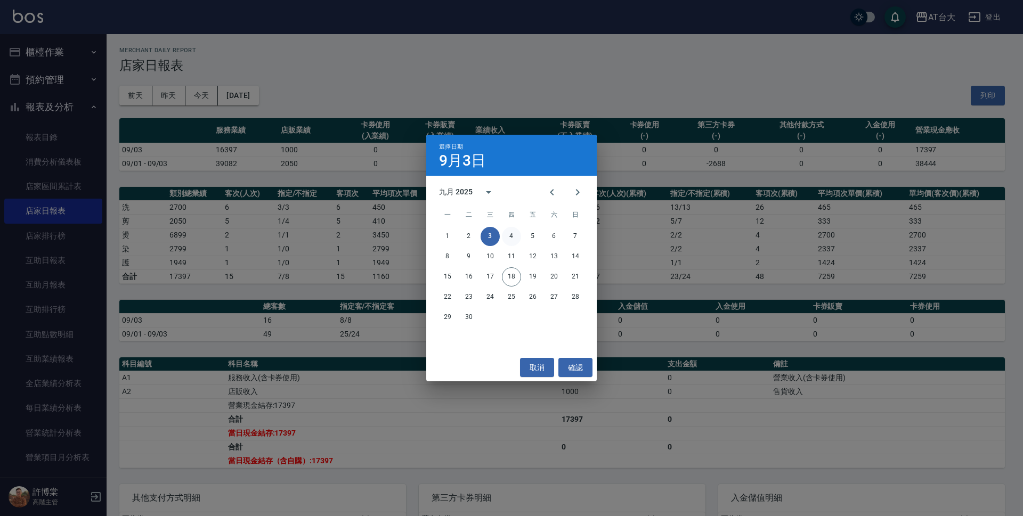
click at [510, 243] on button "4" at bounding box center [511, 236] width 19 height 19
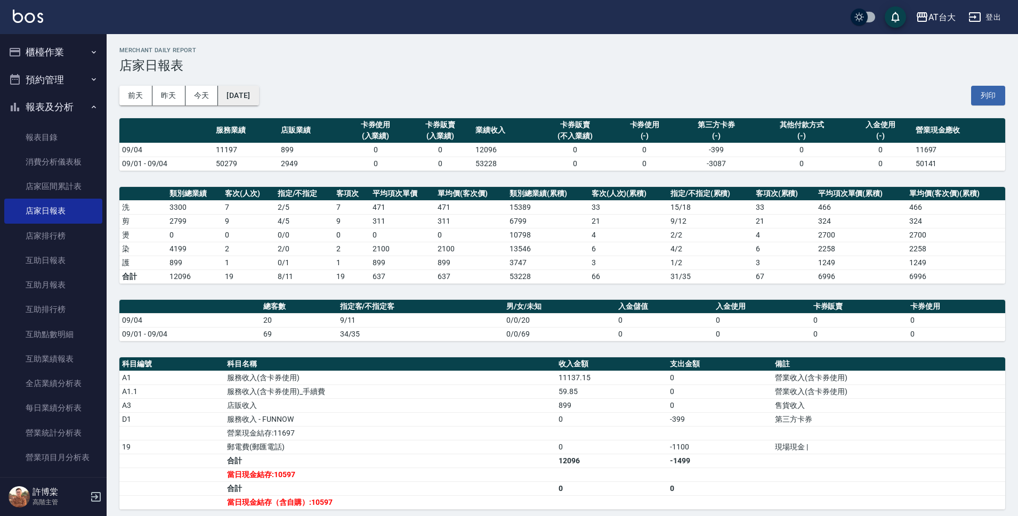
click at [241, 97] on button "[DATE]" at bounding box center [238, 96] width 41 height 20
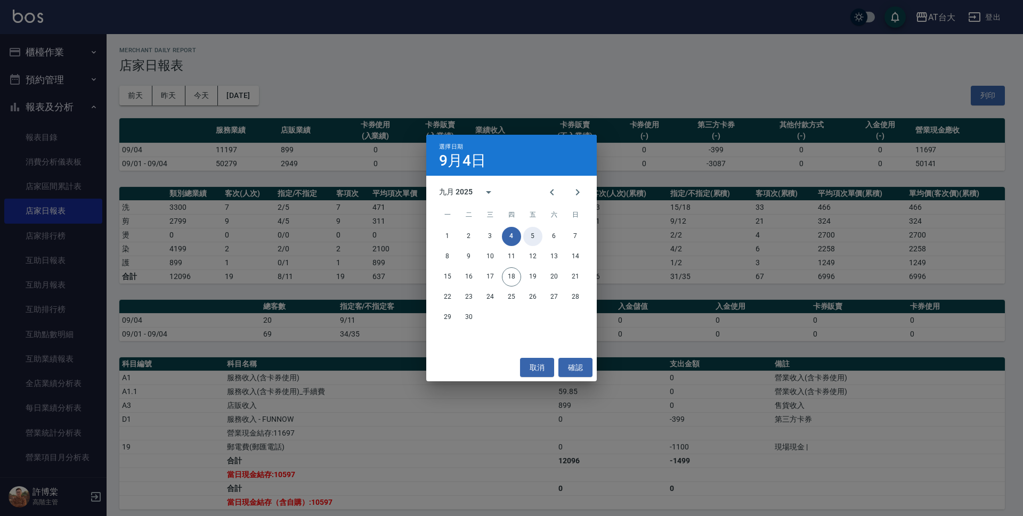
click at [536, 240] on button "5" at bounding box center [532, 236] width 19 height 19
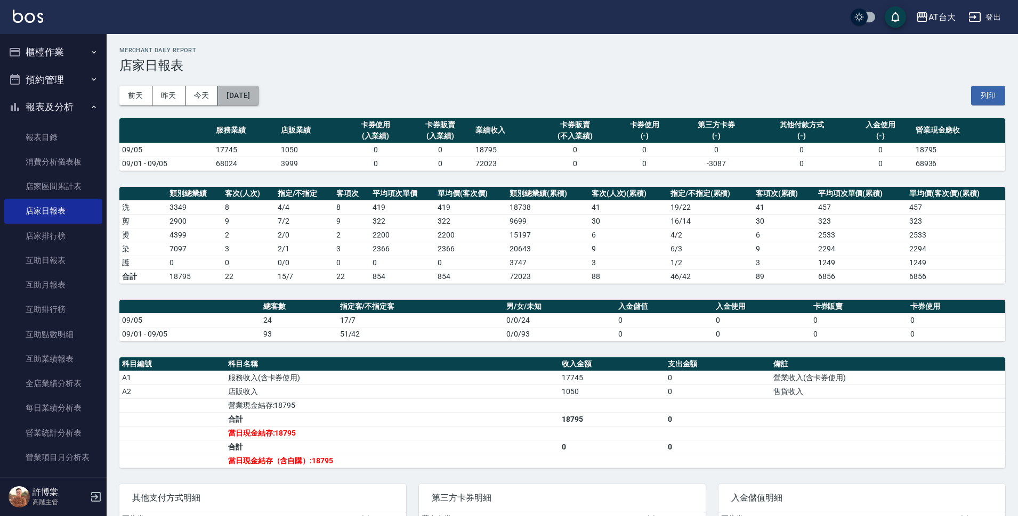
click at [249, 97] on button "[DATE]" at bounding box center [238, 96] width 41 height 20
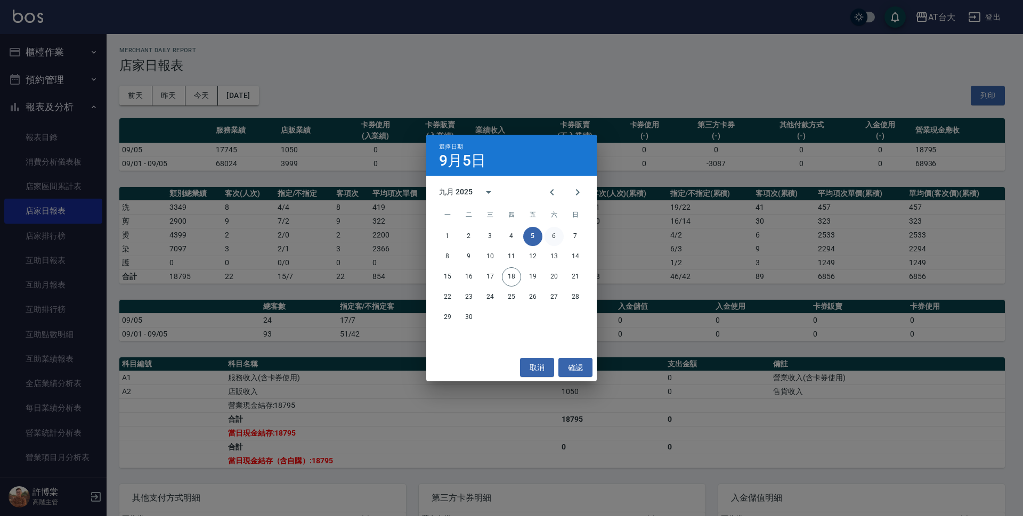
click at [551, 236] on button "6" at bounding box center [554, 236] width 19 height 19
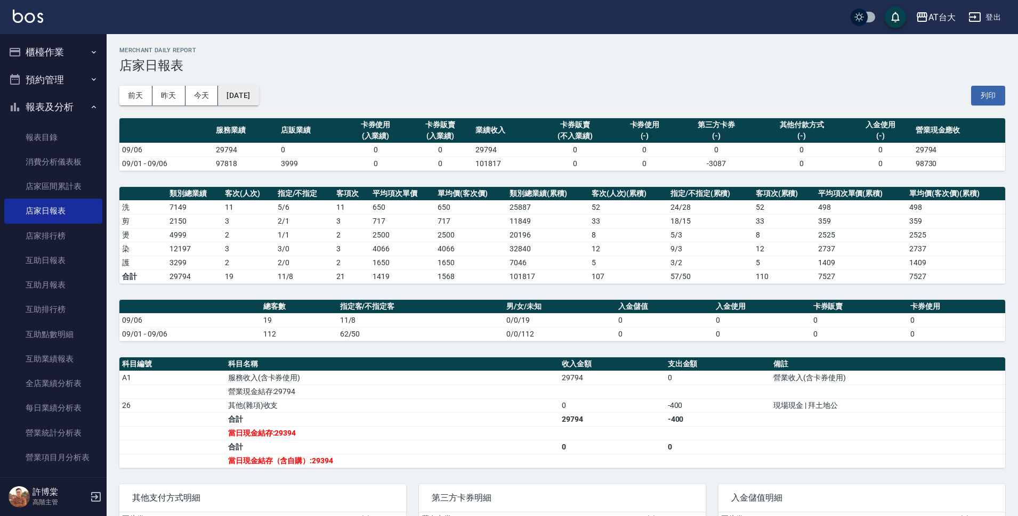
click at [259, 100] on button "[DATE]" at bounding box center [238, 96] width 41 height 20
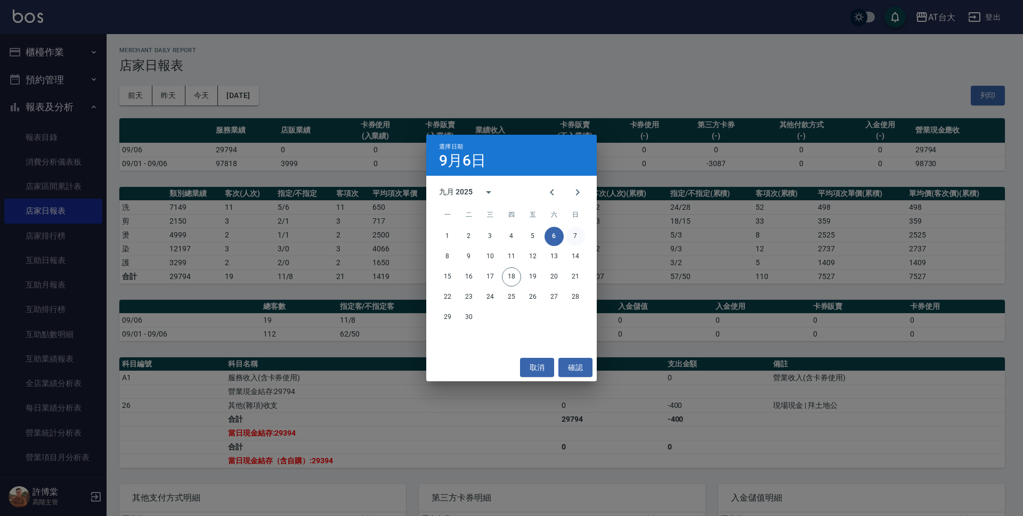
click at [580, 233] on button "7" at bounding box center [575, 236] width 19 height 19
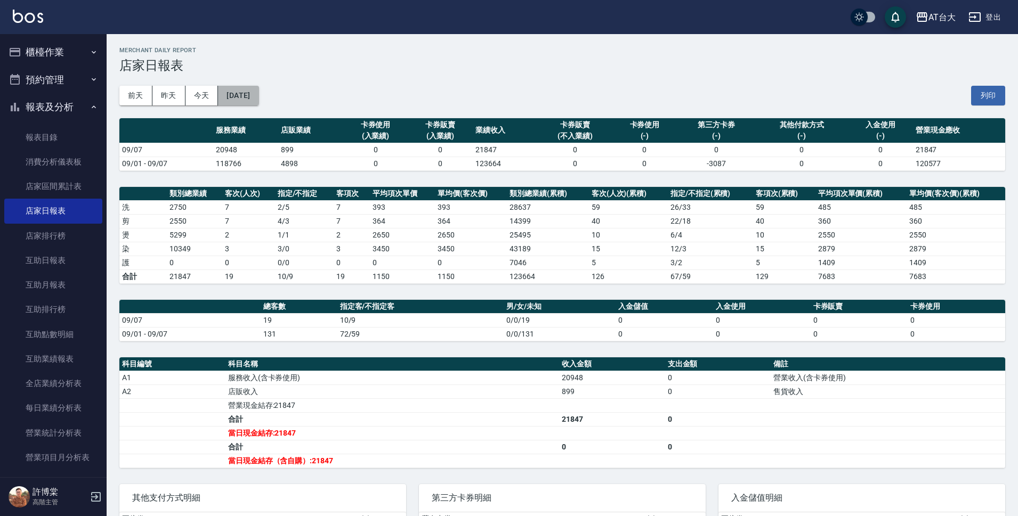
click at [254, 88] on button "[DATE]" at bounding box center [238, 96] width 41 height 20
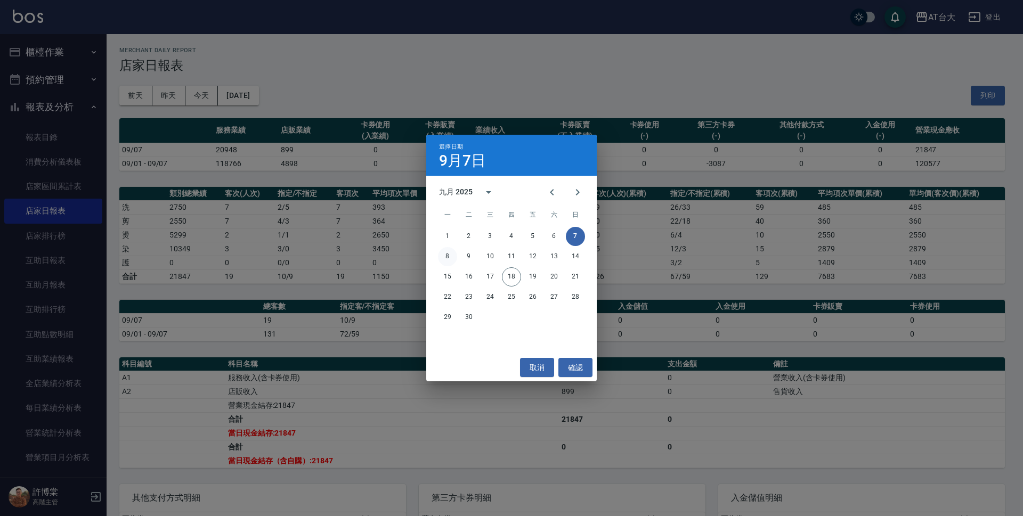
click at [447, 253] on button "8" at bounding box center [447, 256] width 19 height 19
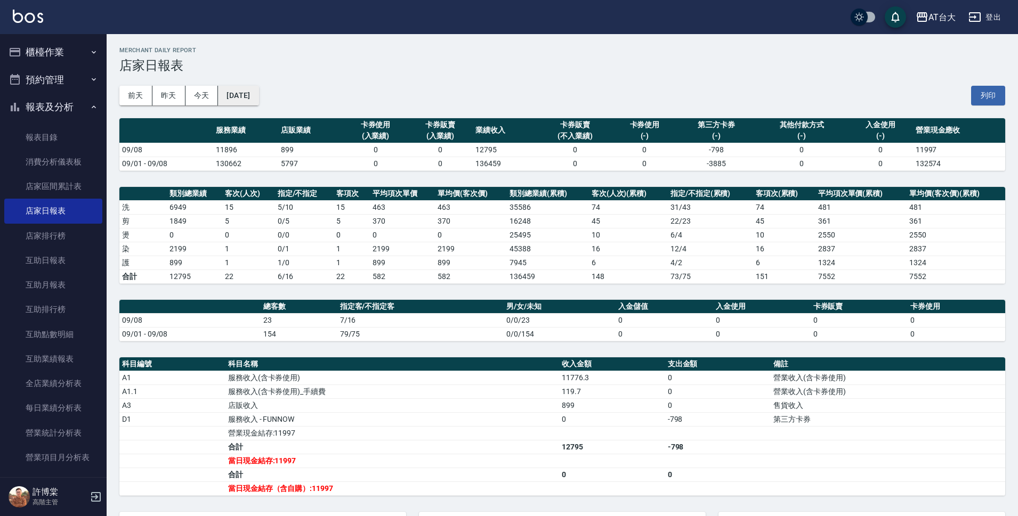
click at [258, 95] on button "[DATE]" at bounding box center [238, 96] width 41 height 20
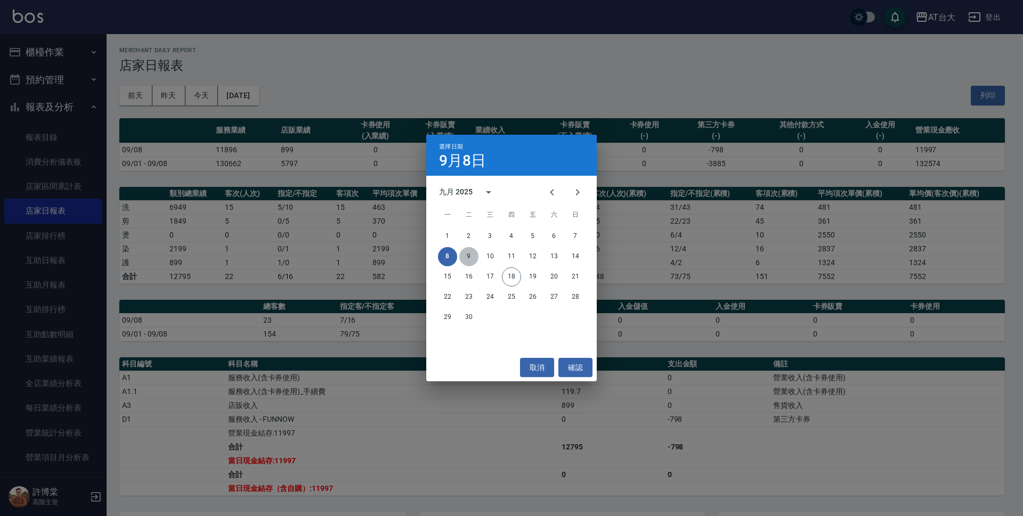
click at [466, 251] on button "9" at bounding box center [468, 256] width 19 height 19
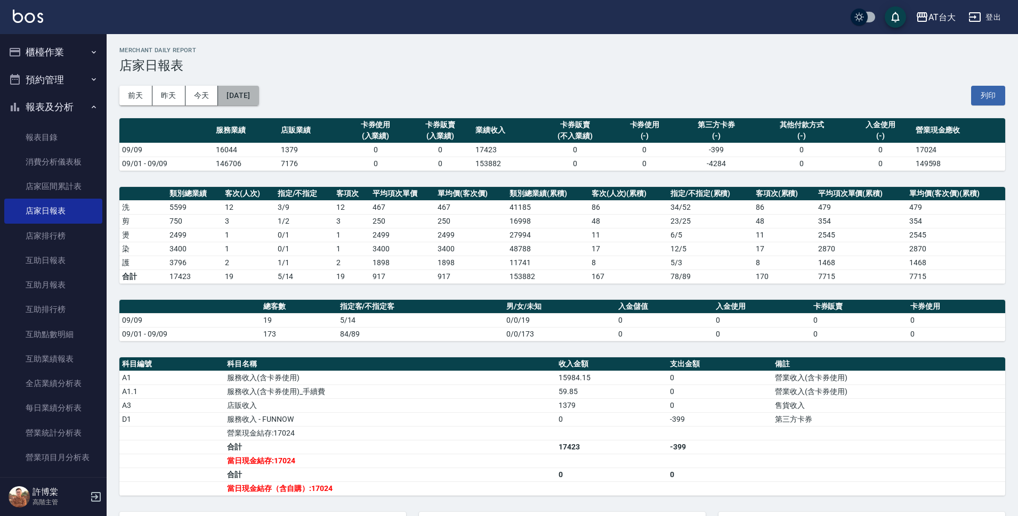
click at [252, 95] on button "[DATE]" at bounding box center [238, 96] width 41 height 20
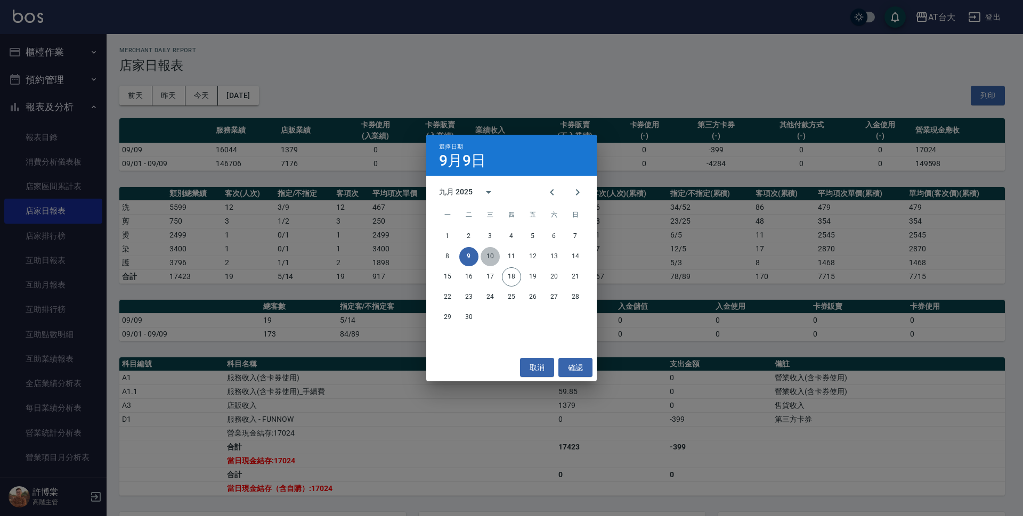
click at [488, 259] on button "10" at bounding box center [490, 256] width 19 height 19
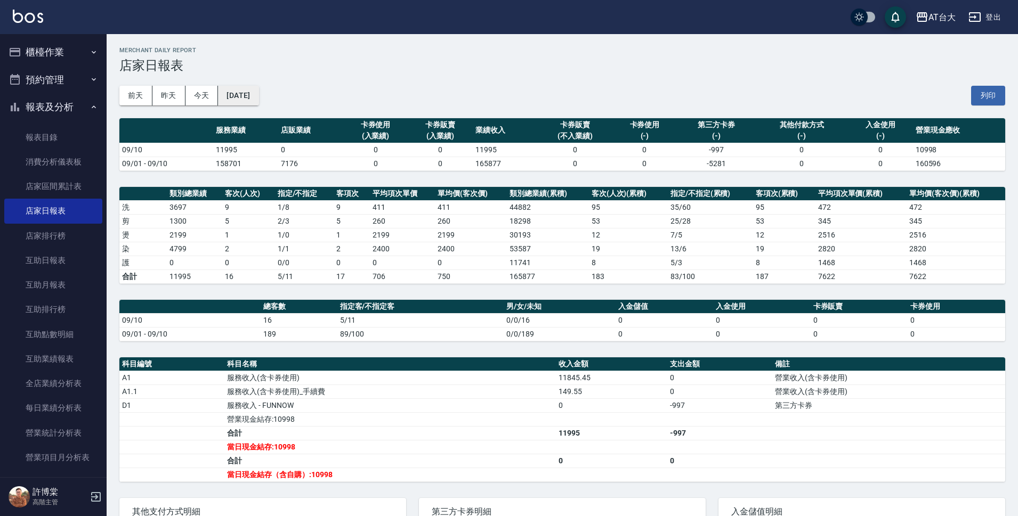
click at [256, 89] on button "[DATE]" at bounding box center [238, 96] width 41 height 20
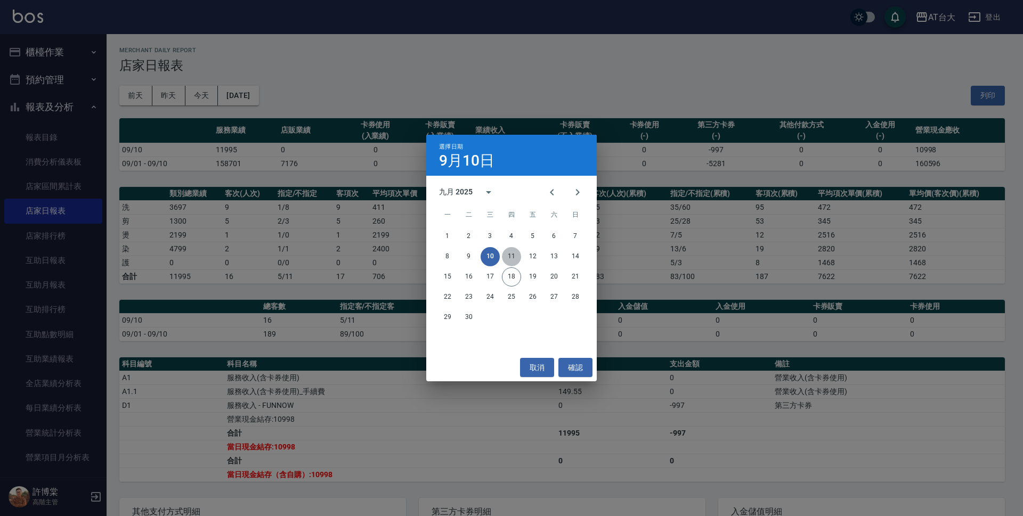
click at [503, 253] on button "11" at bounding box center [511, 256] width 19 height 19
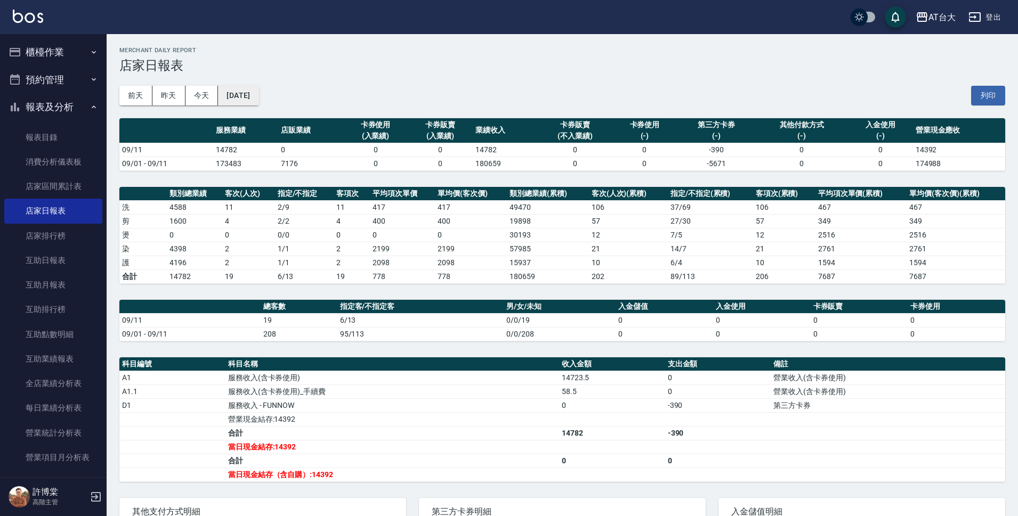
click at [249, 98] on button "[DATE]" at bounding box center [238, 96] width 41 height 20
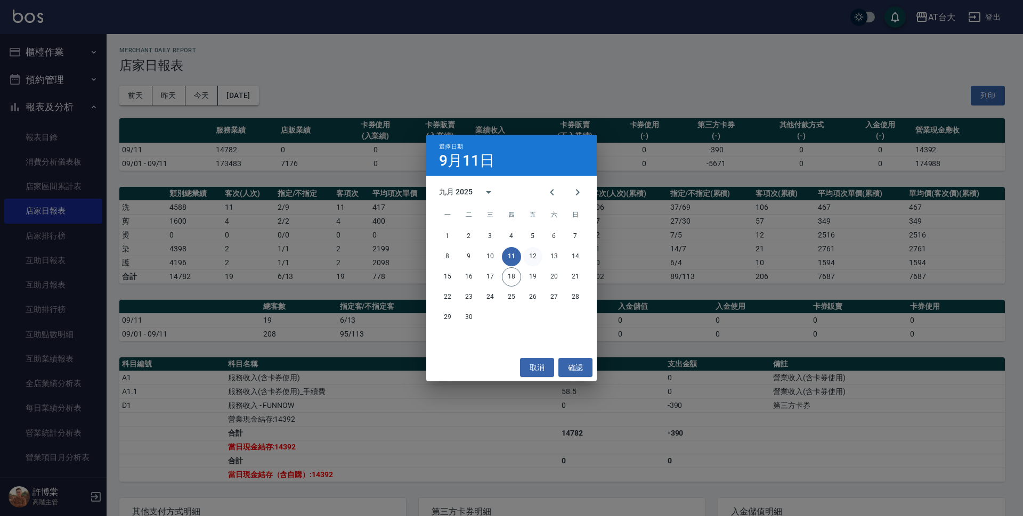
click at [534, 260] on button "12" at bounding box center [532, 256] width 19 height 19
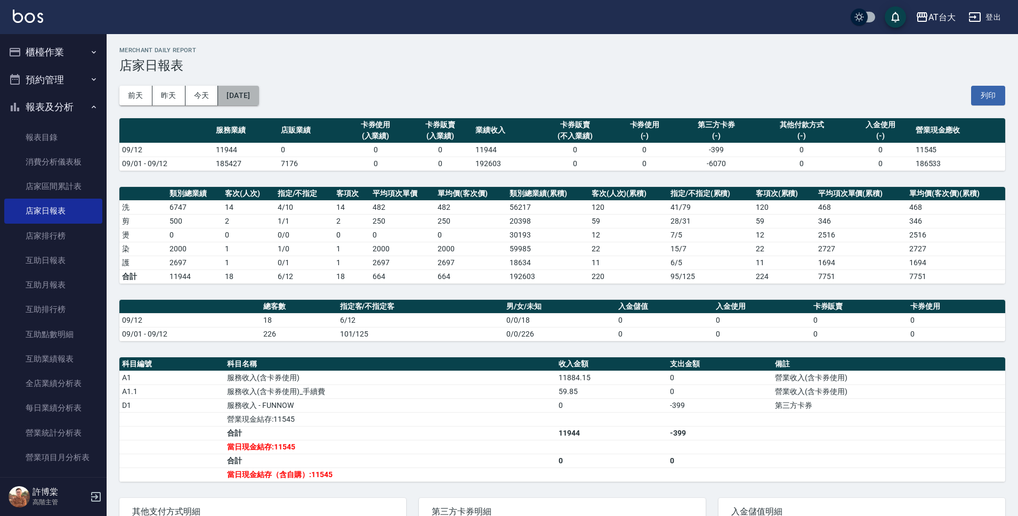
click at [259, 94] on button "[DATE]" at bounding box center [238, 96] width 41 height 20
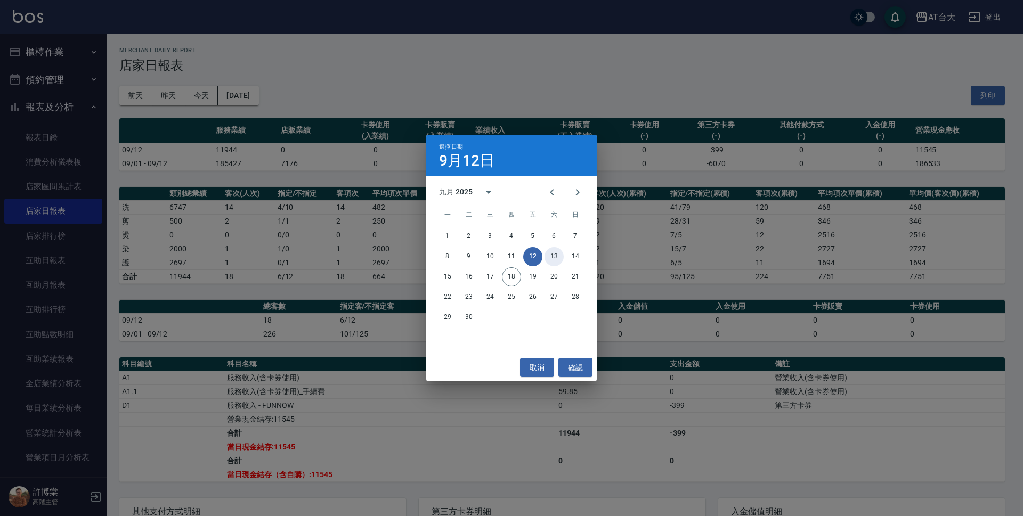
click at [552, 260] on button "13" at bounding box center [554, 256] width 19 height 19
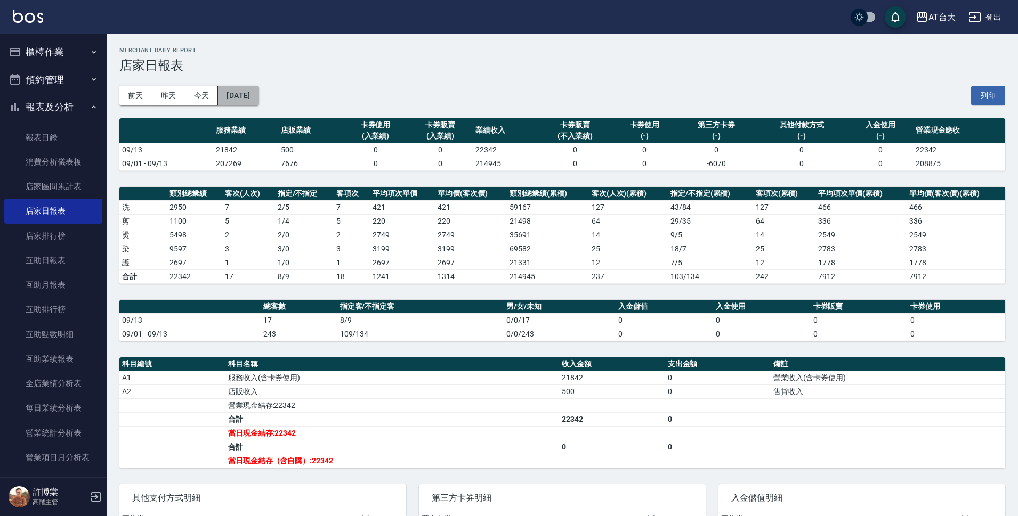
click at [242, 90] on button "[DATE]" at bounding box center [238, 96] width 41 height 20
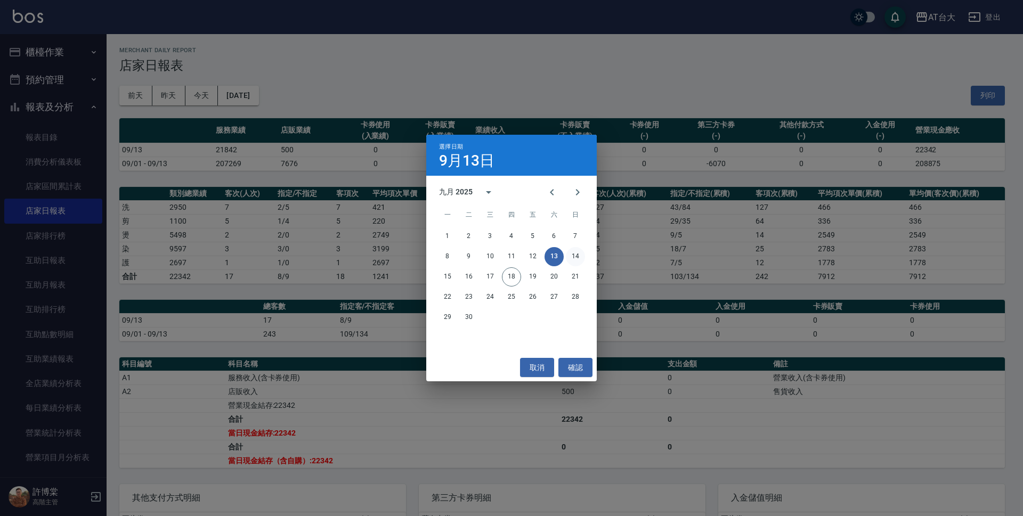
click at [571, 260] on button "14" at bounding box center [575, 256] width 19 height 19
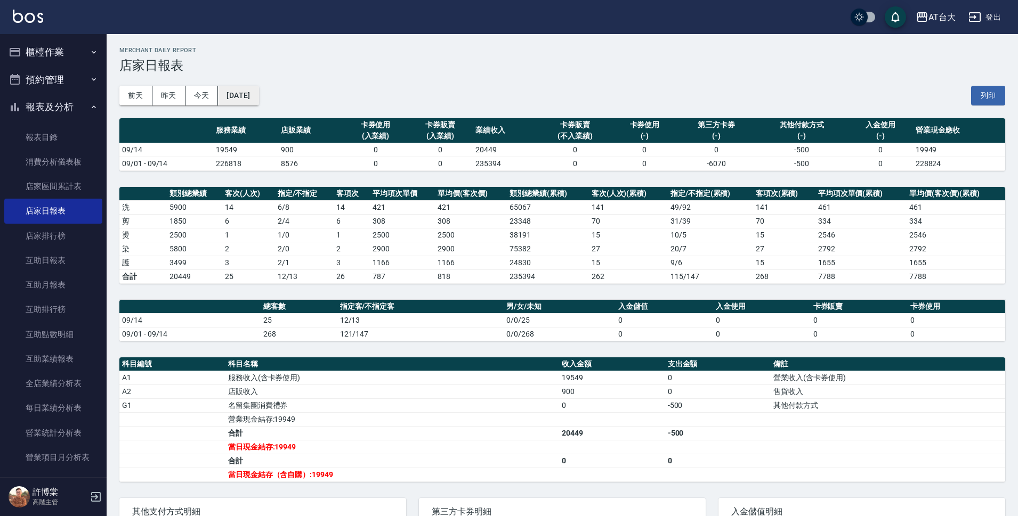
click at [246, 92] on button "[DATE]" at bounding box center [238, 96] width 41 height 20
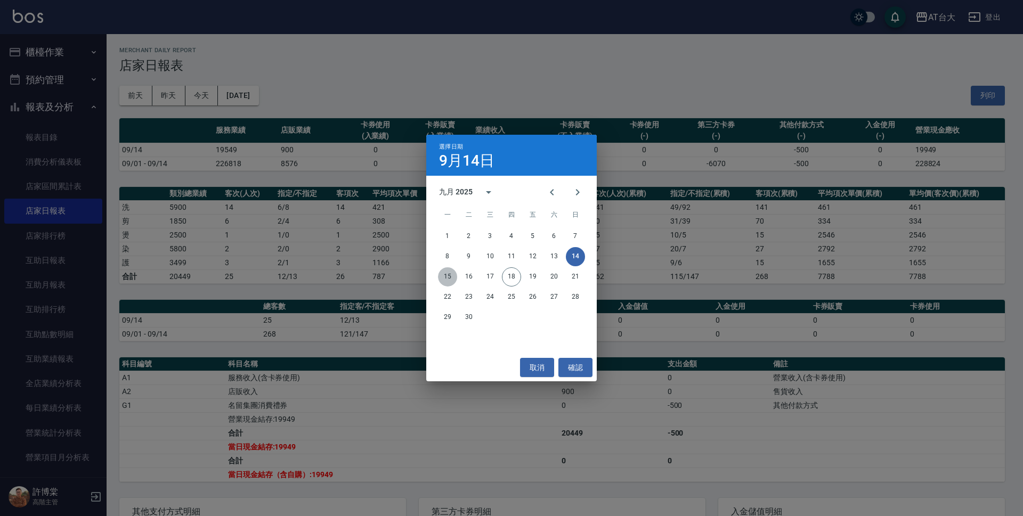
click at [451, 276] on button "15" at bounding box center [447, 277] width 19 height 19
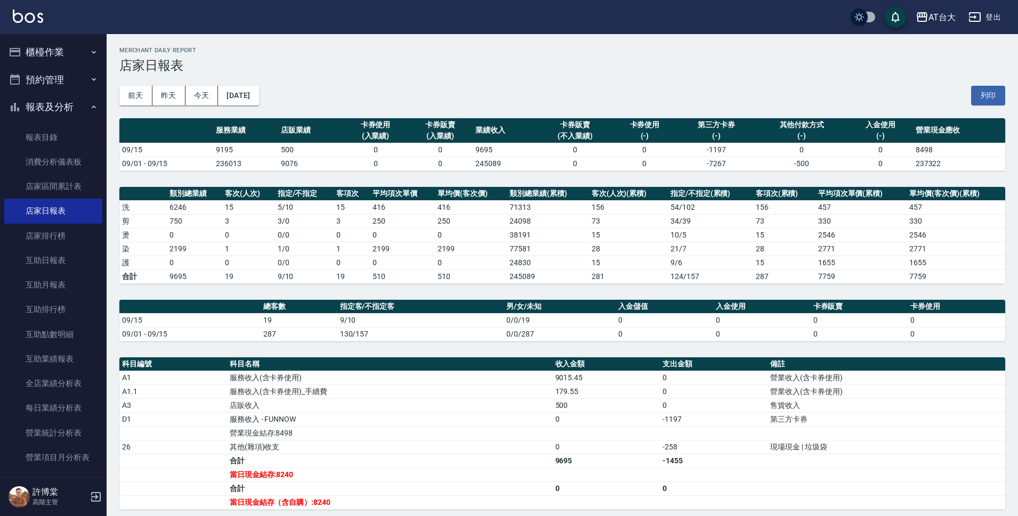
drag, startPoint x: 79, startPoint y: 47, endPoint x: 75, endPoint y: 59, distance: 13.0
click at [79, 47] on button "櫃檯作業" at bounding box center [53, 52] width 98 height 28
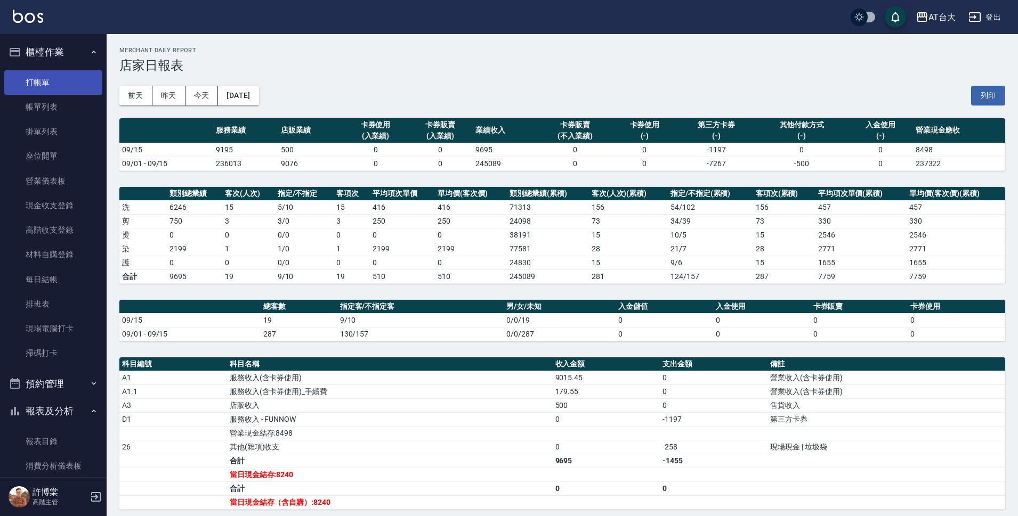
click at [58, 77] on link "打帳單" at bounding box center [53, 82] width 98 height 25
